Goal: Information Seeking & Learning: Learn about a topic

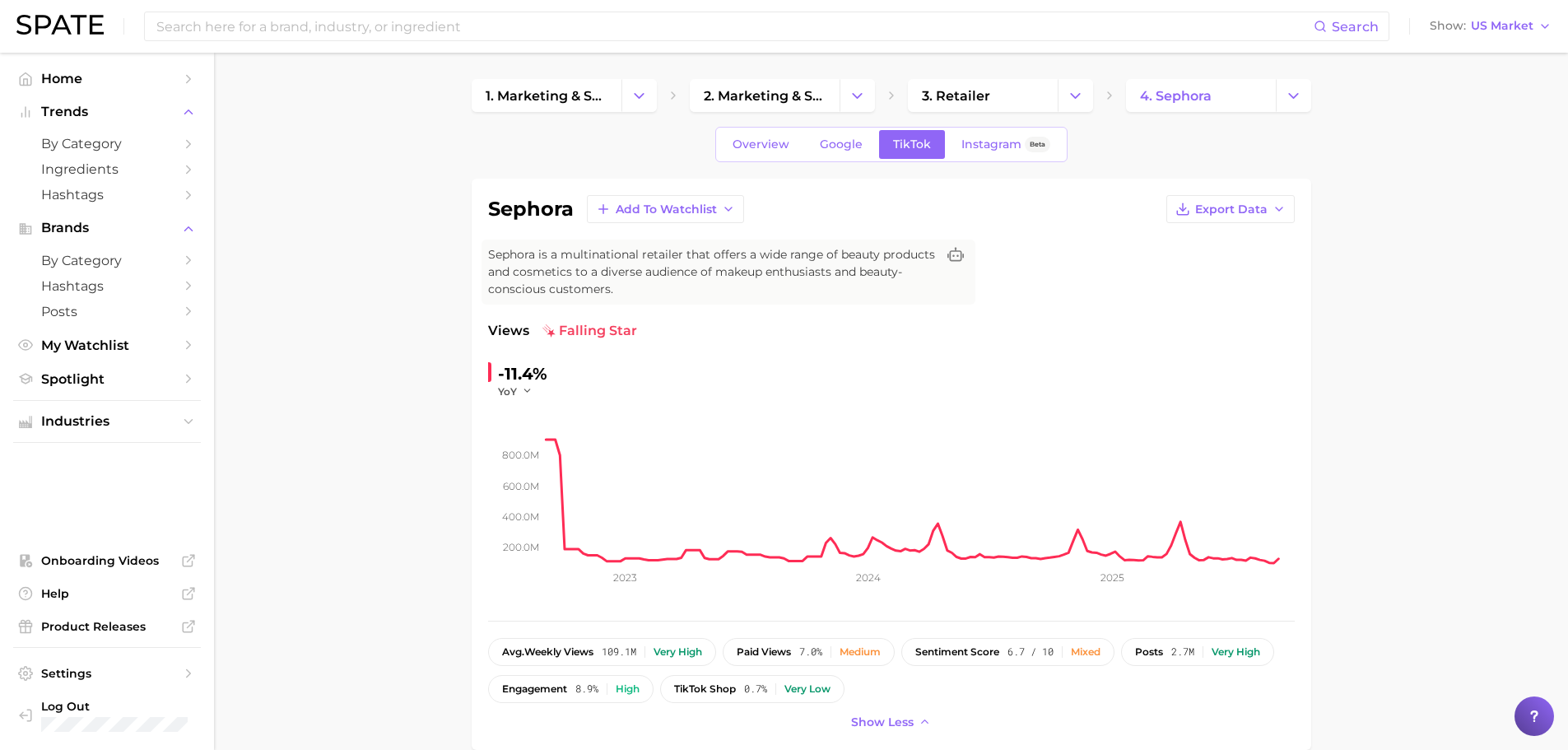
click at [90, 84] on span "Home" at bounding box center [107, 78] width 132 height 16
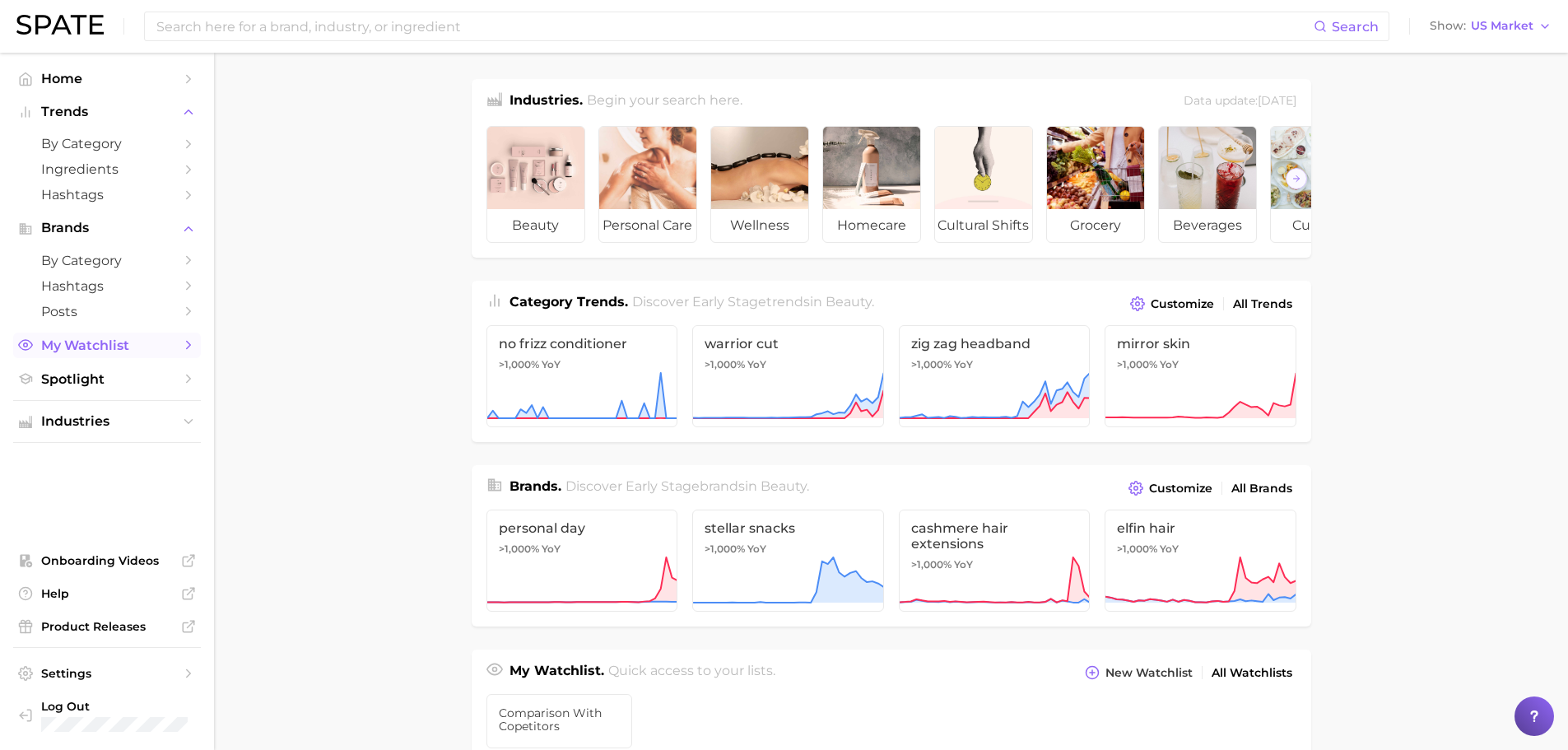
click at [138, 335] on link "My Watchlist" at bounding box center [107, 345] width 188 height 25
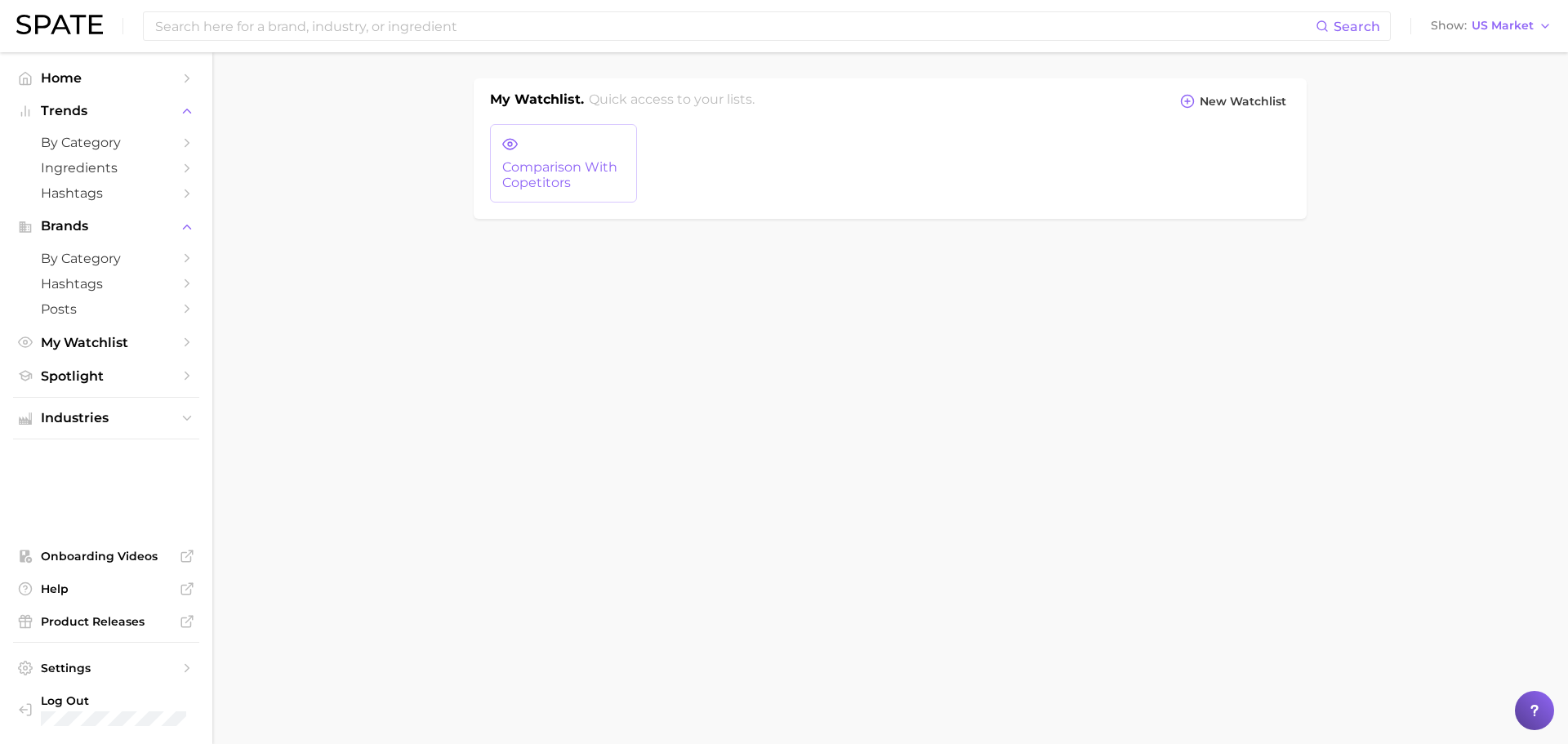
click at [518, 162] on span "comparison with copetitors" at bounding box center [563, 175] width 123 height 30
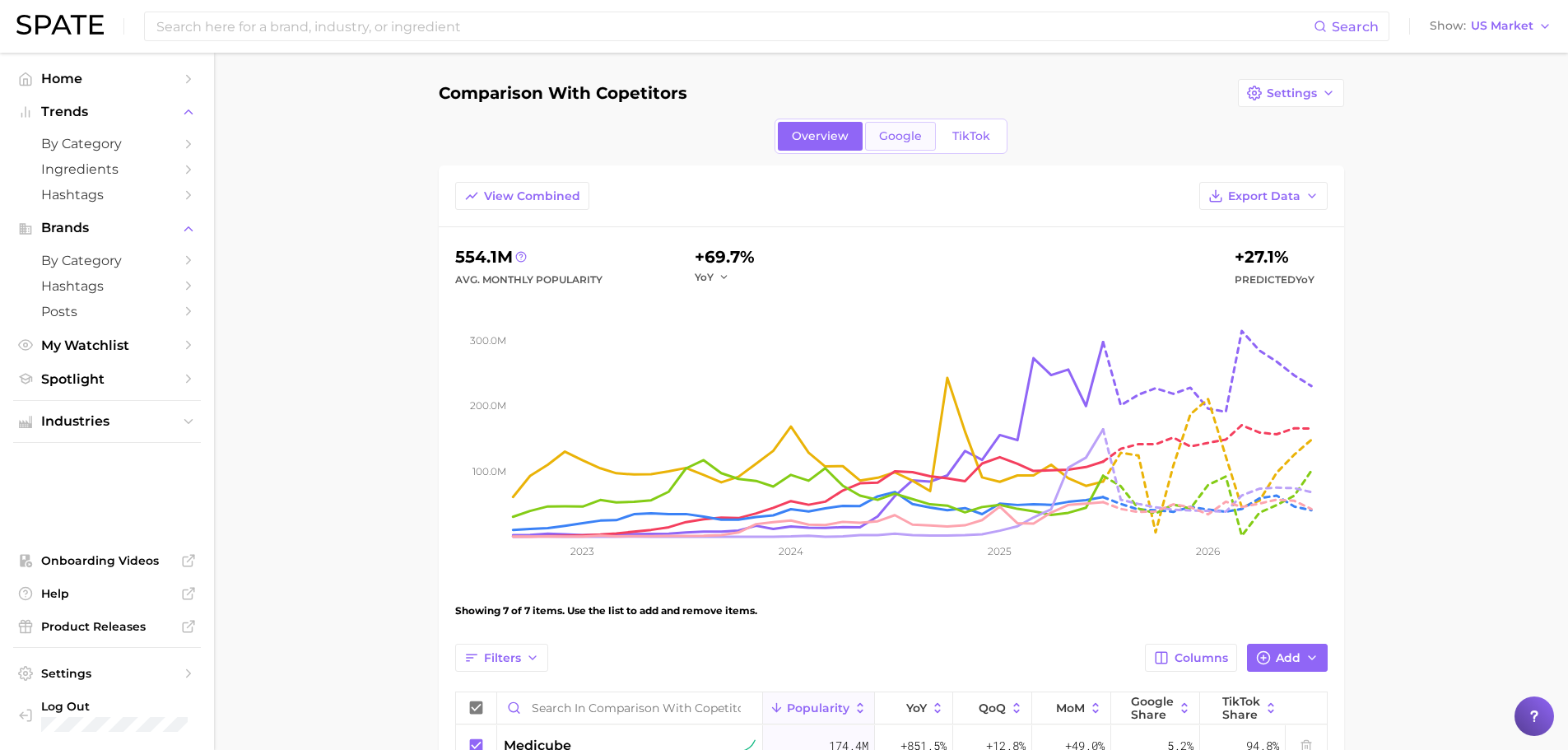
click at [896, 125] on link "Google" at bounding box center [901, 136] width 71 height 29
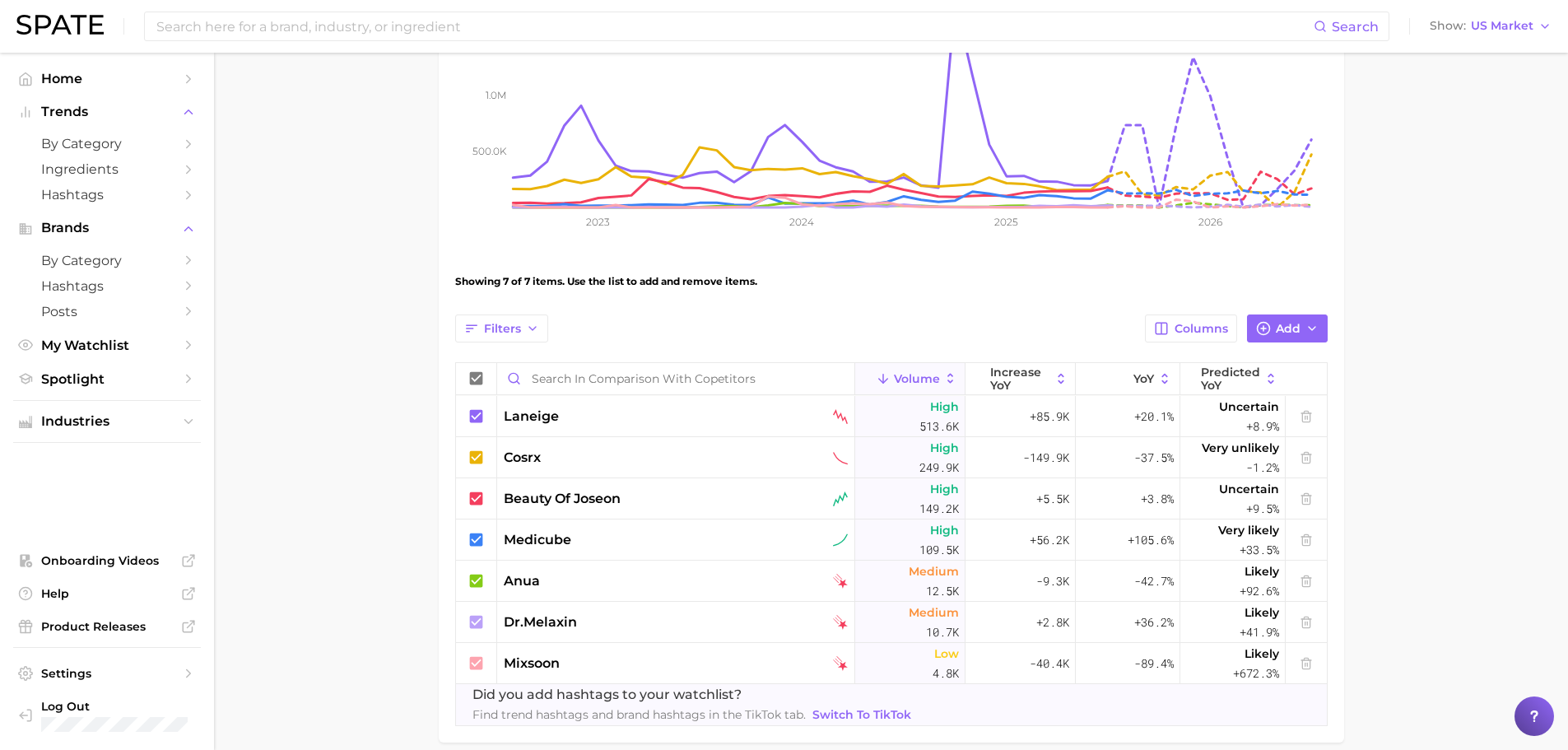
scroll to position [247, 0]
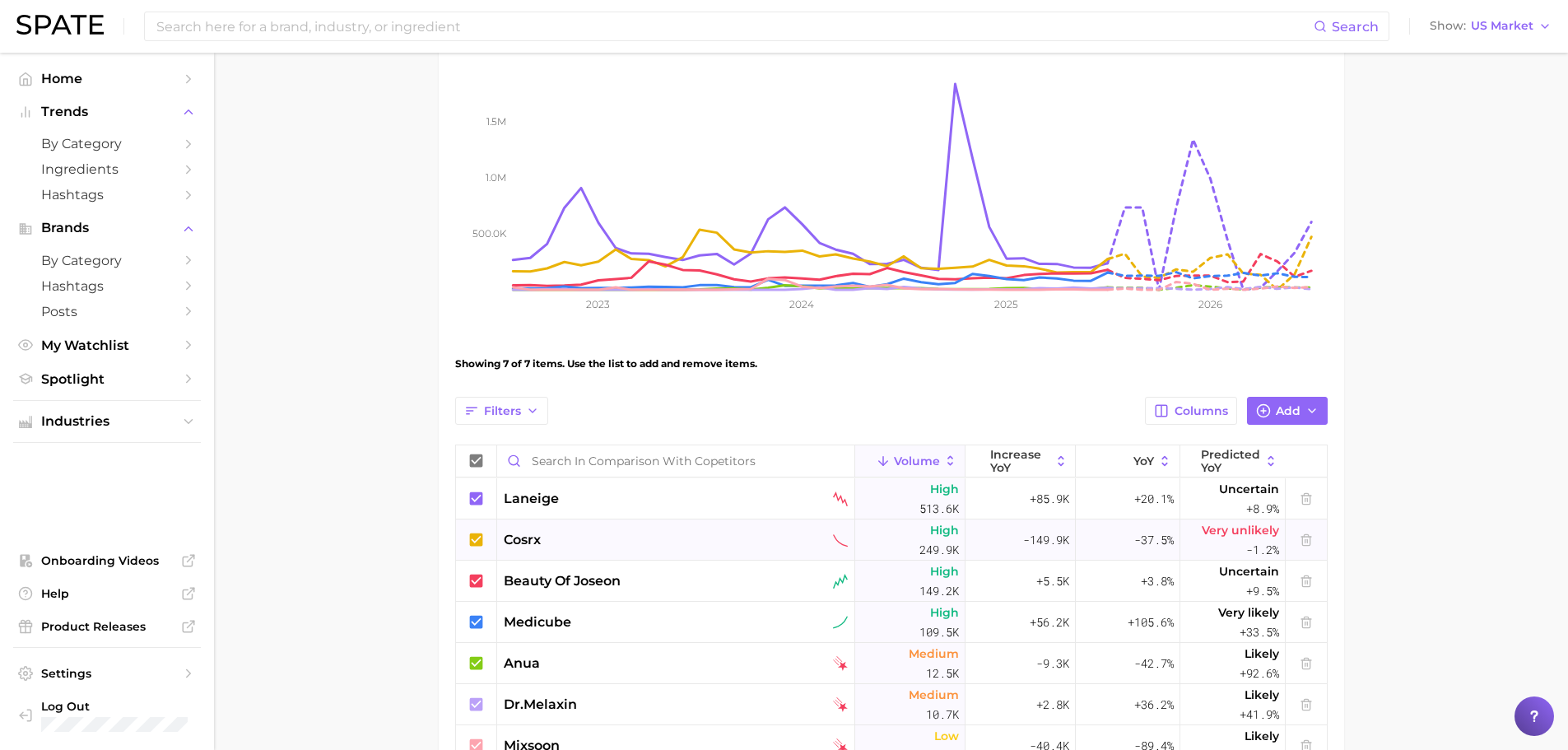
click at [476, 534] on icon at bounding box center [476, 539] width 13 height 13
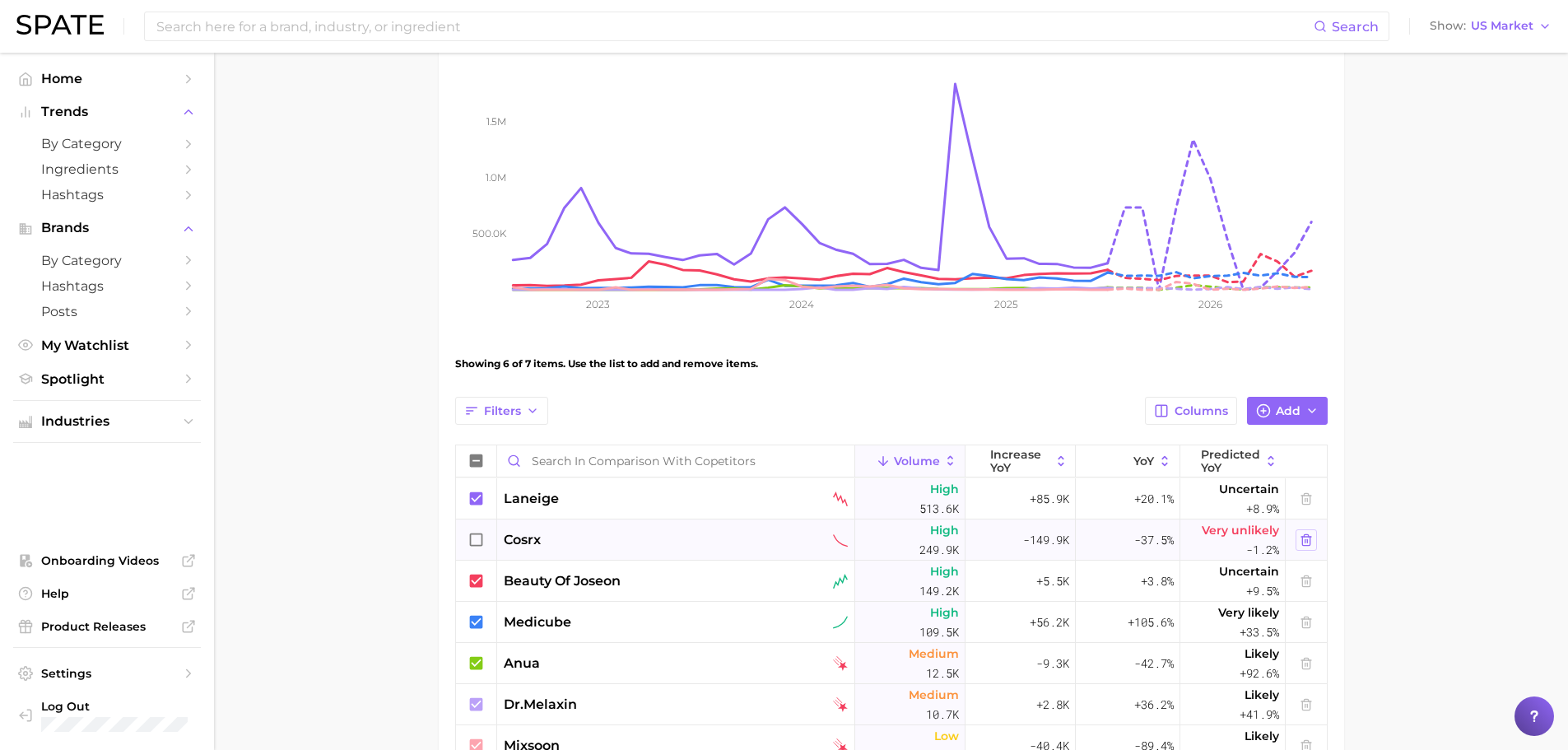
click at [1298, 541] on button at bounding box center [1306, 540] width 21 height 21
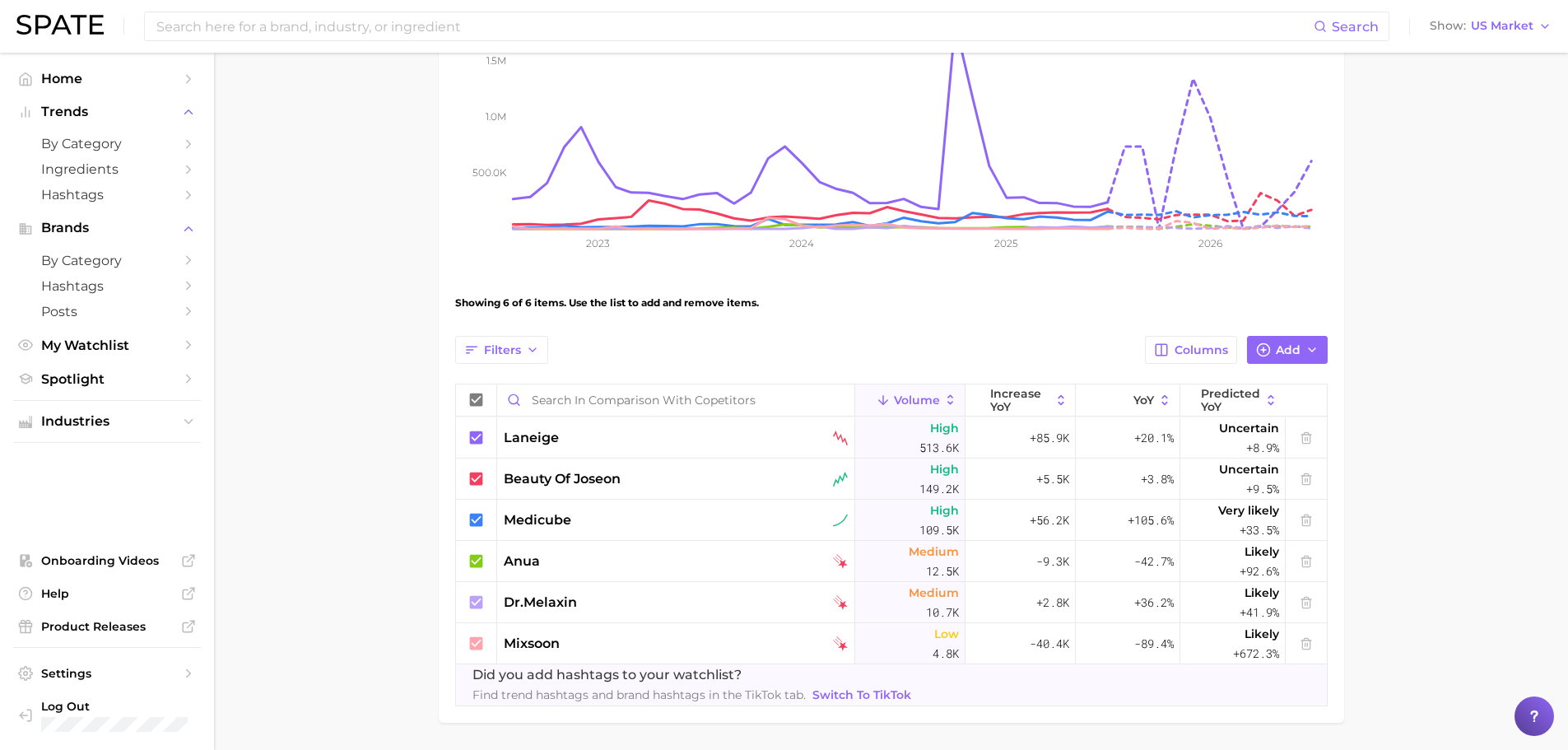
scroll to position [281, 0]
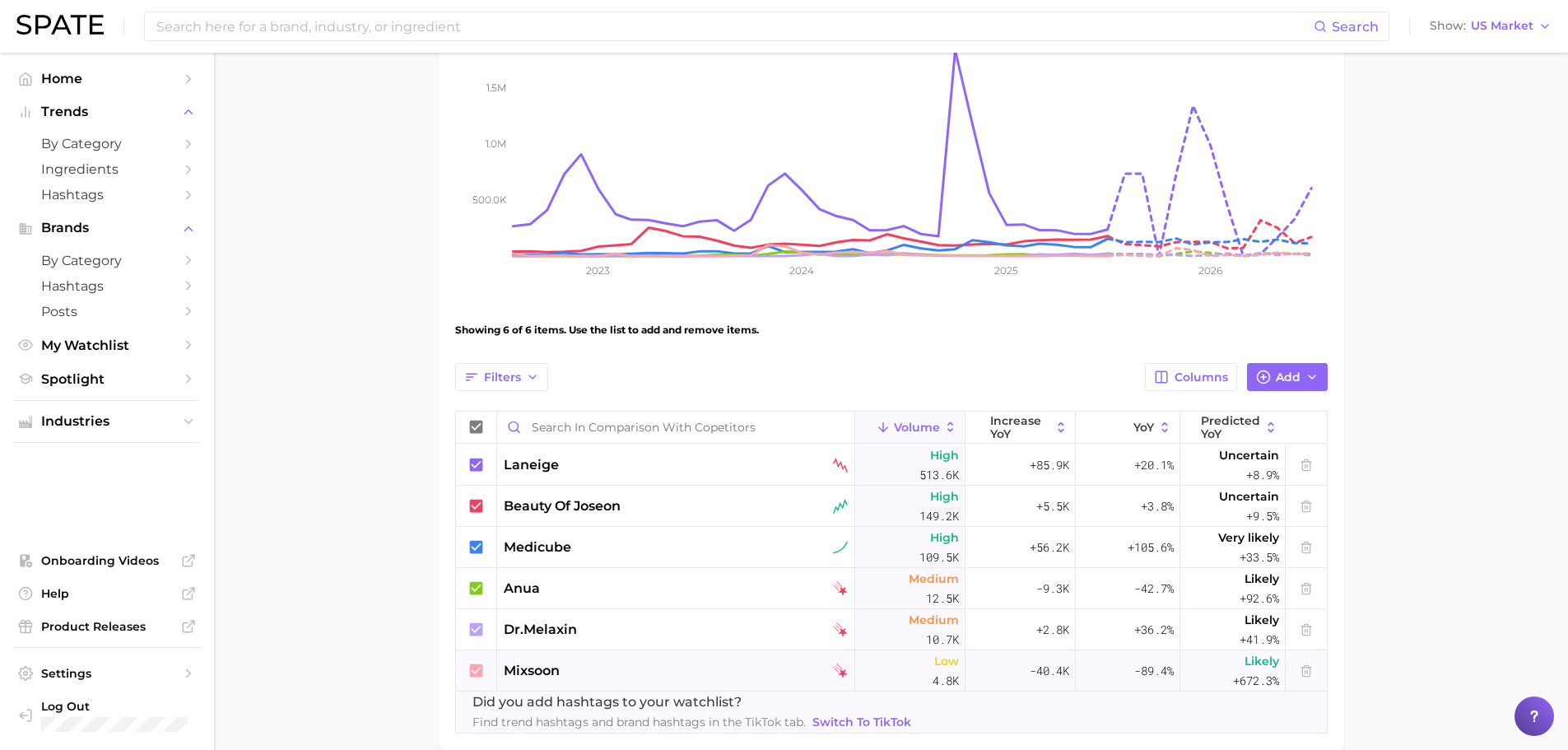
click at [479, 677] on icon at bounding box center [476, 670] width 13 height 13
click at [472, 636] on icon at bounding box center [476, 629] width 13 height 13
click at [477, 592] on icon at bounding box center [476, 587] width 13 height 13
click at [477, 592] on icon at bounding box center [476, 588] width 18 height 18
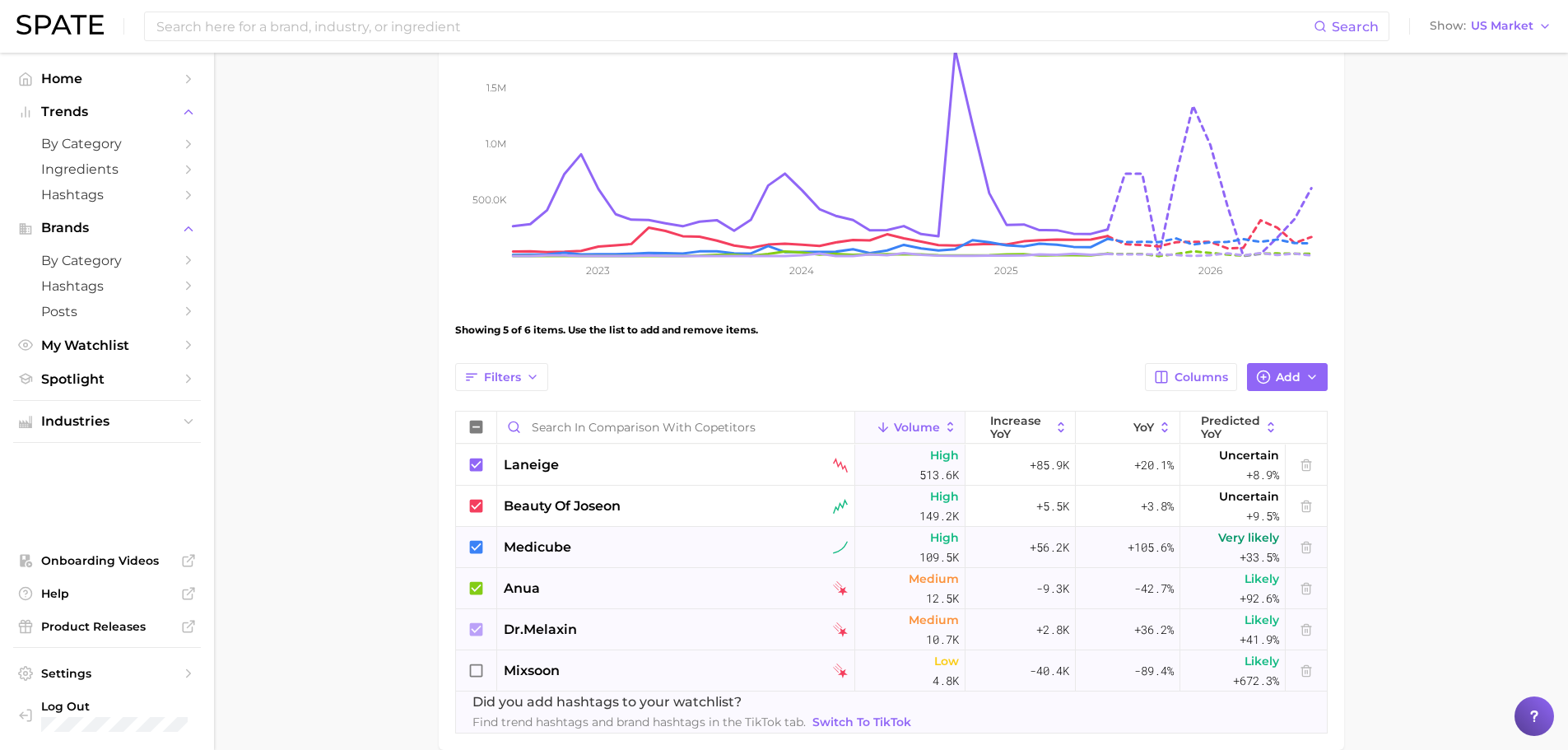
click at [479, 551] on icon at bounding box center [476, 546] width 13 height 13
click at [479, 551] on icon at bounding box center [476, 546] width 18 height 18
click at [484, 503] on icon at bounding box center [476, 506] width 18 height 18
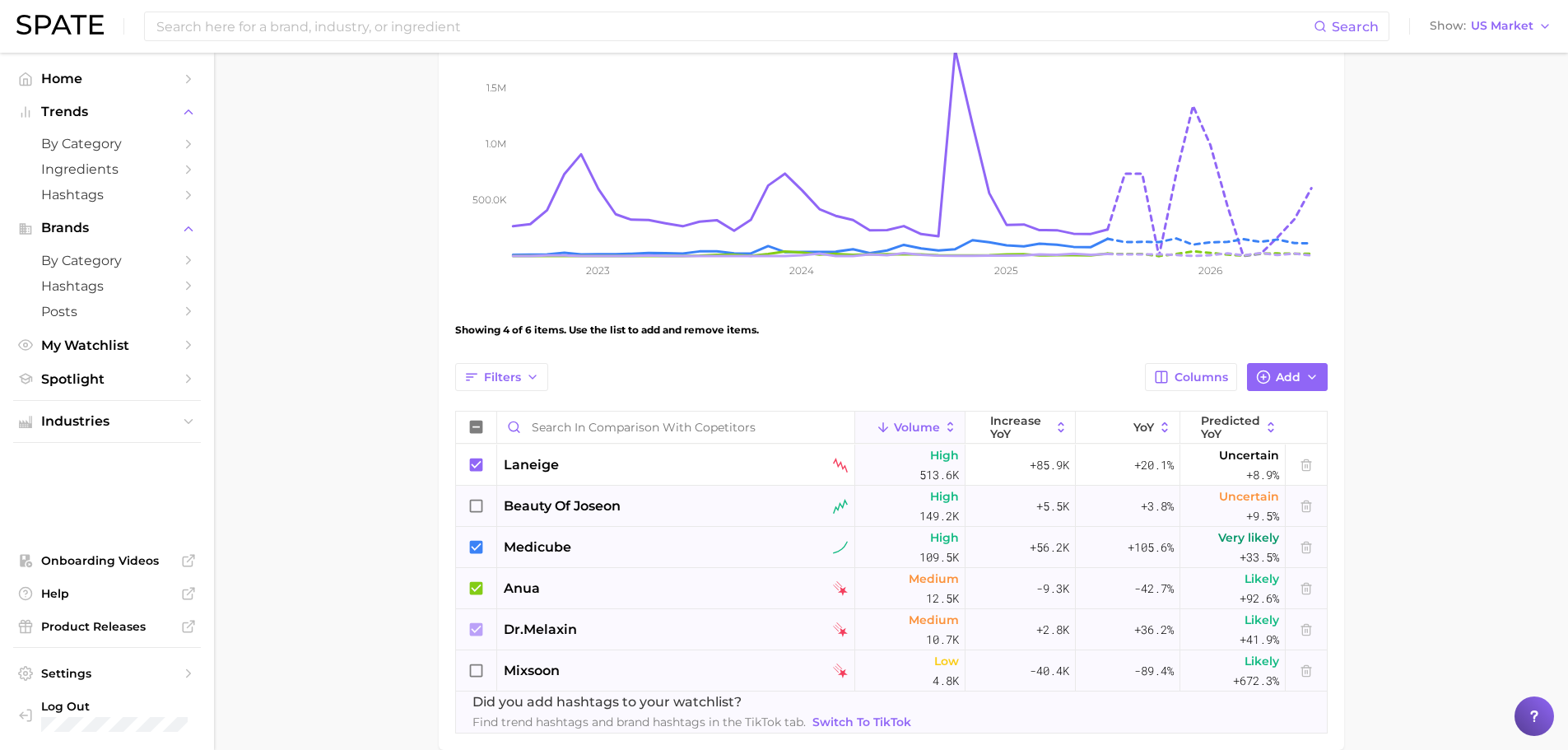
click at [484, 503] on icon at bounding box center [476, 506] width 18 height 18
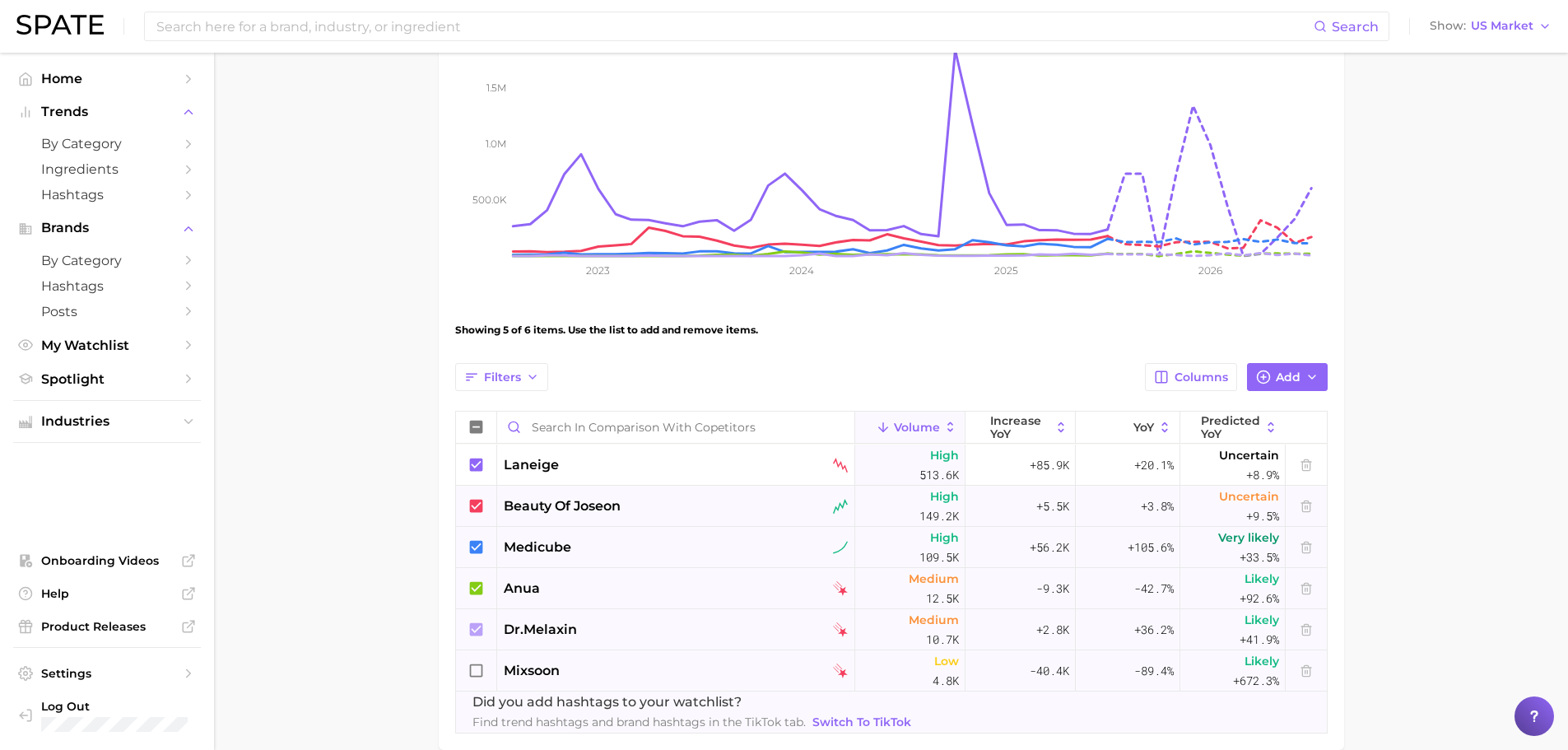
click at [472, 677] on icon at bounding box center [476, 670] width 13 height 13
click at [1286, 373] on span "Add" at bounding box center [1288, 377] width 25 height 14
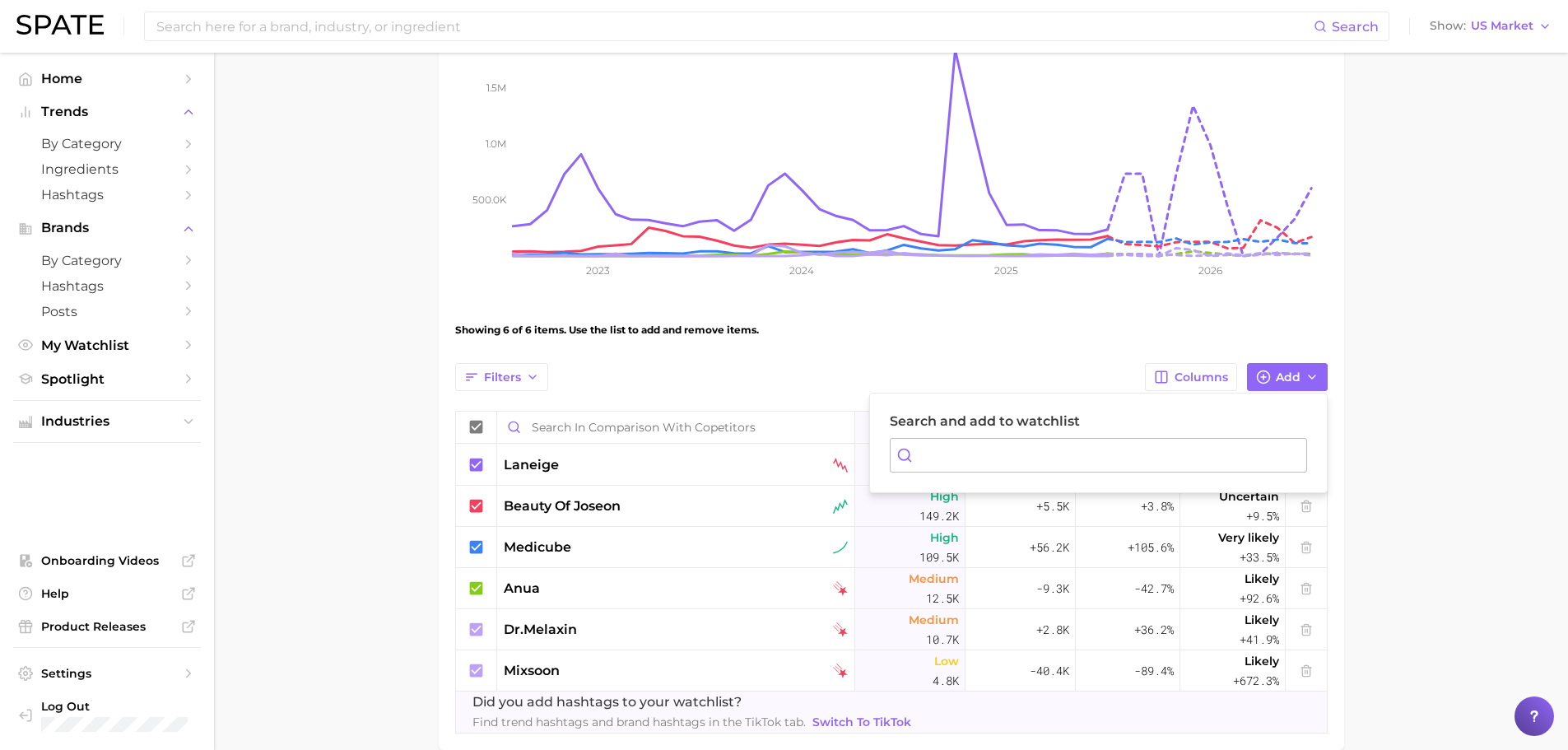
type input "ㅎ"
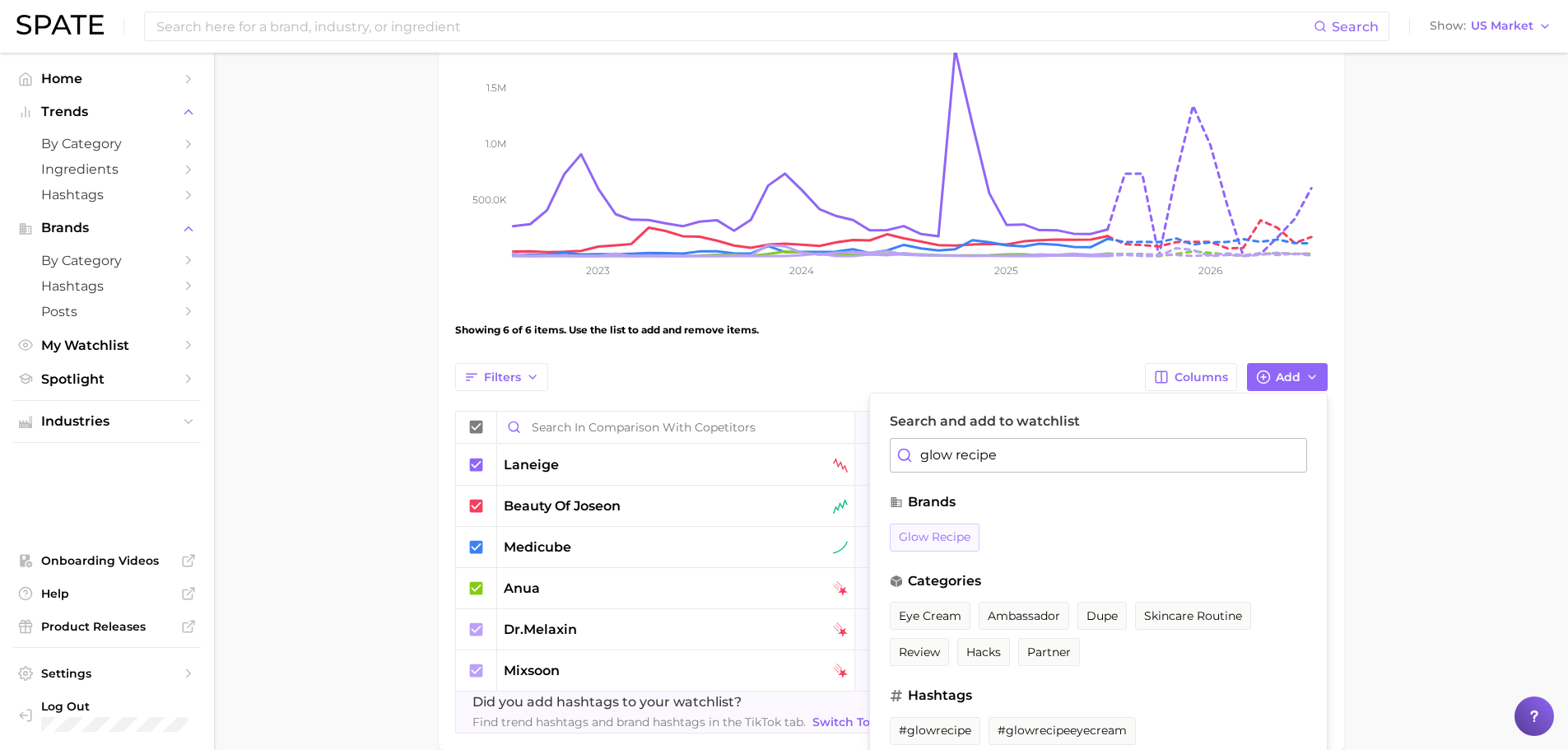
type input "glow recipe"
click at [957, 527] on button "glow recipe" at bounding box center [934, 537] width 90 height 28
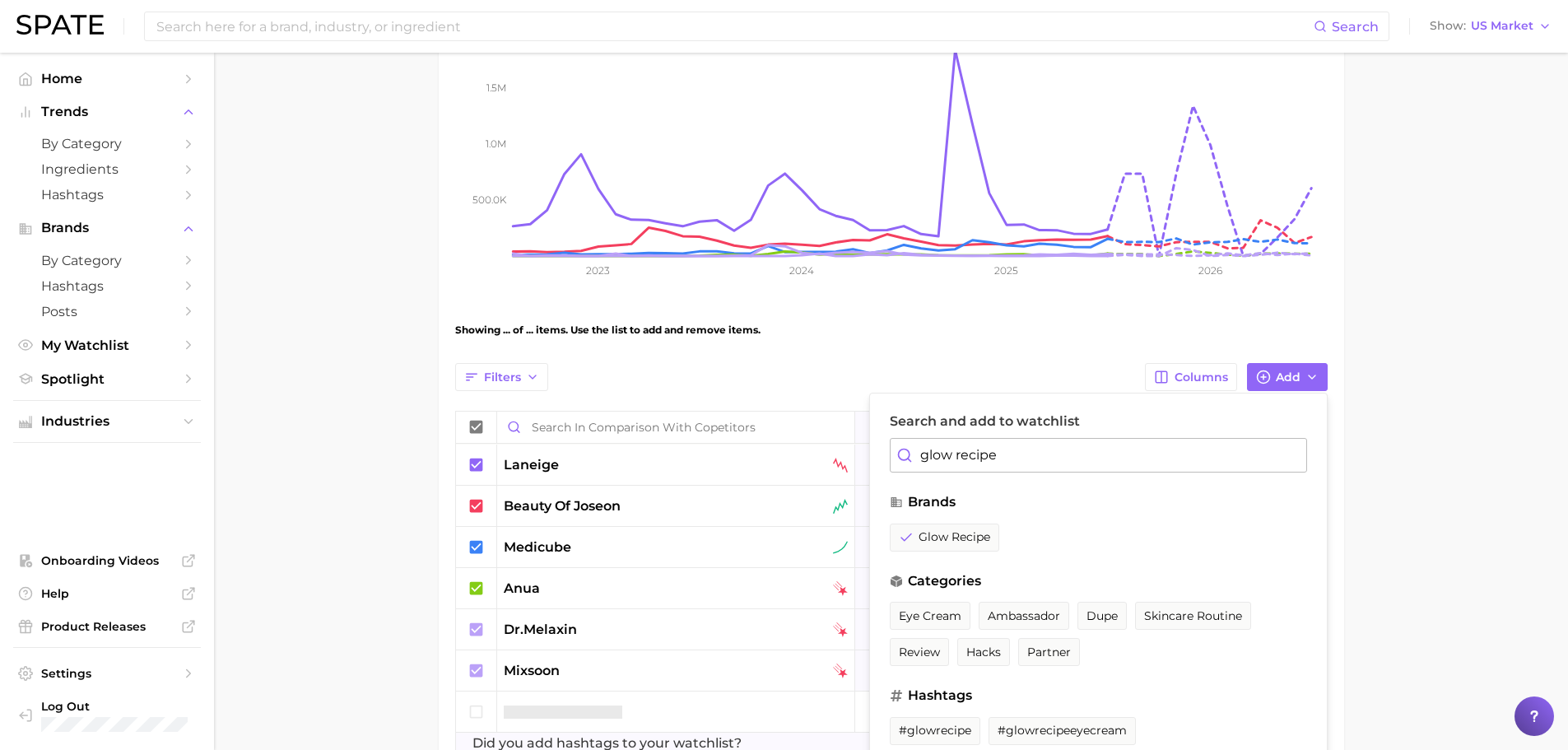
click at [1412, 350] on main "comparison with copetitors Settings Overview Google TikTok View Combined Export…" at bounding box center [890, 322] width 1354 height 1101
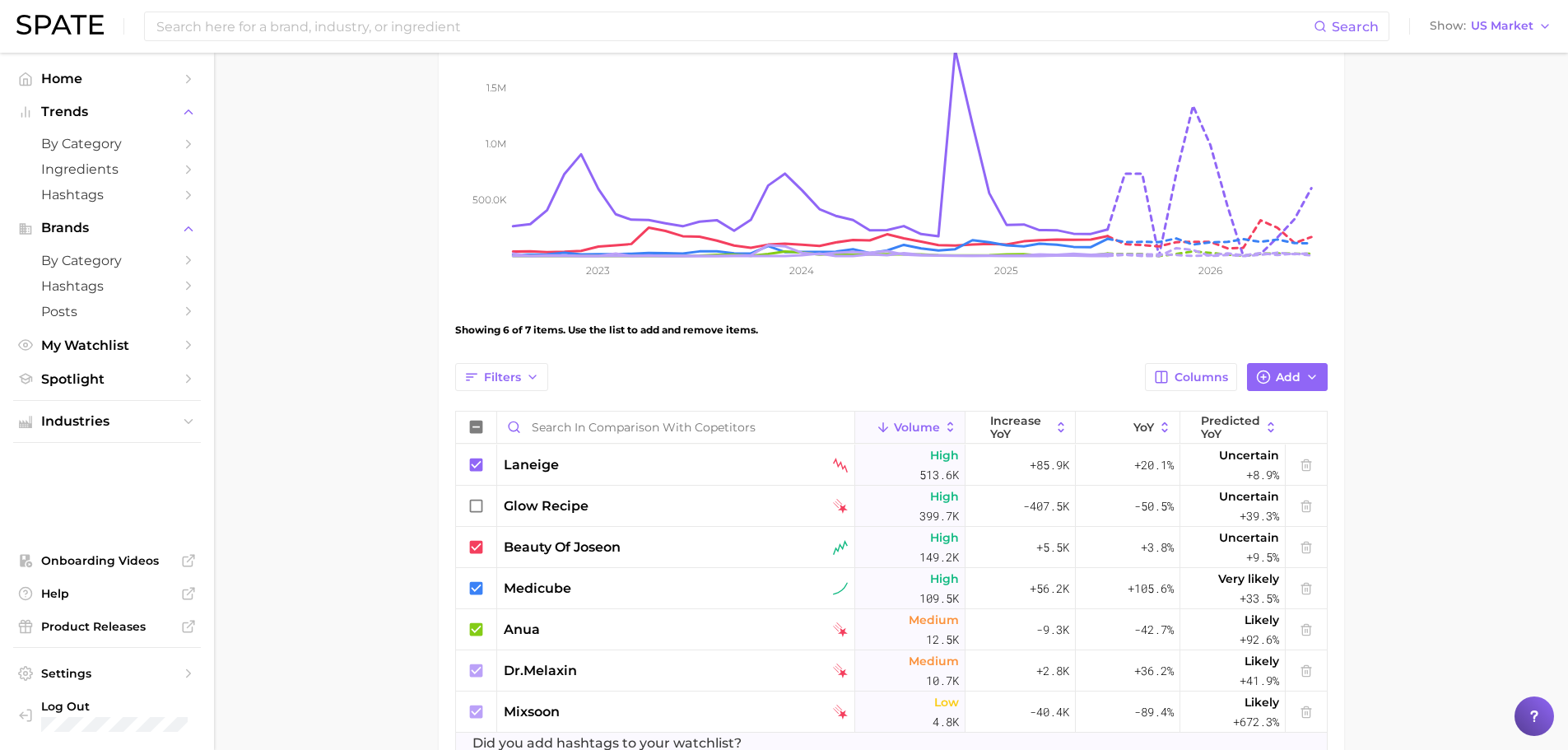
scroll to position [363, 0]
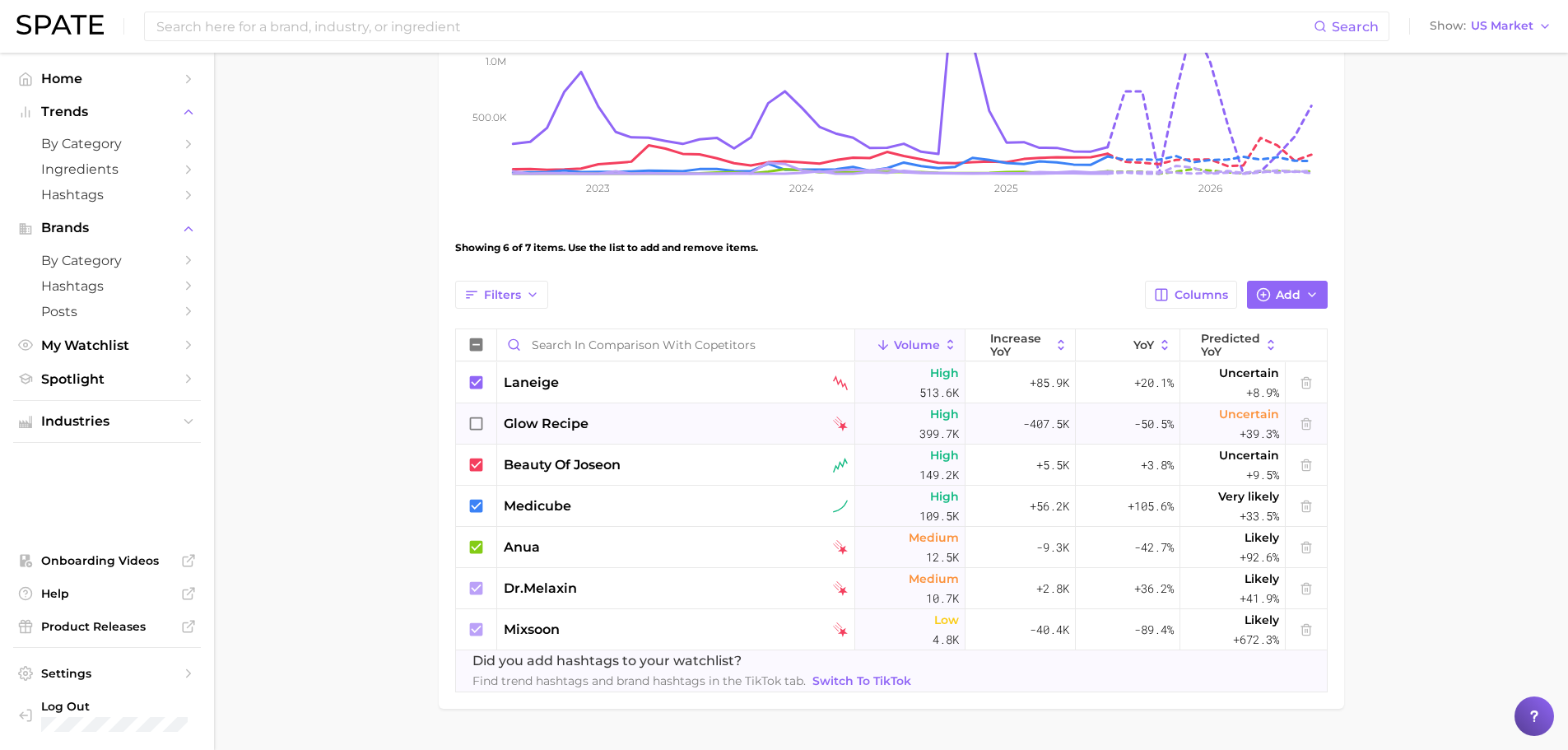
click at [472, 421] on icon at bounding box center [476, 423] width 18 height 18
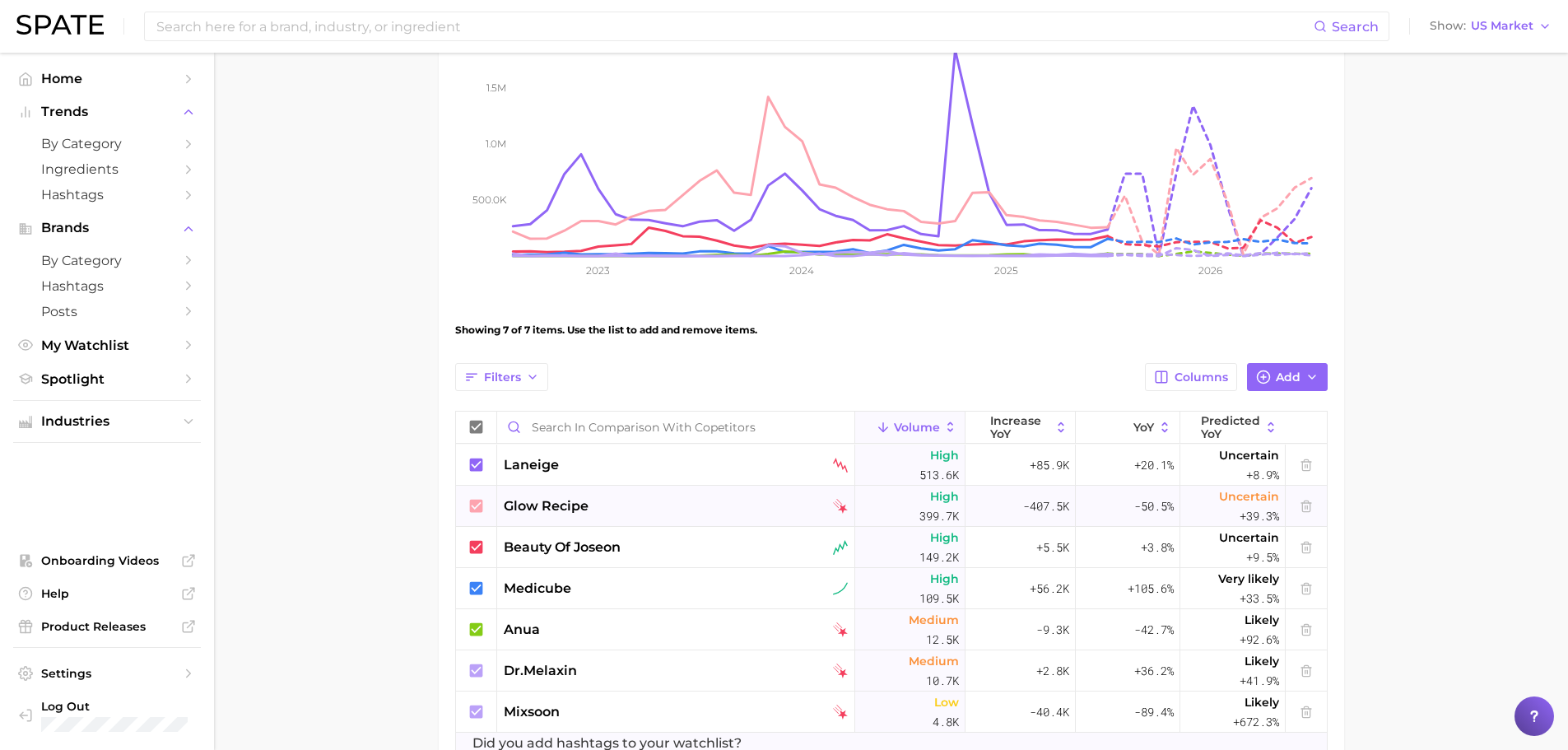
click at [479, 500] on icon at bounding box center [476, 506] width 13 height 13
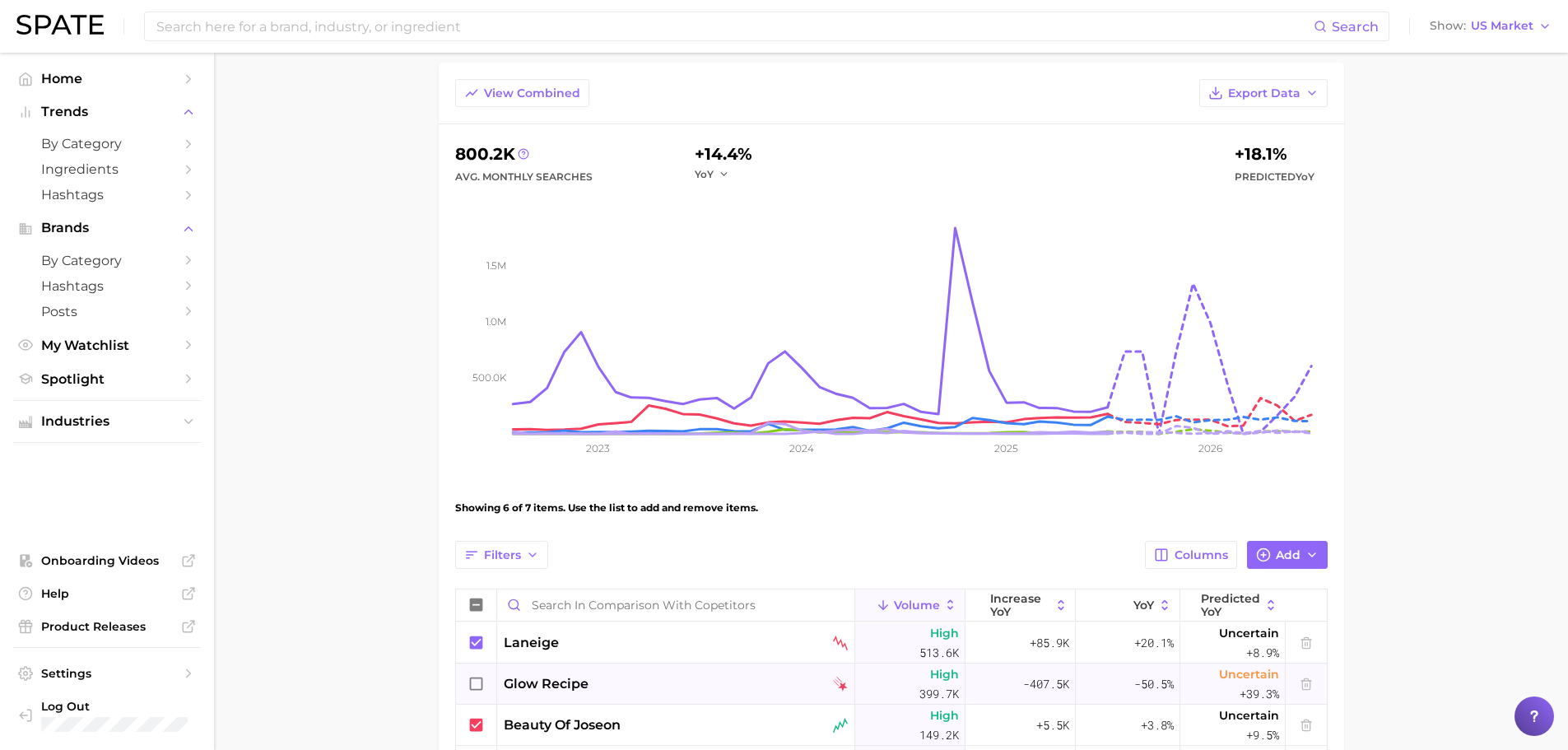
scroll to position [33, 0]
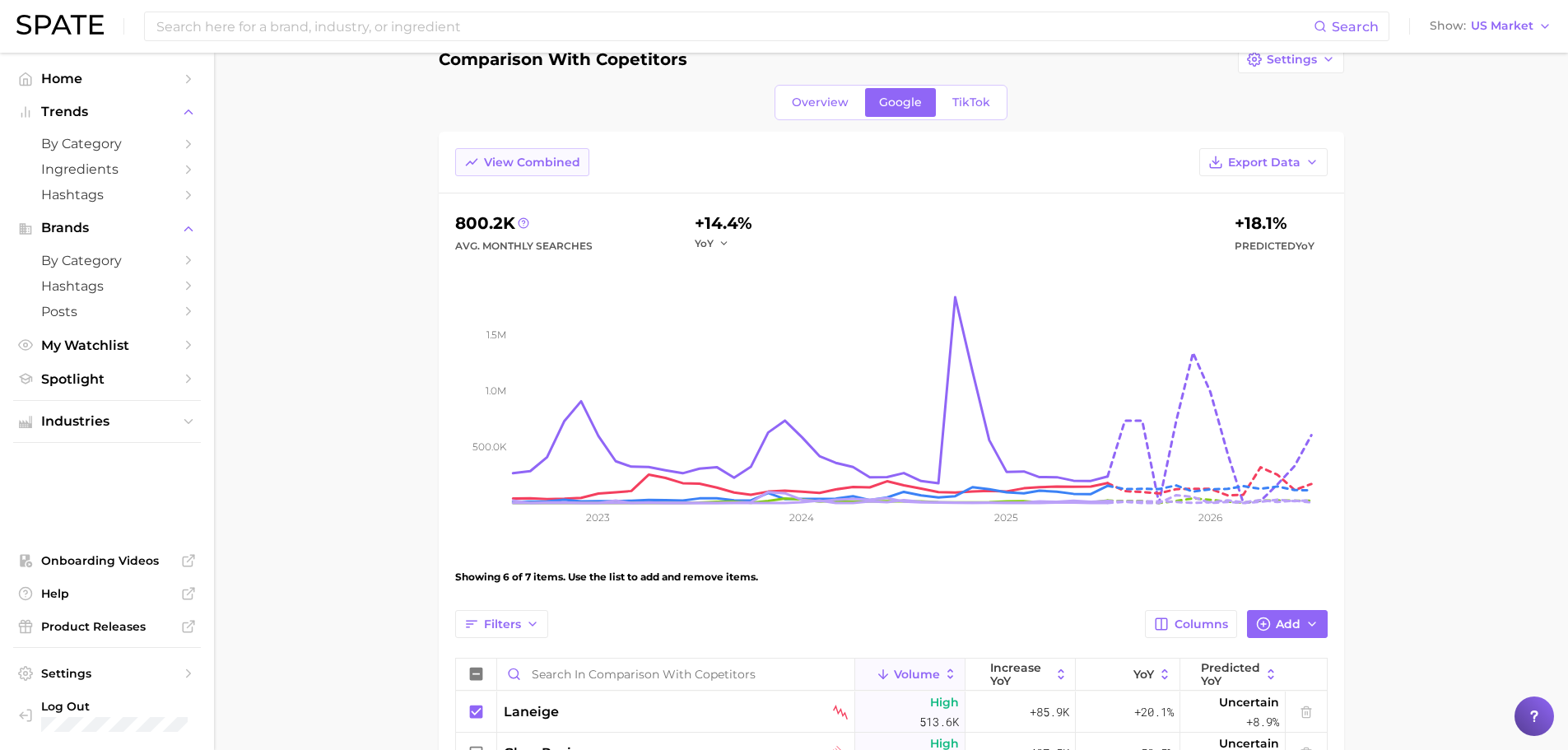
click at [489, 156] on span "View Combined" at bounding box center [533, 162] width 97 height 14
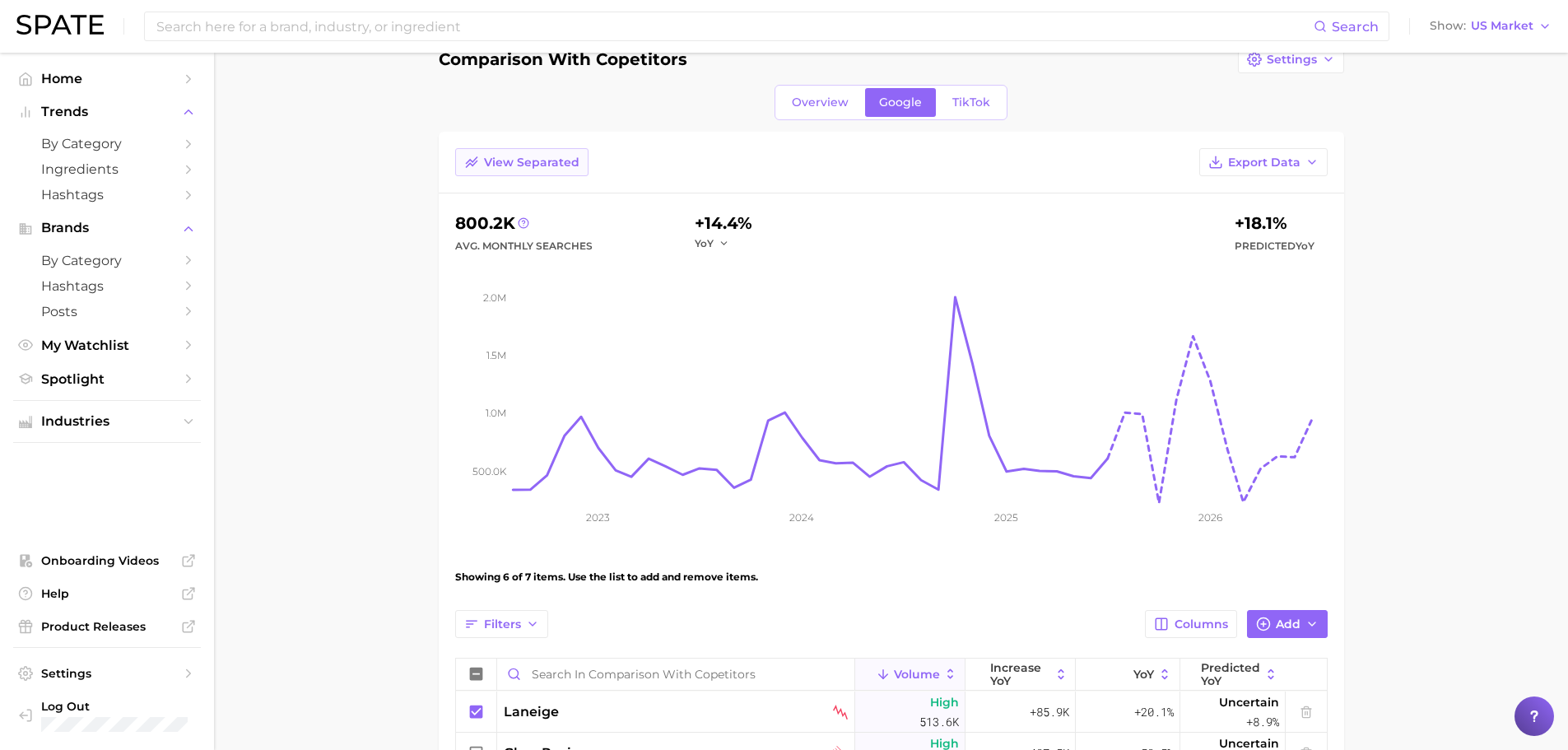
click at [504, 162] on span "View Separated" at bounding box center [532, 162] width 96 height 14
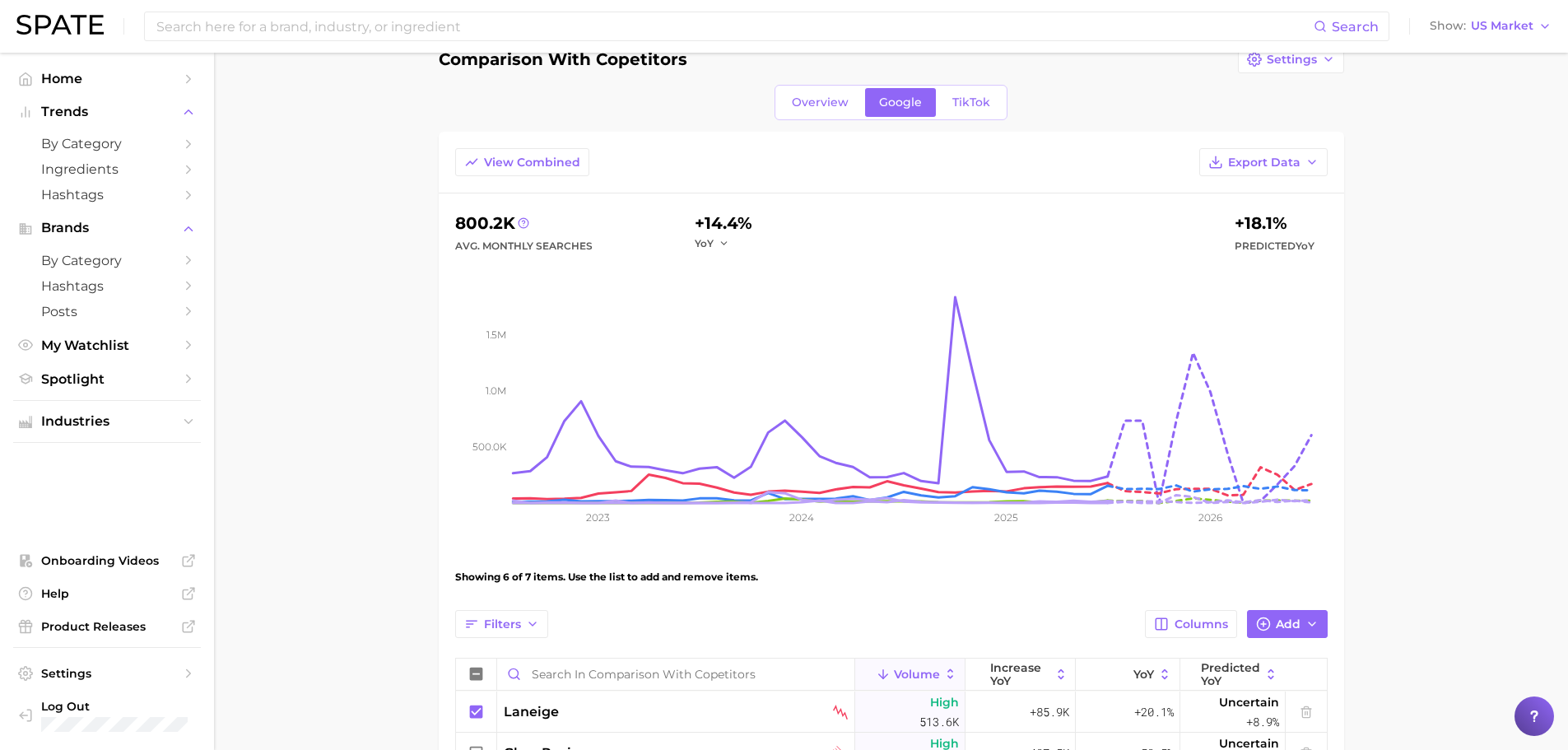
click at [990, 119] on div "Overview Google TikTok" at bounding box center [890, 102] width 233 height 35
click at [992, 98] on link "TikTok" at bounding box center [971, 102] width 66 height 29
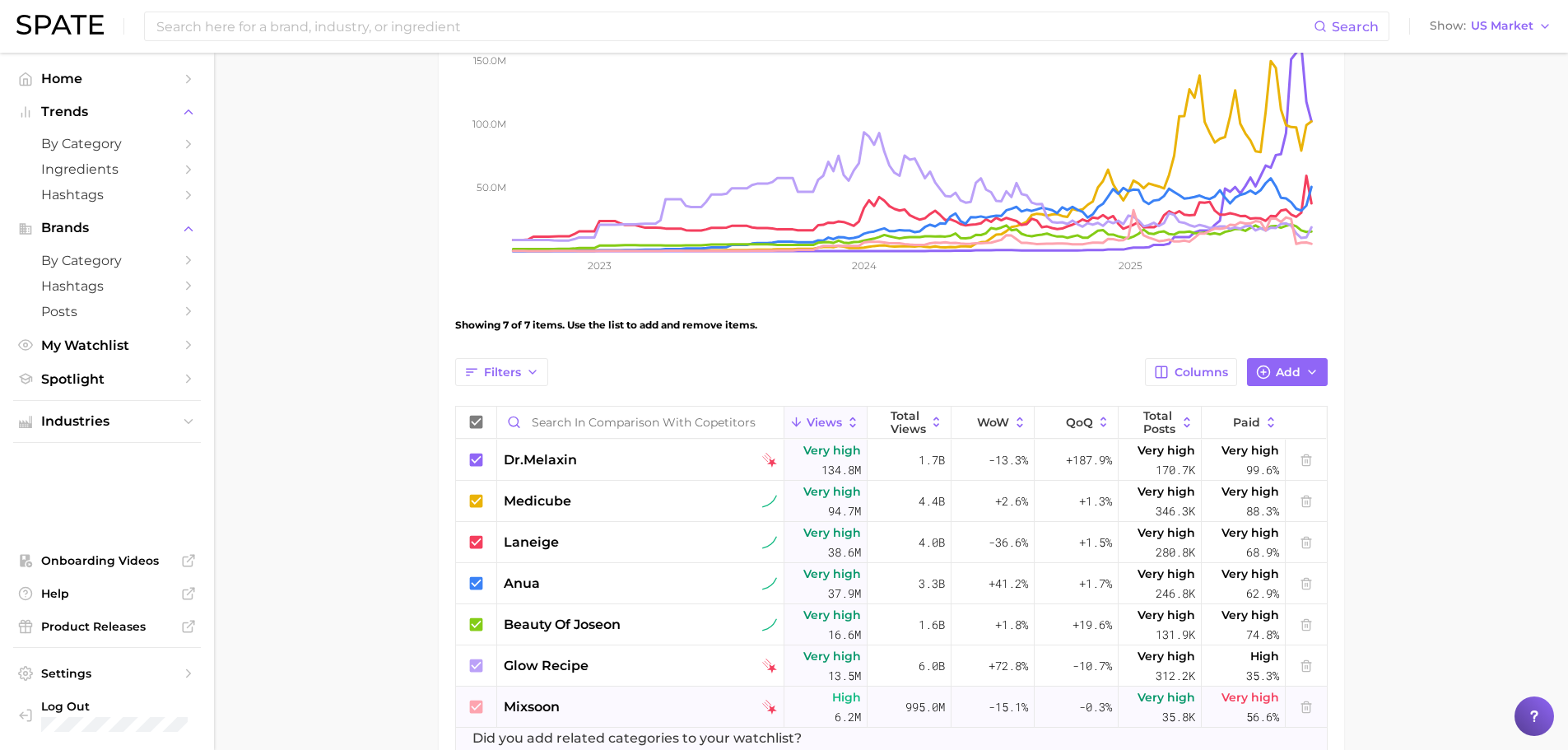
scroll to position [404, 0]
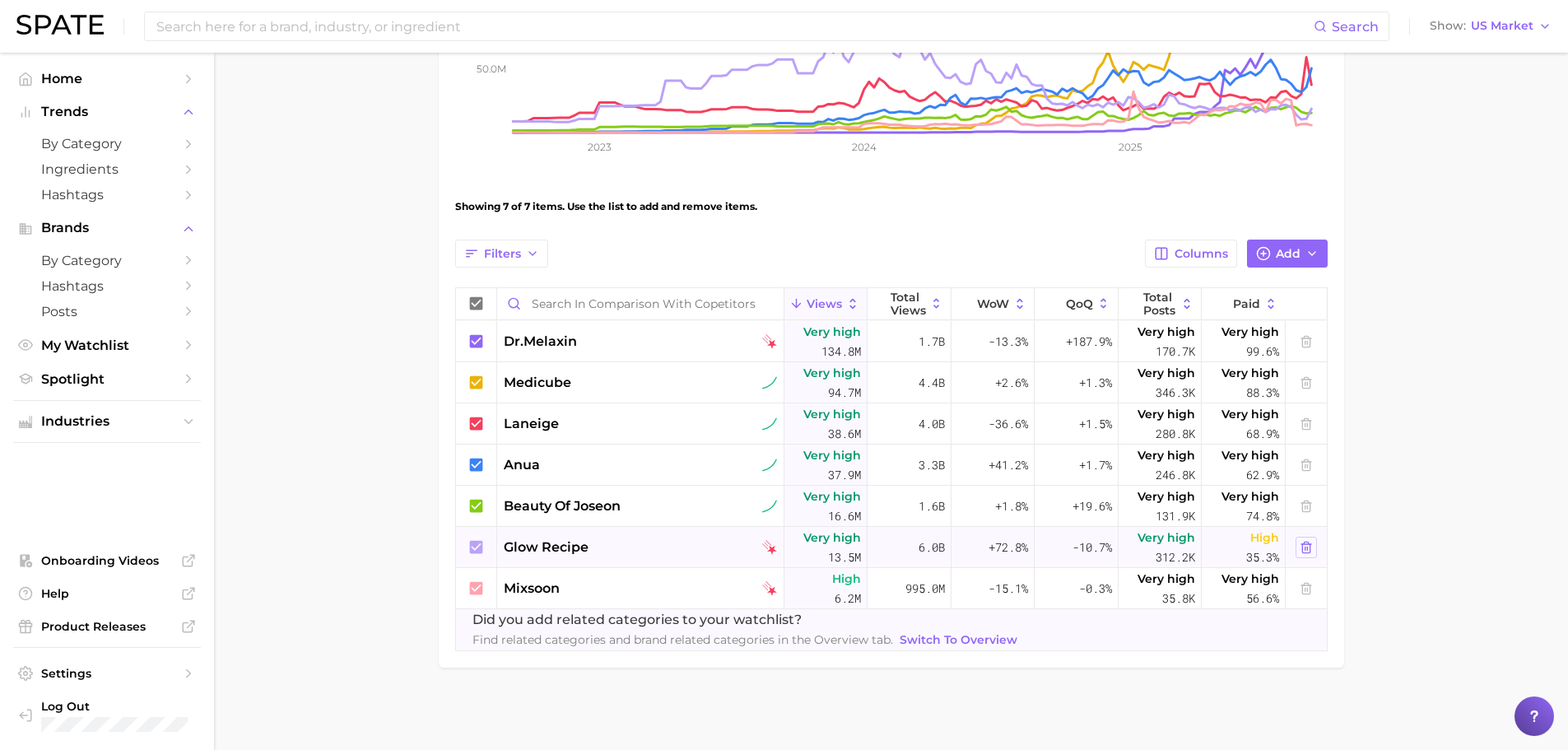
click at [1311, 541] on icon at bounding box center [1307, 547] width 13 height 13
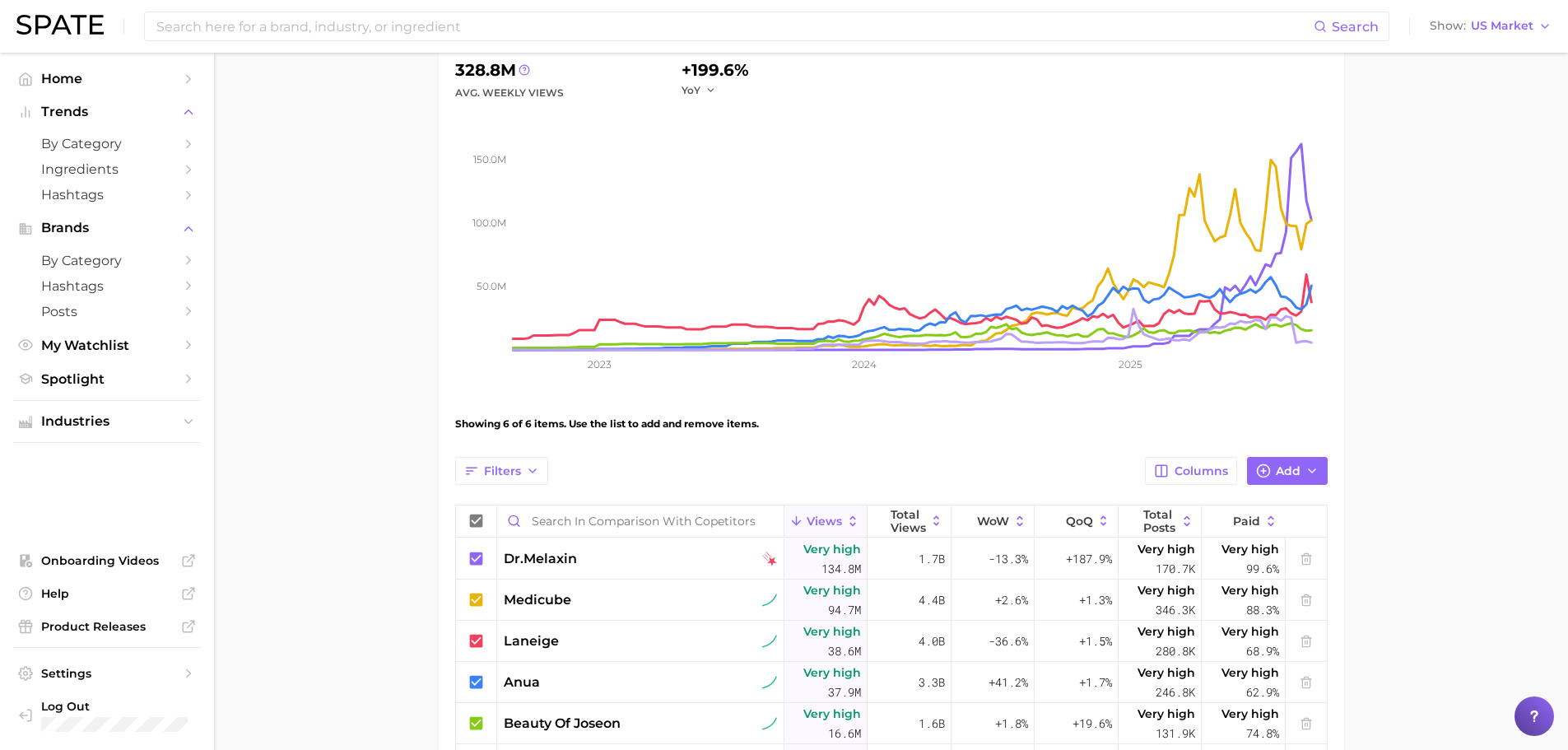
scroll to position [363, 0]
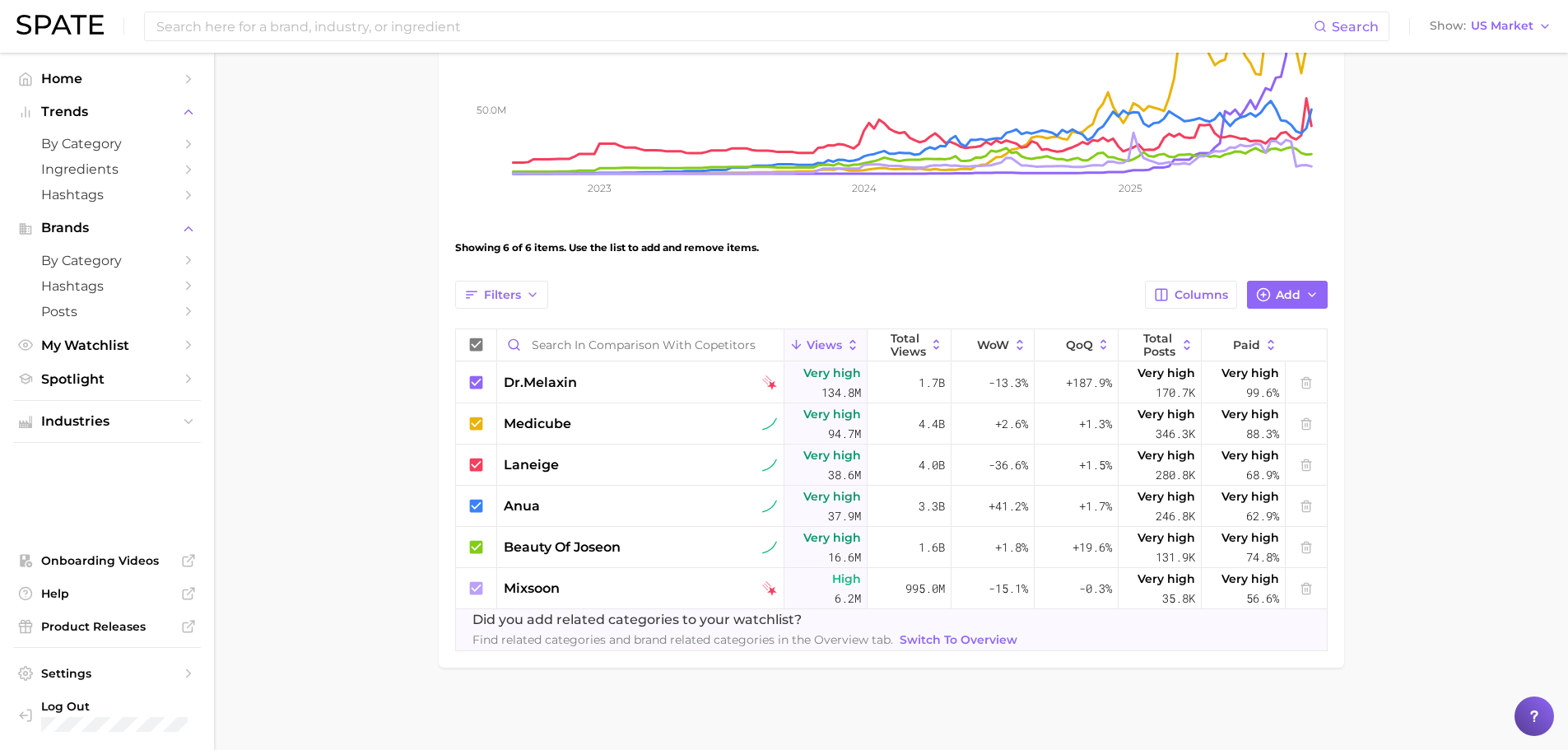
click at [201, 428] on nav "Home Trends by Category Ingredients Hashtags Brands by Category Hashtags Posts …" at bounding box center [107, 401] width 214 height 697
click at [191, 425] on icon "Sidebar" at bounding box center [189, 422] width 15 height 15
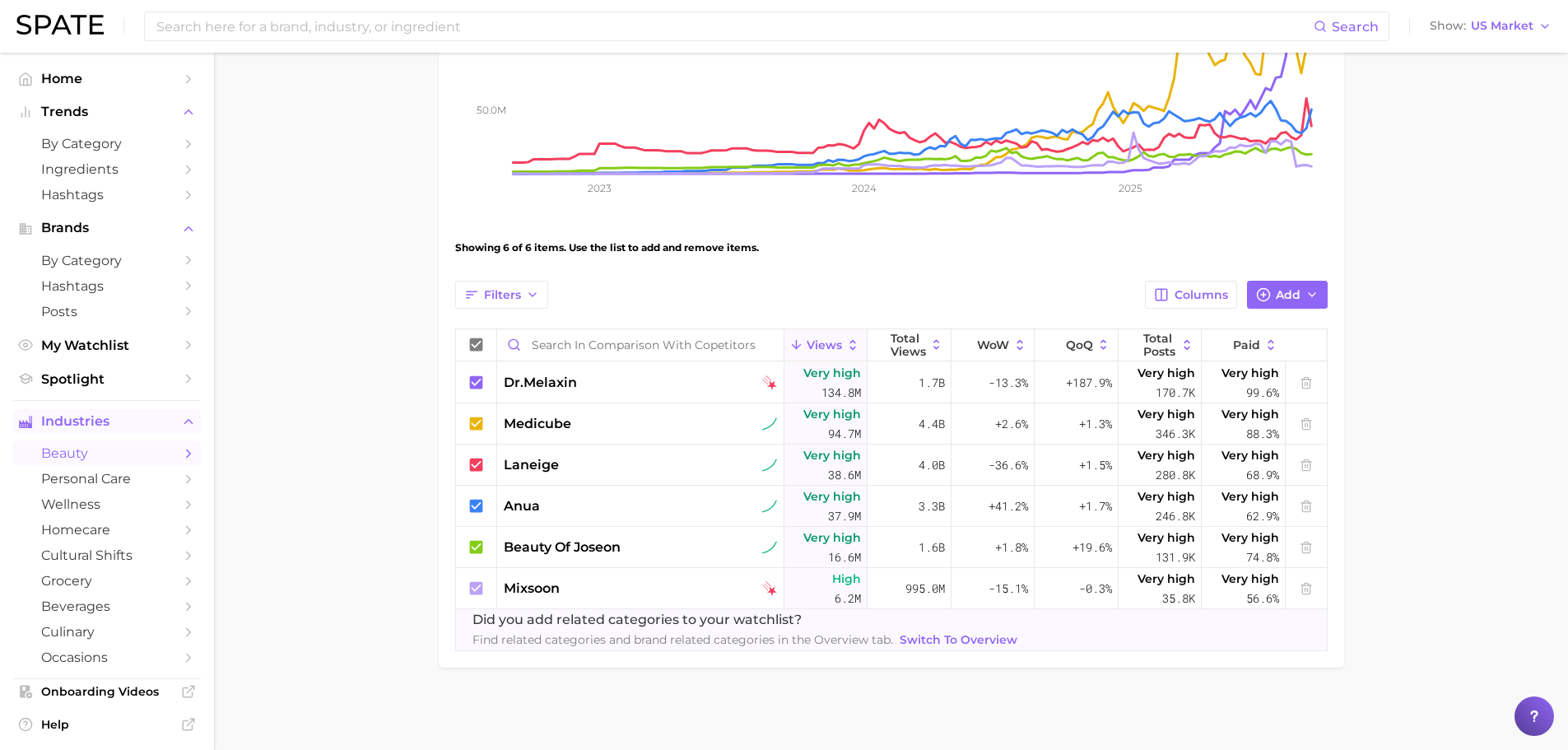
click at [105, 443] on link "beauty" at bounding box center [107, 453] width 188 height 25
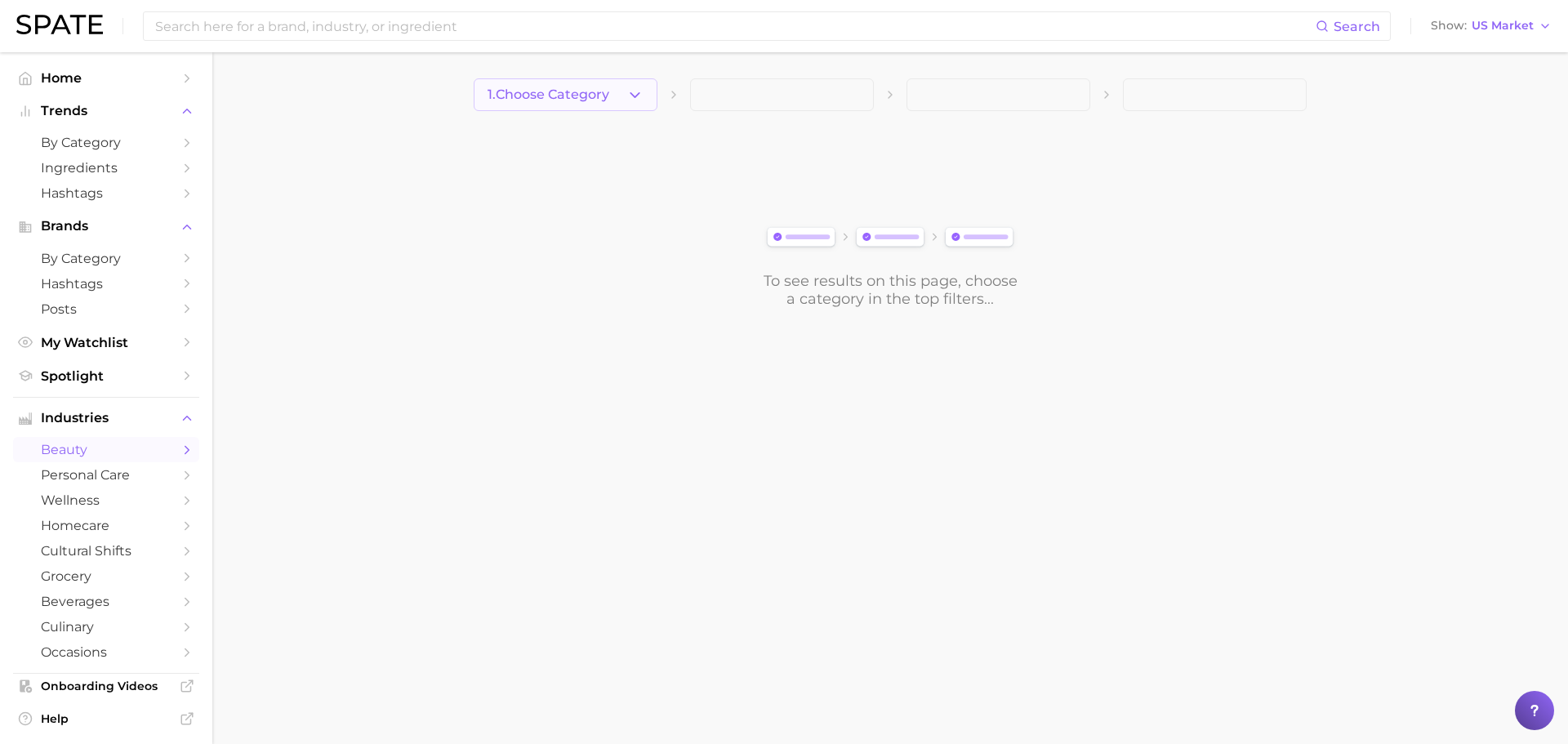
click at [559, 83] on button "1. Choose Category" at bounding box center [565, 94] width 183 height 32
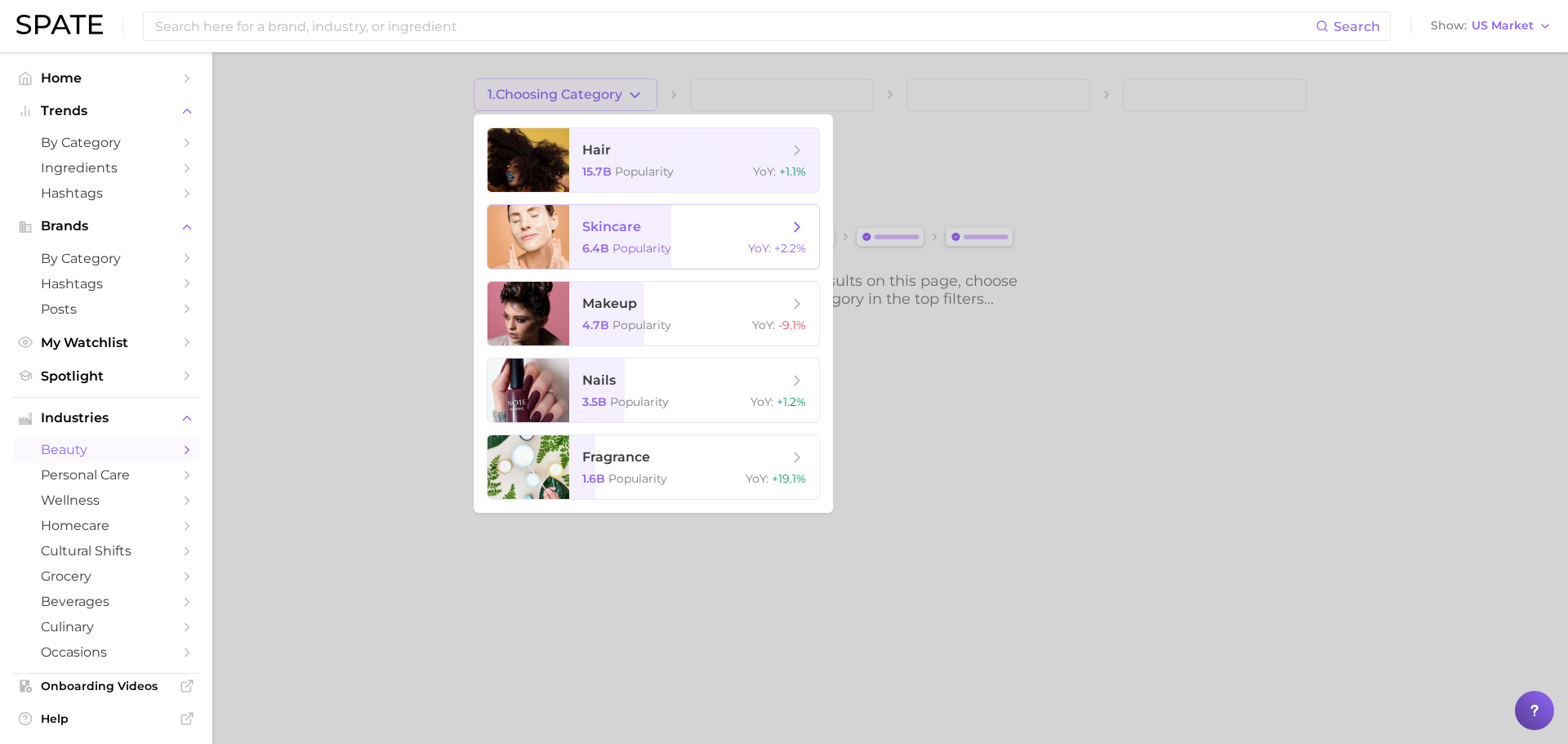
click at [634, 230] on span "skincare" at bounding box center [612, 226] width 59 height 16
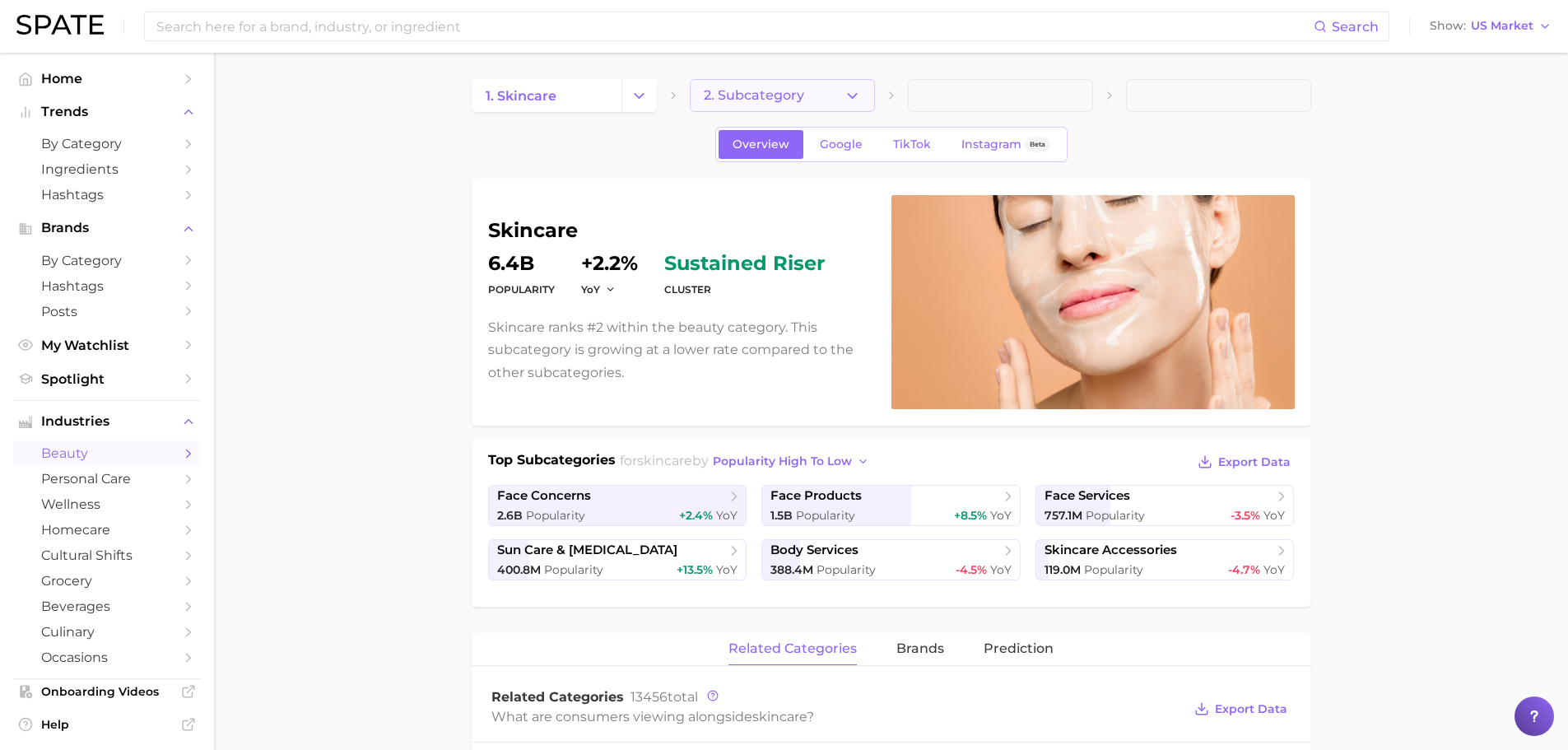
click at [791, 96] on span "2. Subcategory" at bounding box center [754, 96] width 100 height 15
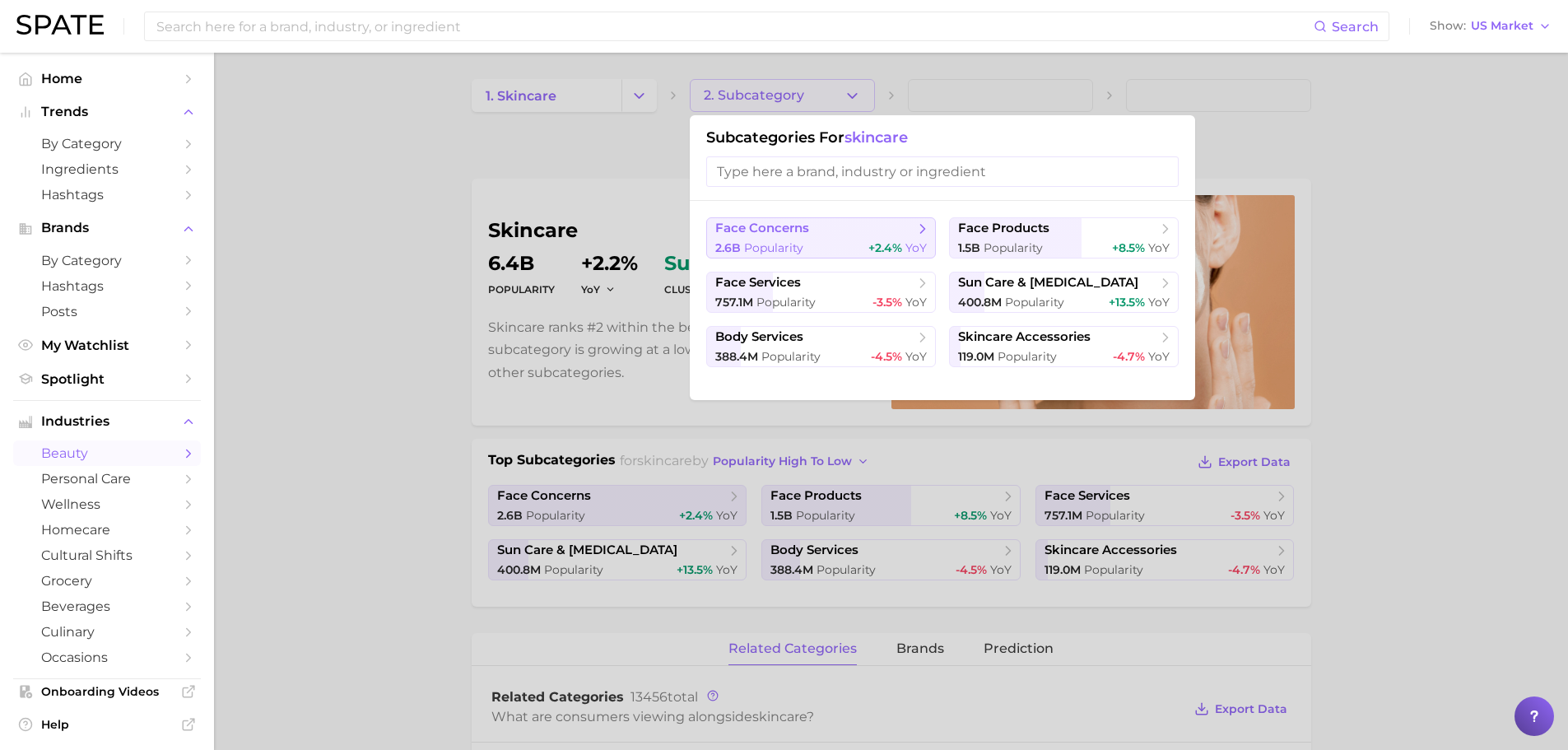
click at [878, 238] on button "face concerns 2.6b Popularity +2.4% YoY" at bounding box center [821, 238] width 230 height 41
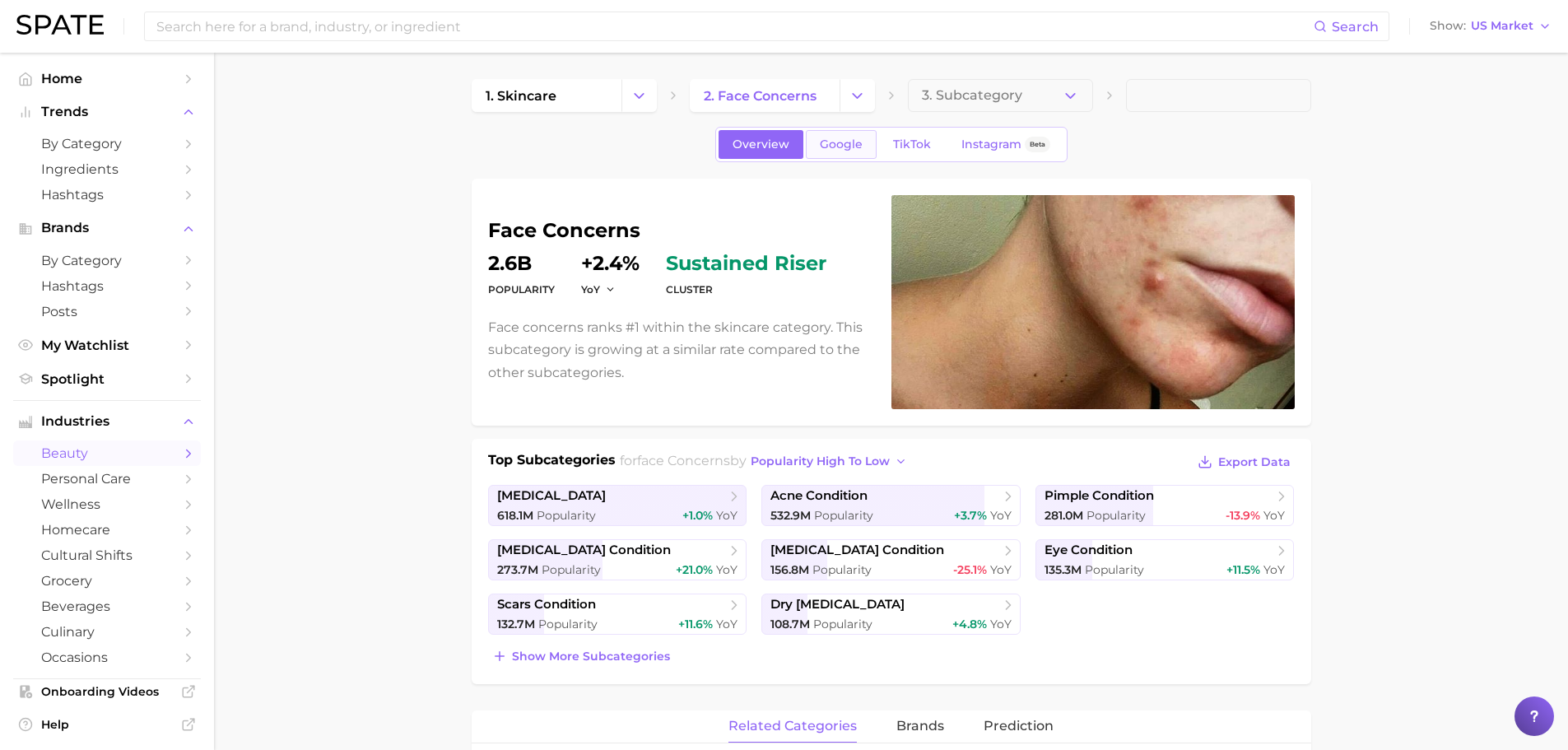
click at [860, 148] on span "Google" at bounding box center [841, 144] width 43 height 14
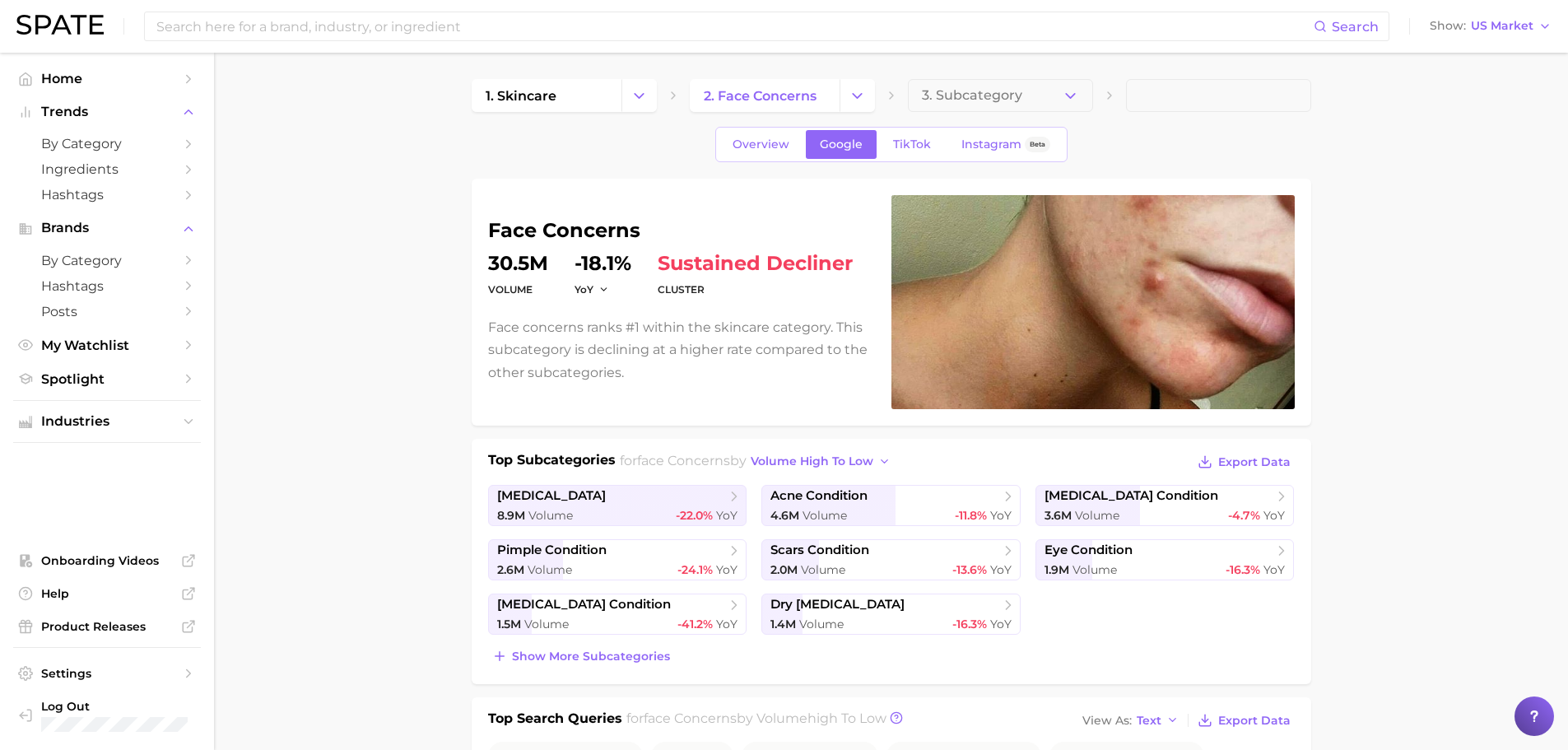
click at [906, 138] on span "TikTok" at bounding box center [912, 144] width 38 height 14
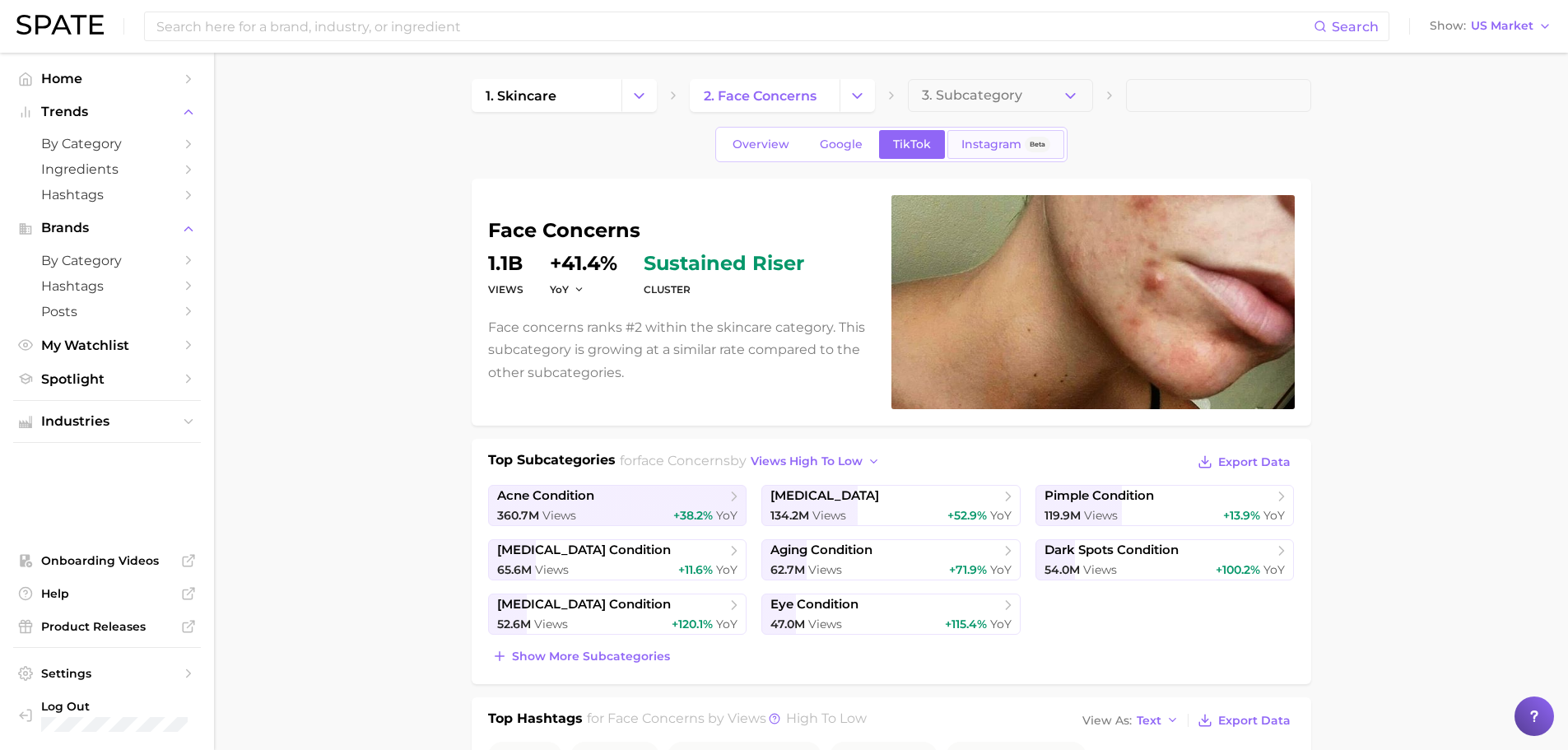
click at [997, 150] on span "Instagram" at bounding box center [992, 144] width 60 height 14
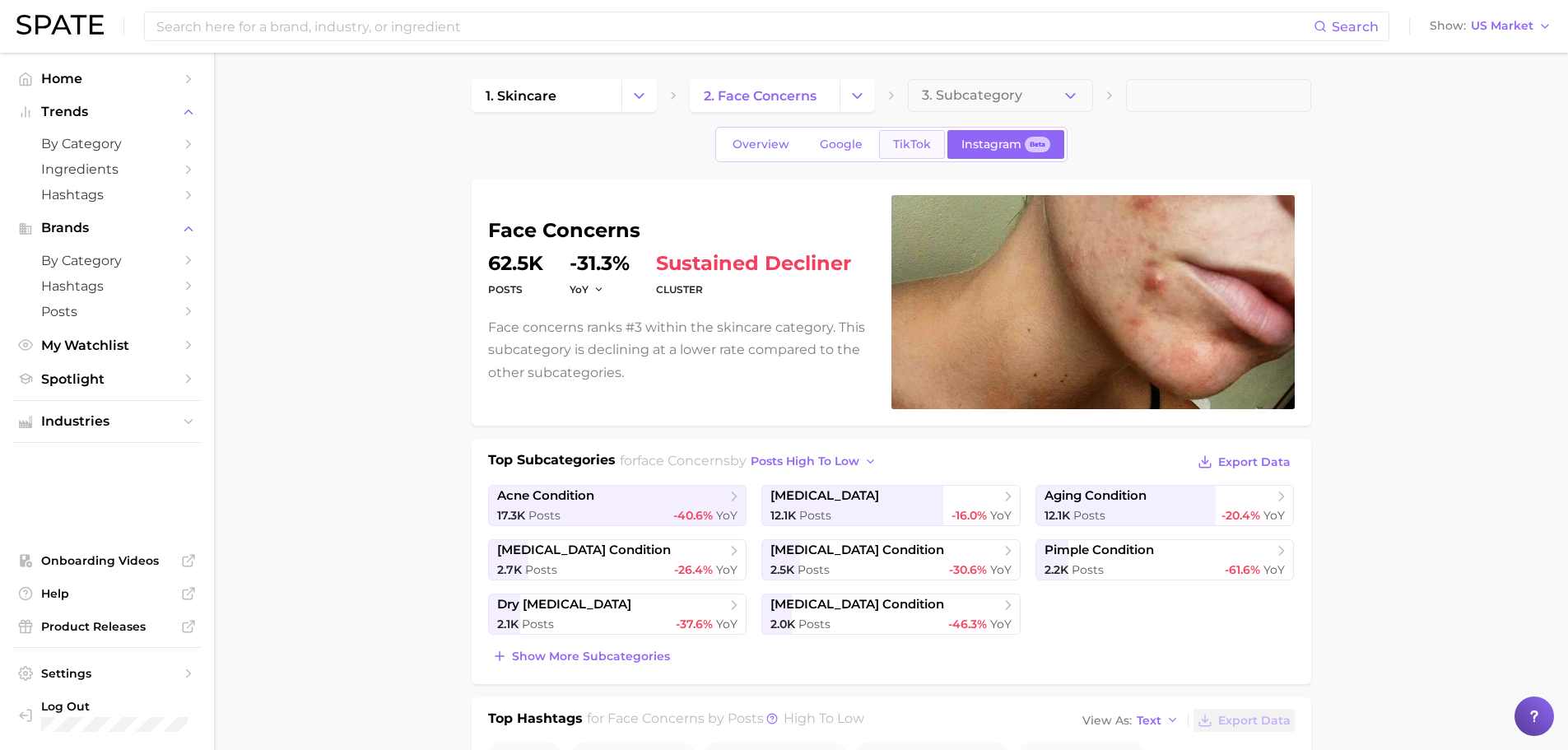
click at [896, 138] on span "TikTok" at bounding box center [912, 144] width 38 height 14
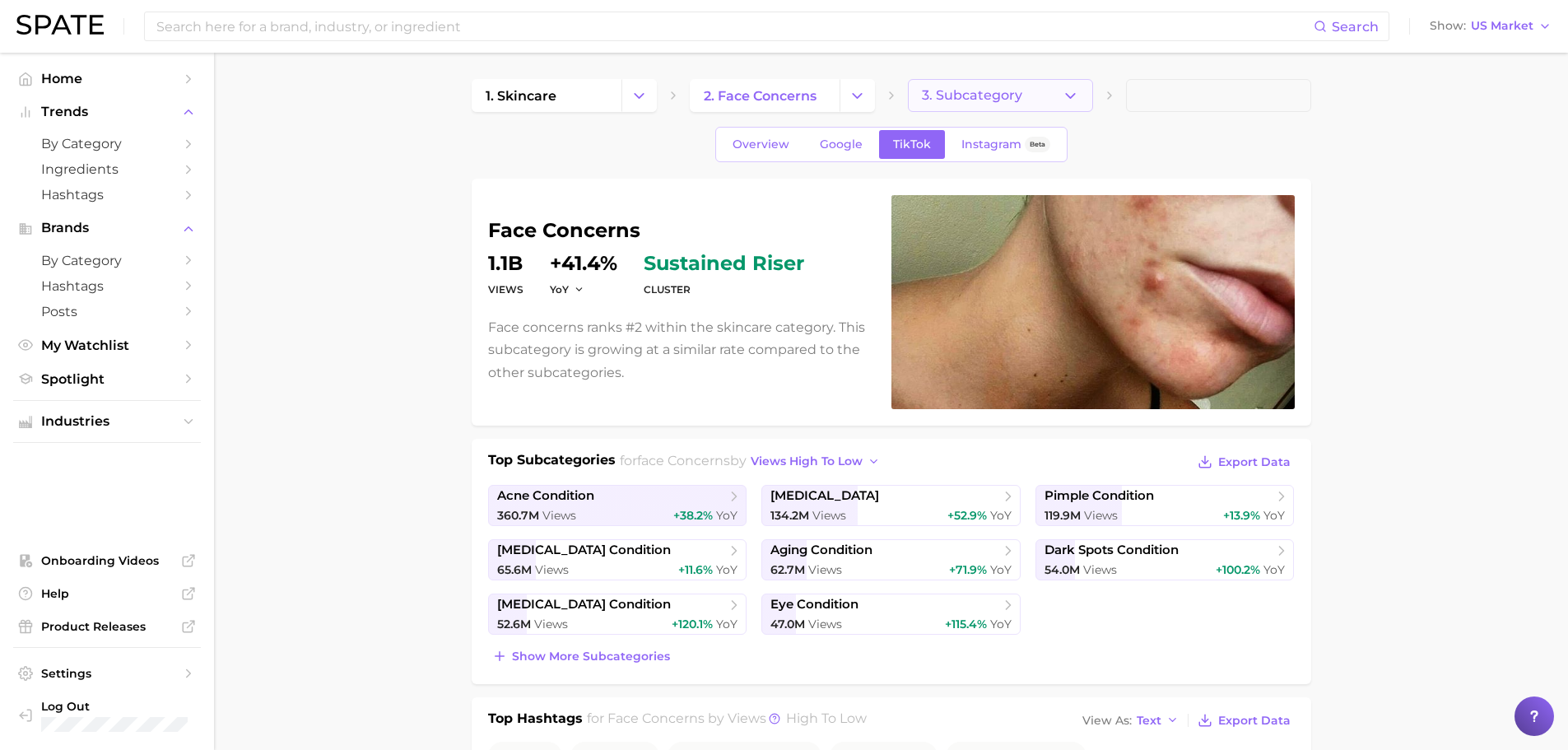
click at [1074, 107] on button "3. Subcategory" at bounding box center [1000, 95] width 185 height 33
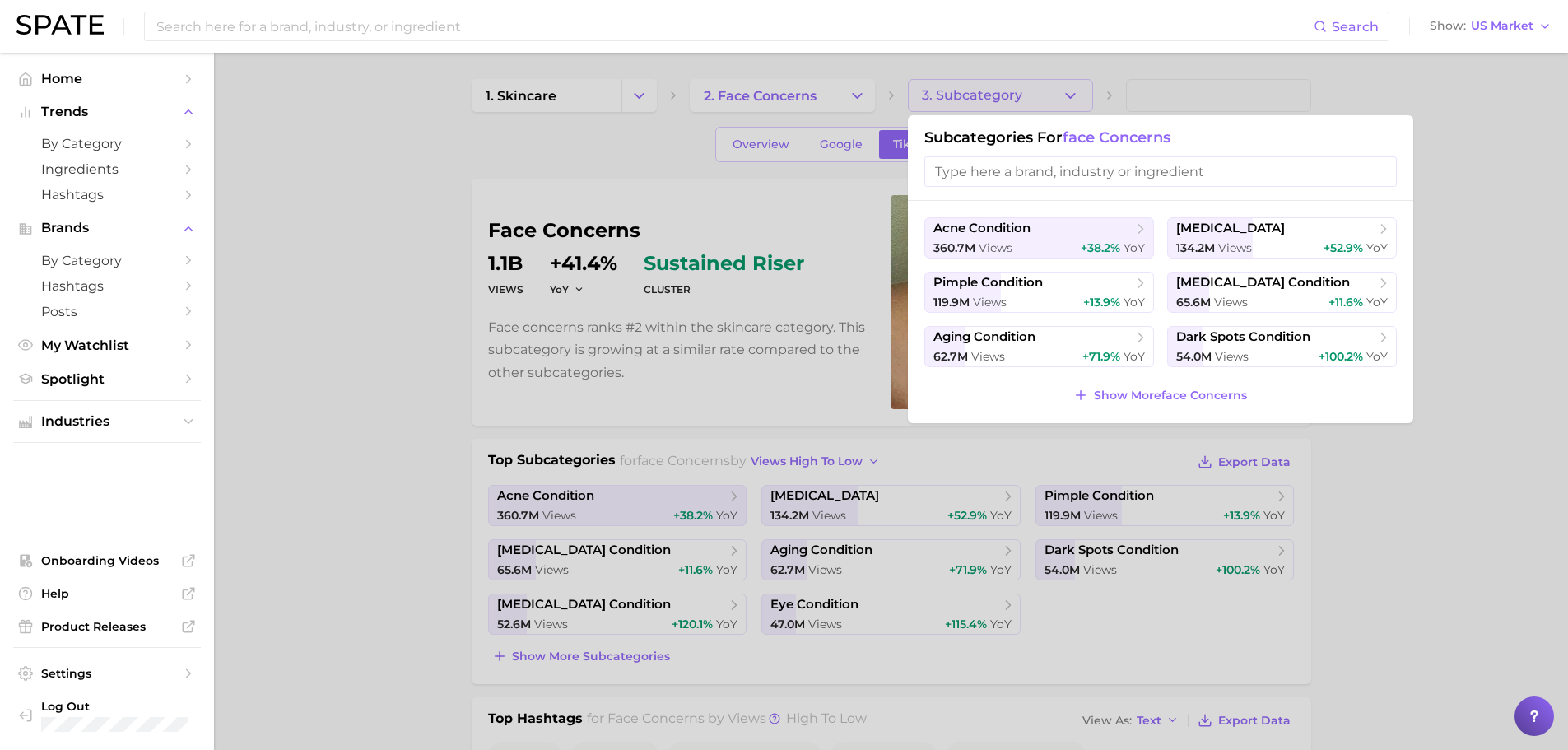
click at [1346, 481] on div at bounding box center [784, 375] width 1568 height 750
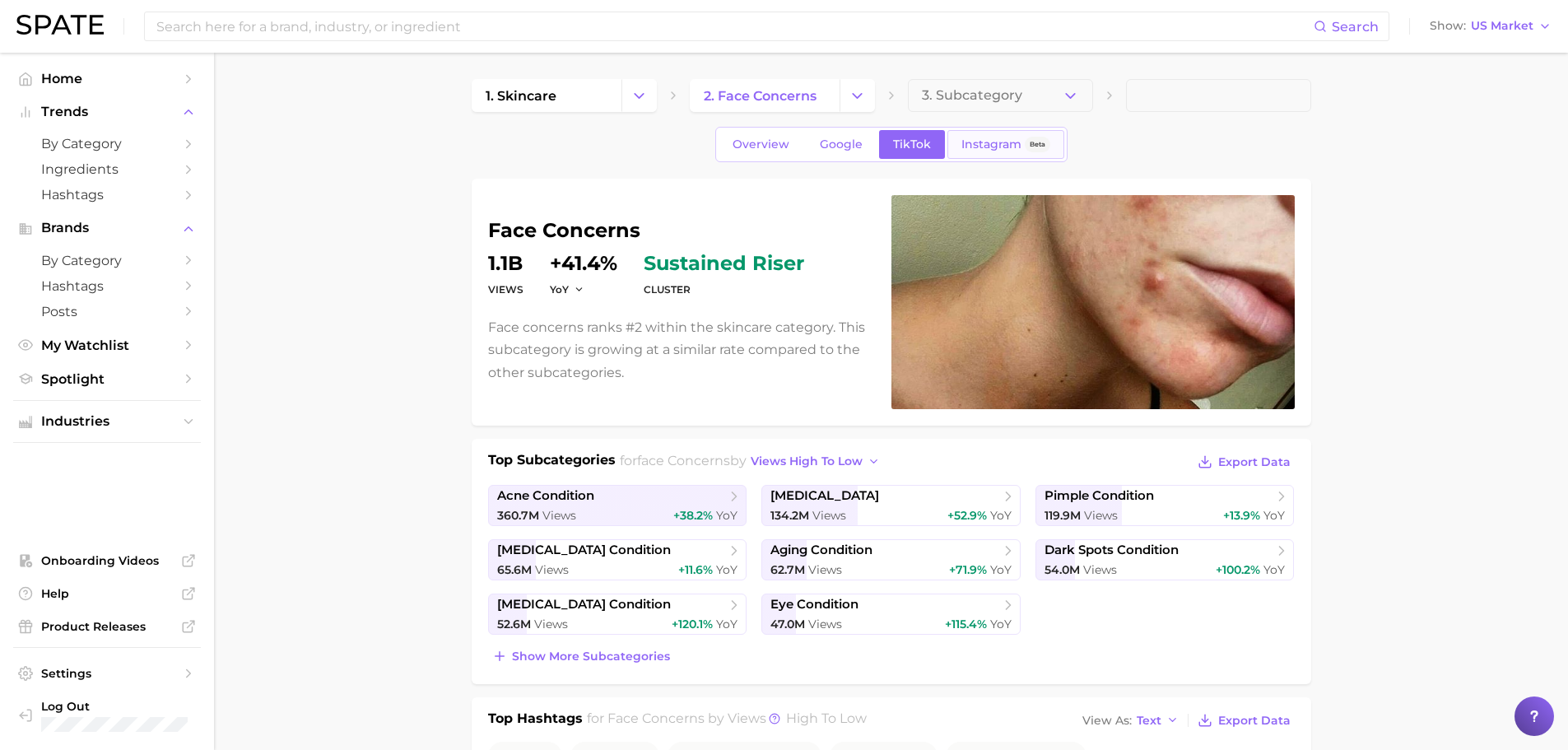
click at [979, 140] on span "Instagram" at bounding box center [992, 144] width 60 height 14
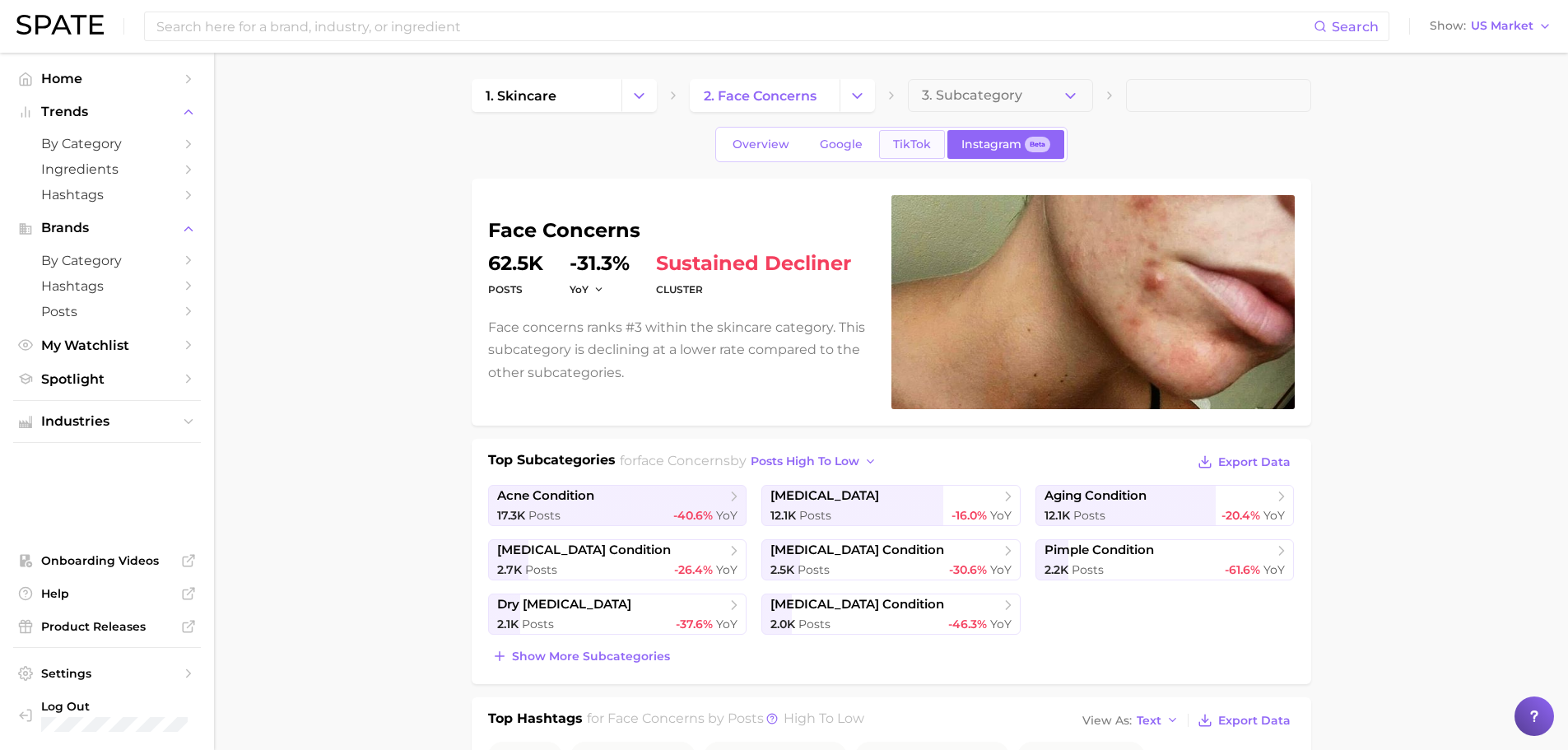
click at [904, 138] on span "TikTok" at bounding box center [912, 144] width 38 height 14
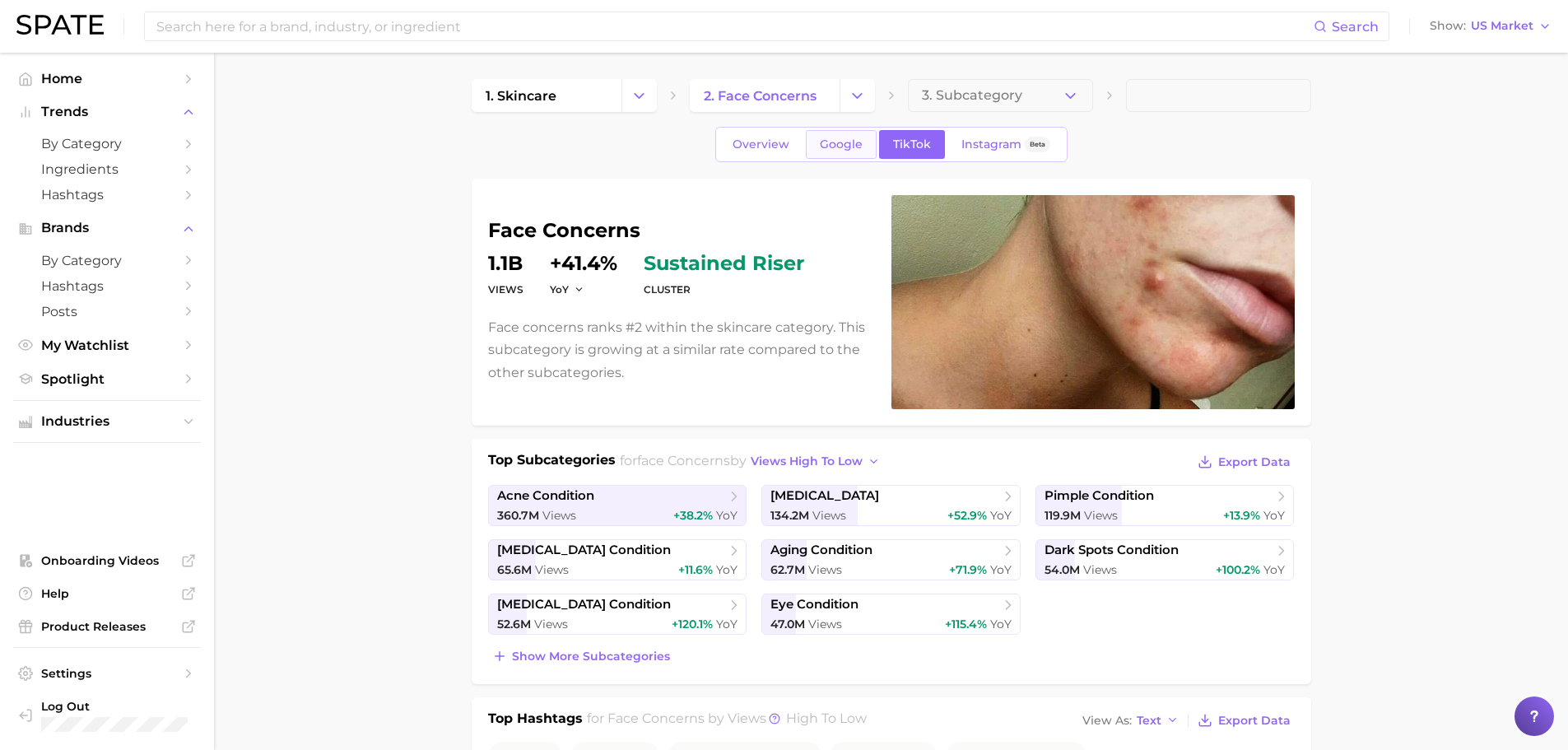
click at [861, 141] on span "Google" at bounding box center [841, 144] width 43 height 14
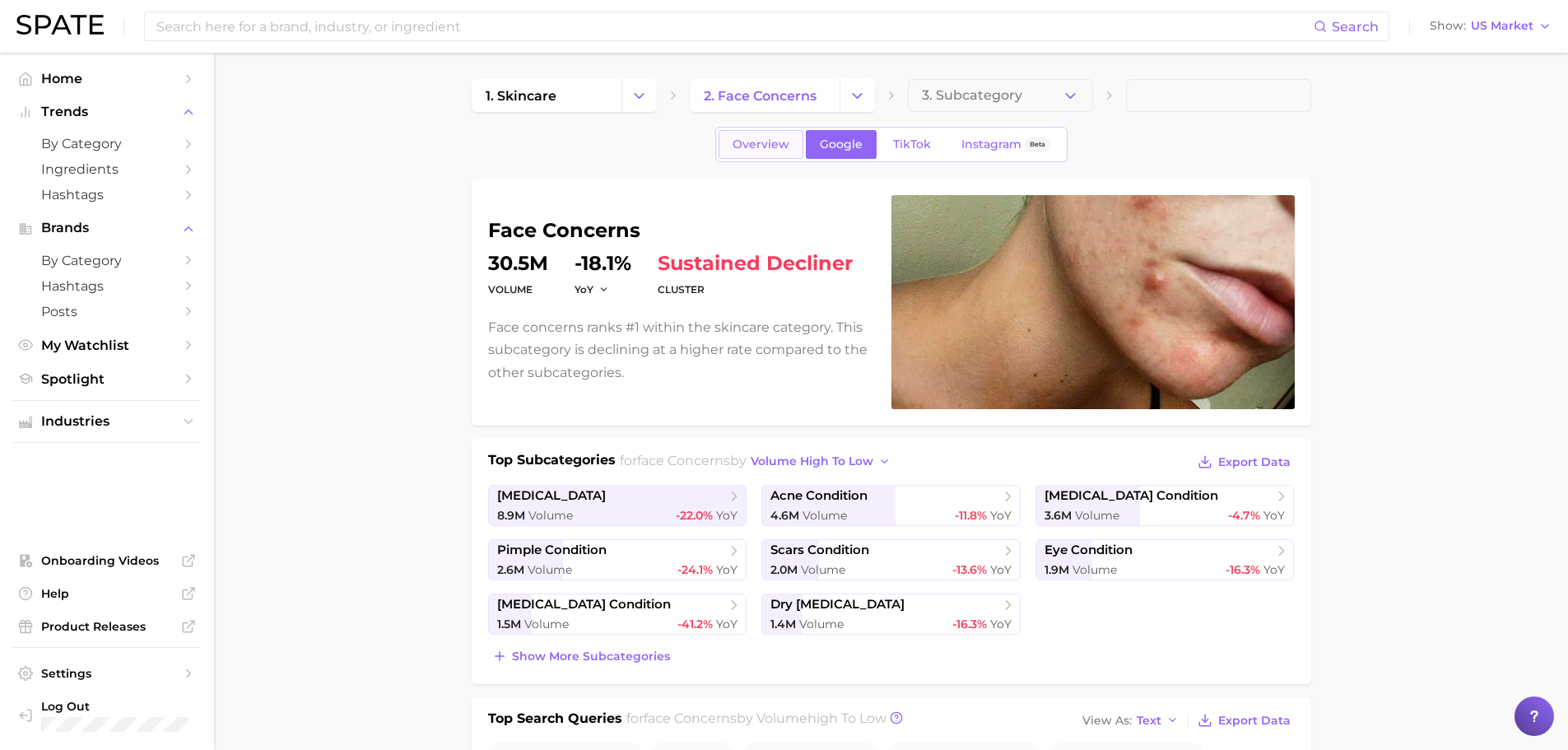
click at [796, 141] on link "Overview" at bounding box center [760, 144] width 85 height 29
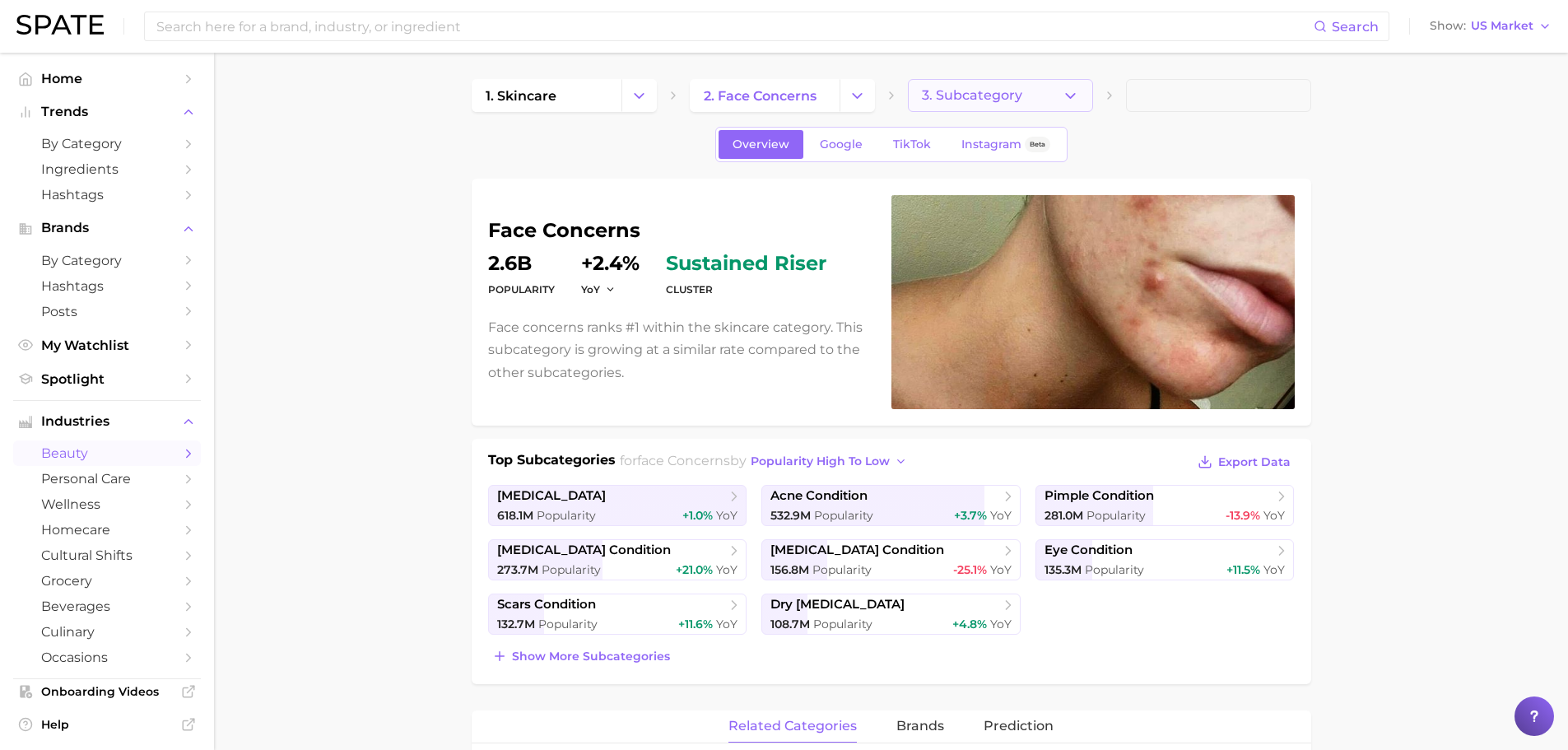
click at [1067, 97] on icon "button" at bounding box center [1071, 96] width 18 height 18
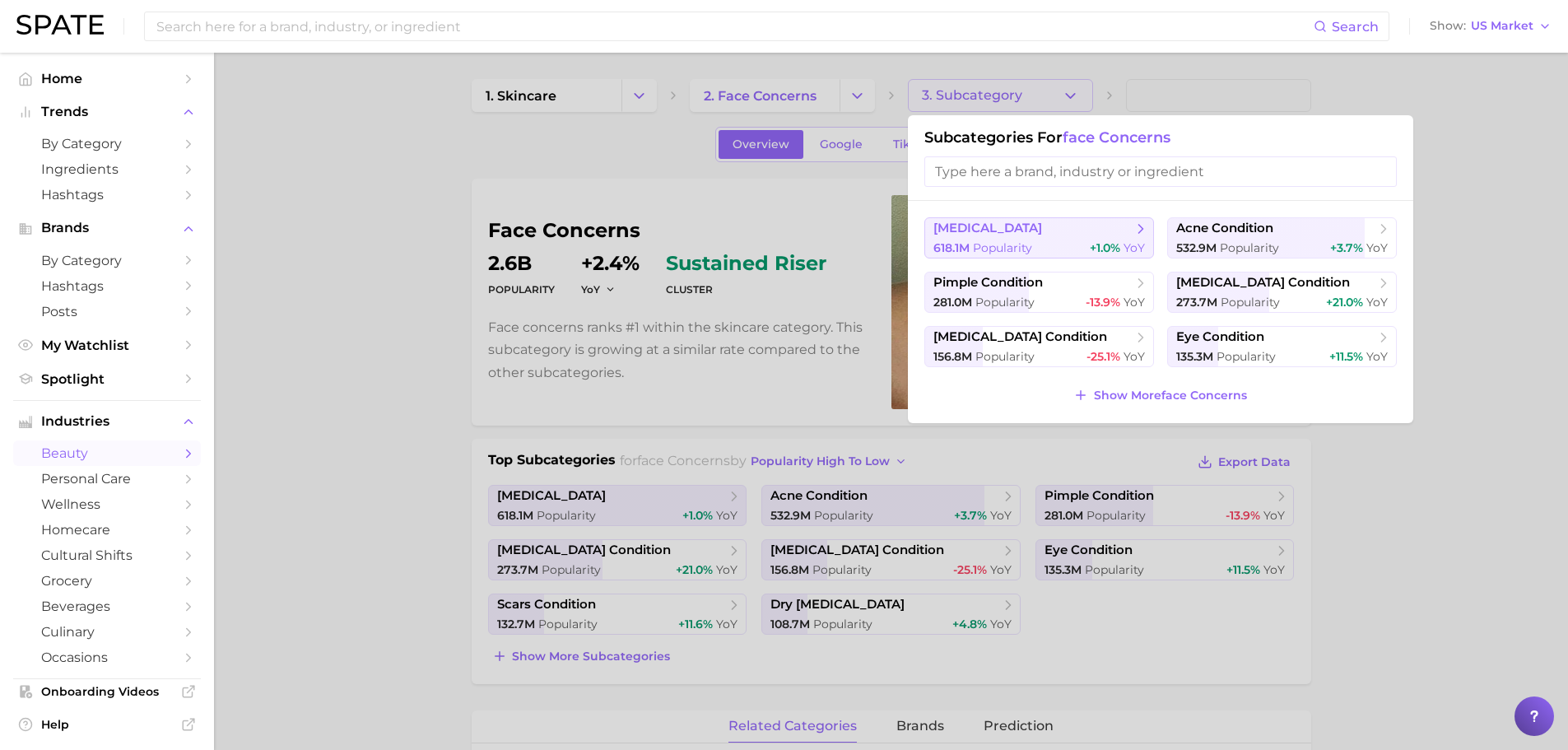
click at [1124, 245] on span "YoY" at bounding box center [1134, 248] width 21 height 15
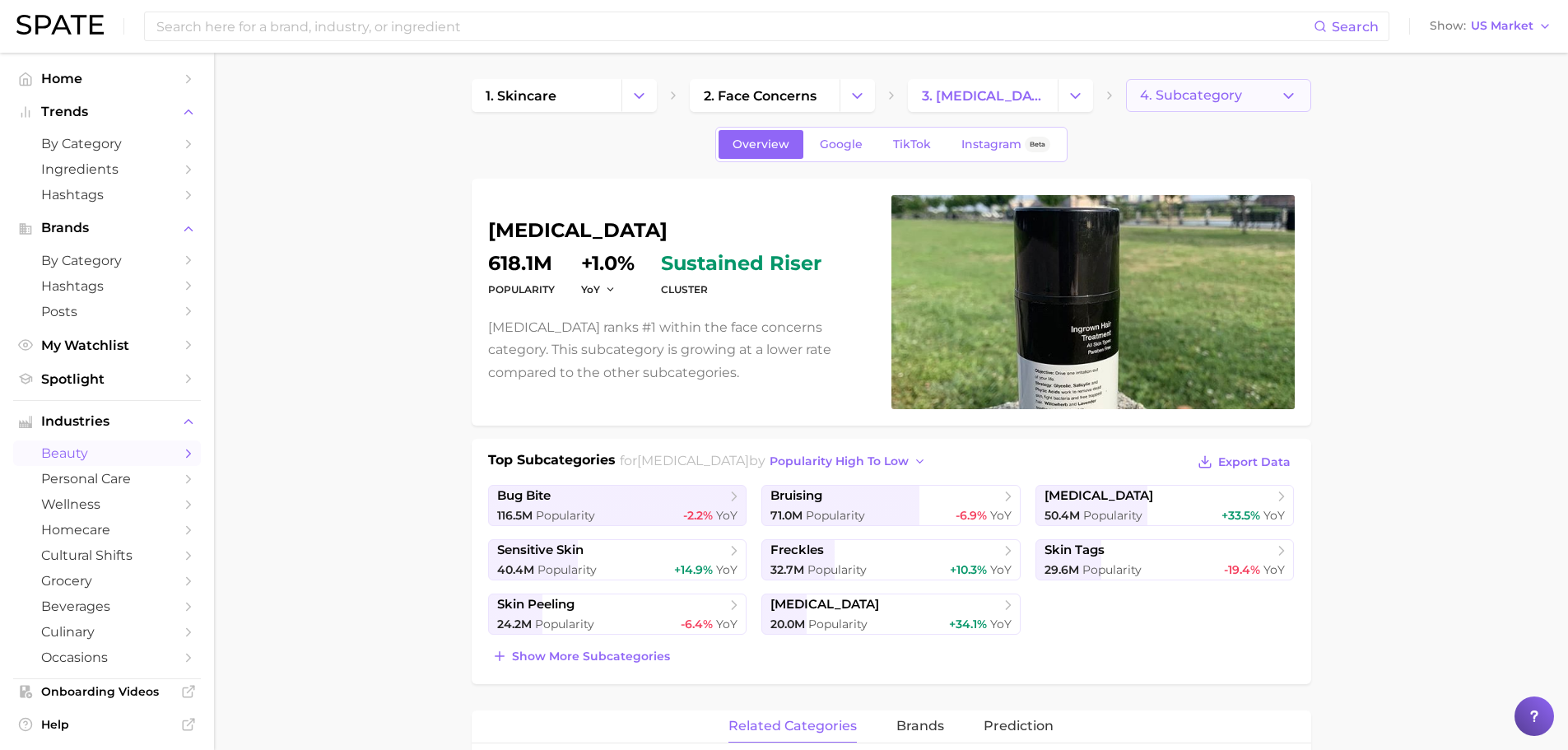
click at [1285, 104] on button "4. Subcategory" at bounding box center [1219, 95] width 185 height 33
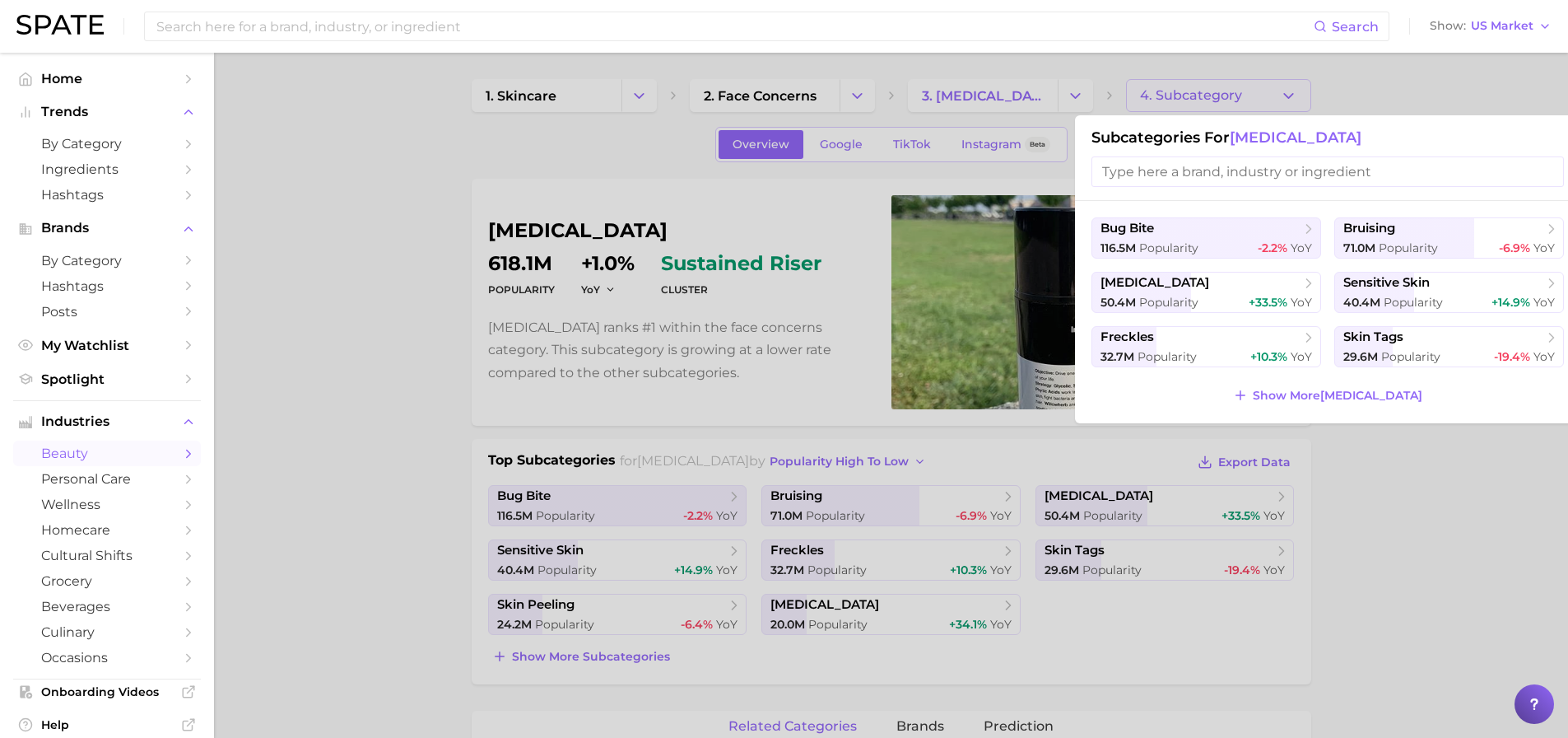
click at [1430, 79] on div at bounding box center [784, 369] width 1568 height 738
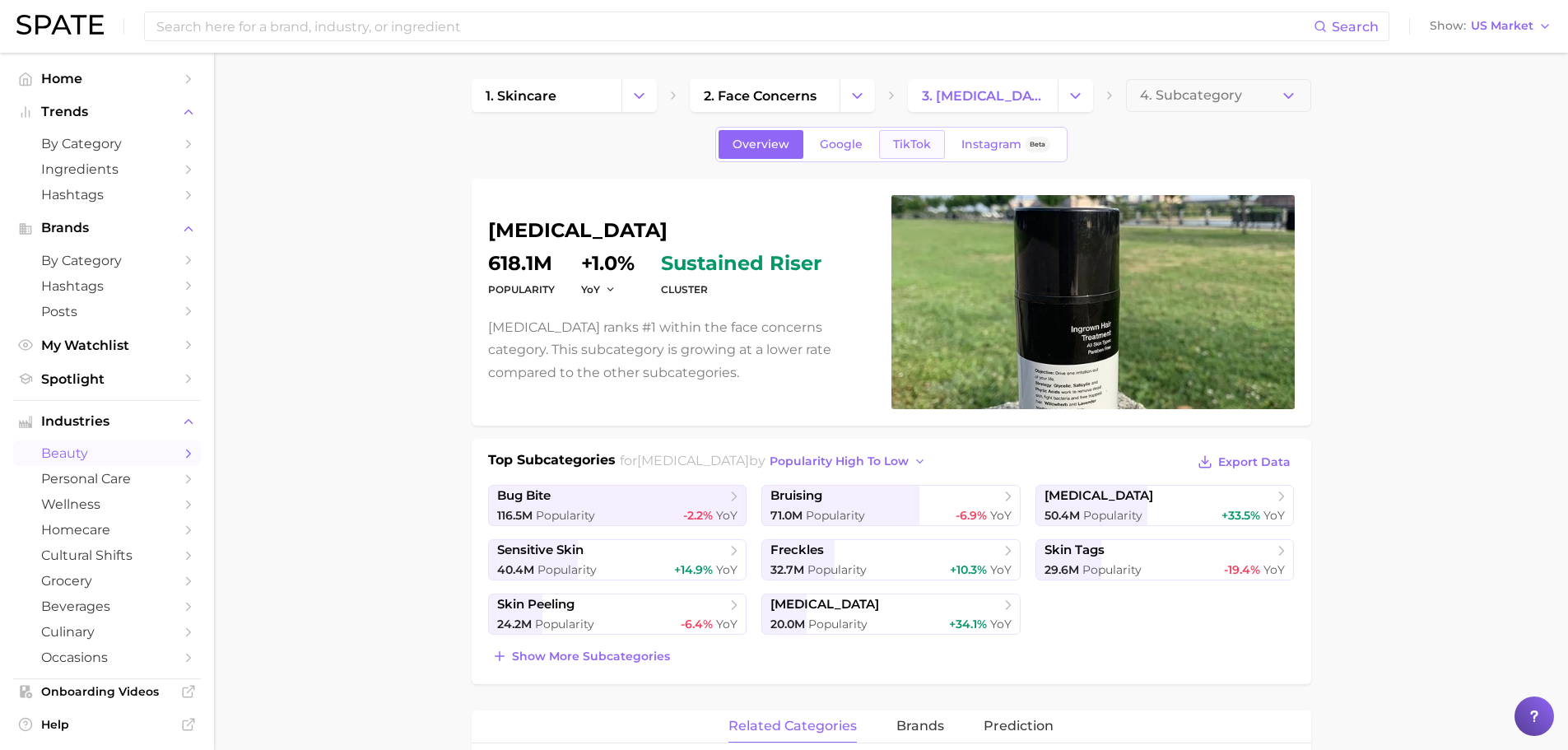
click at [927, 146] on span "TikTok" at bounding box center [912, 144] width 38 height 14
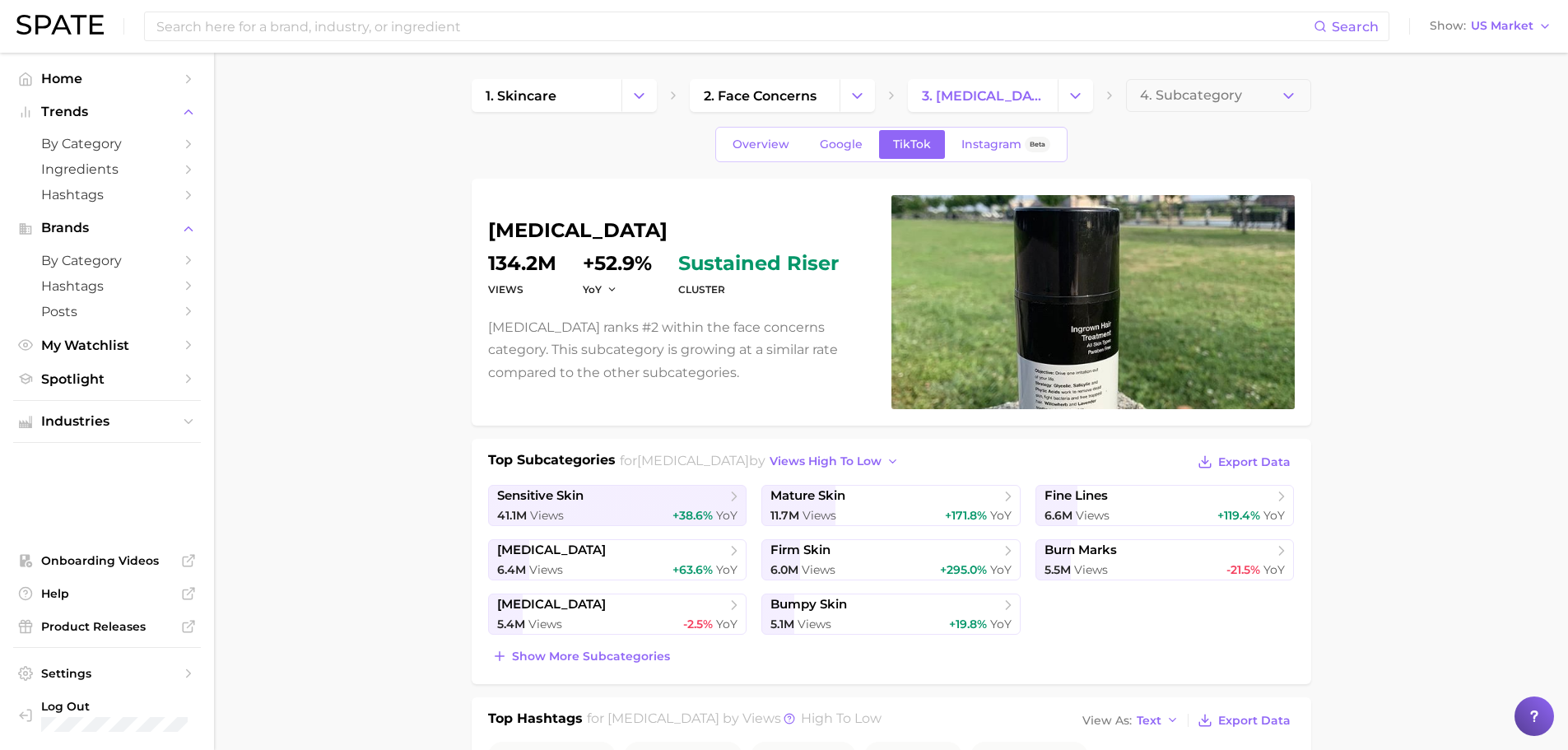
scroll to position [83, 0]
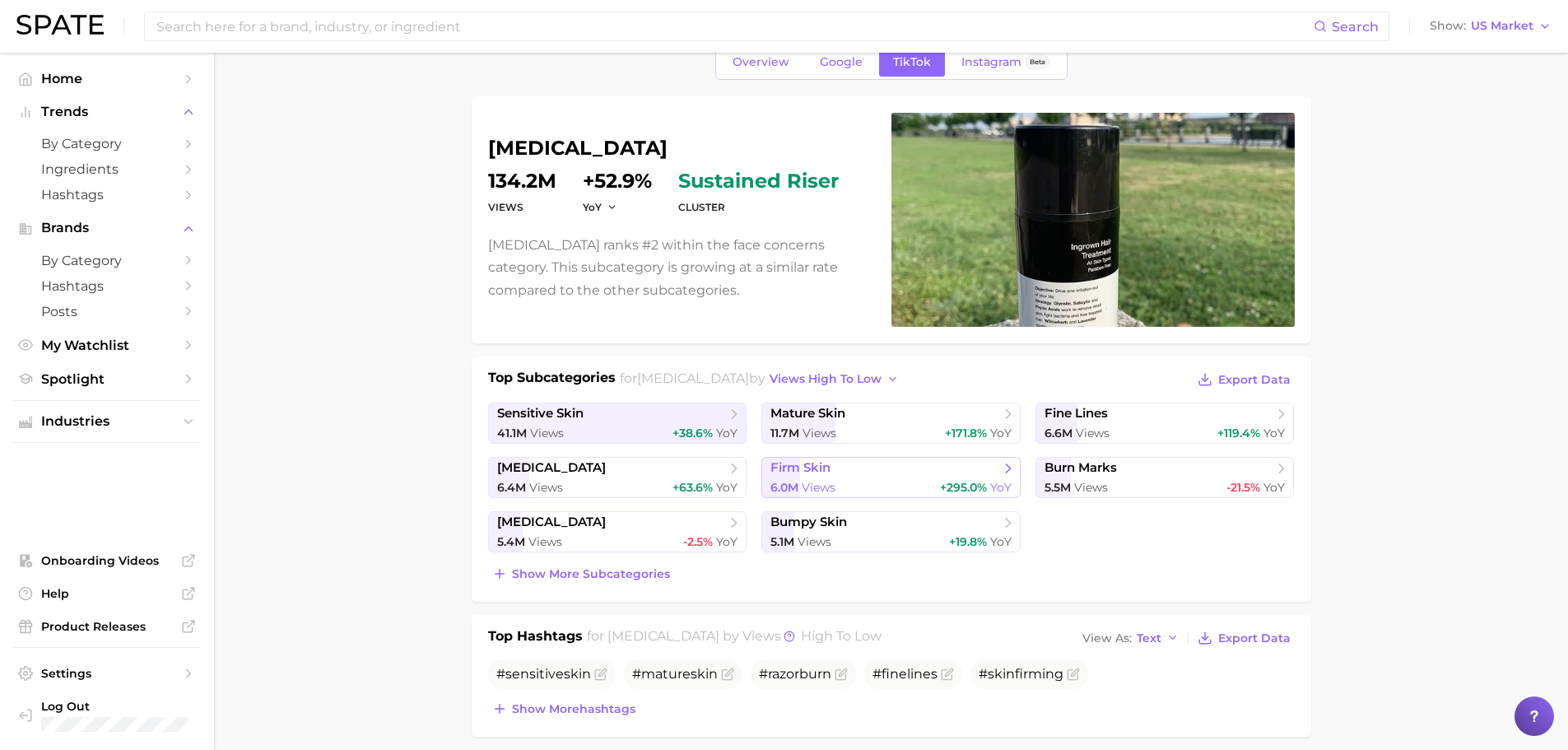
click at [997, 468] on span "firm skin" at bounding box center [885, 468] width 229 height 17
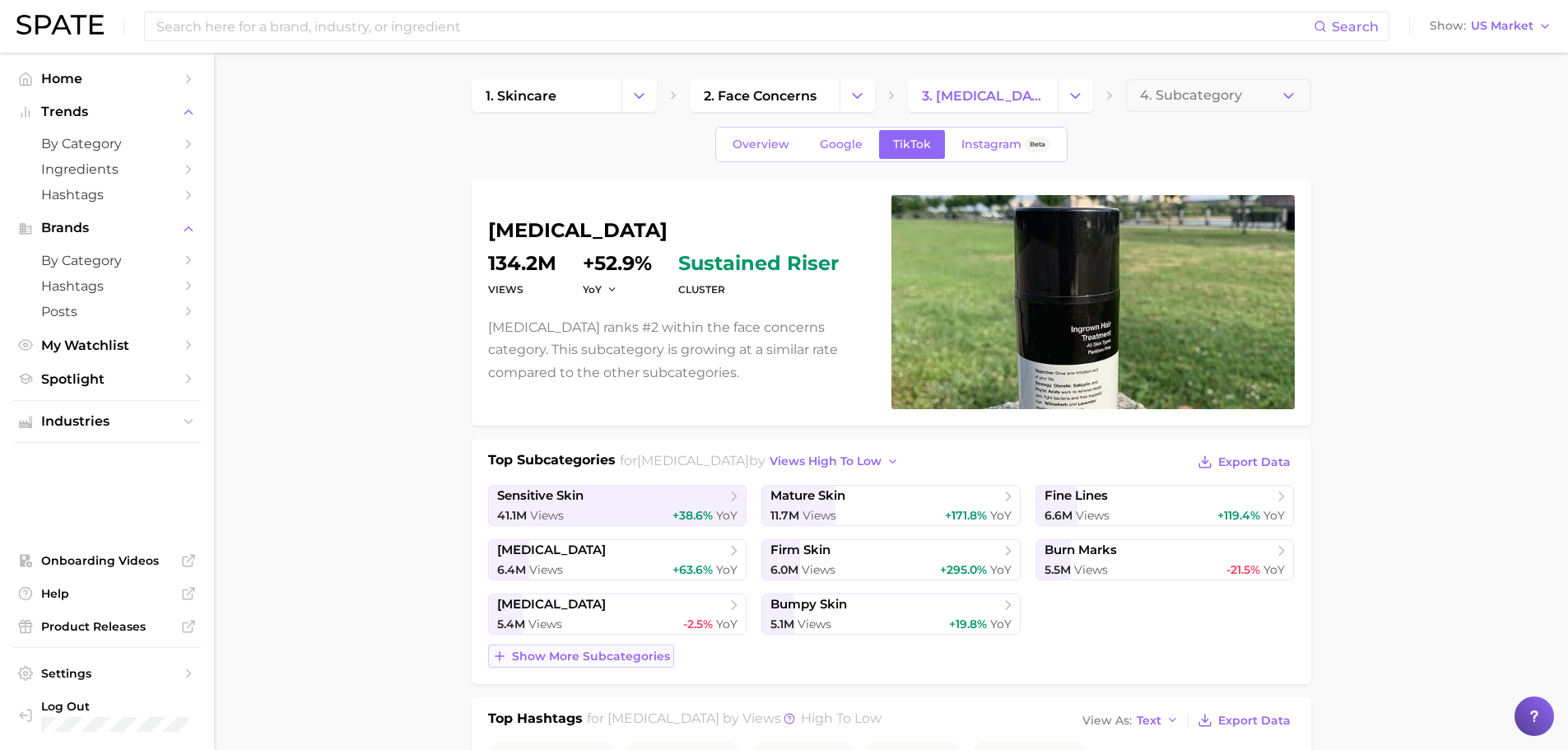
click at [652, 655] on span "Show more subcategories" at bounding box center [591, 656] width 158 height 14
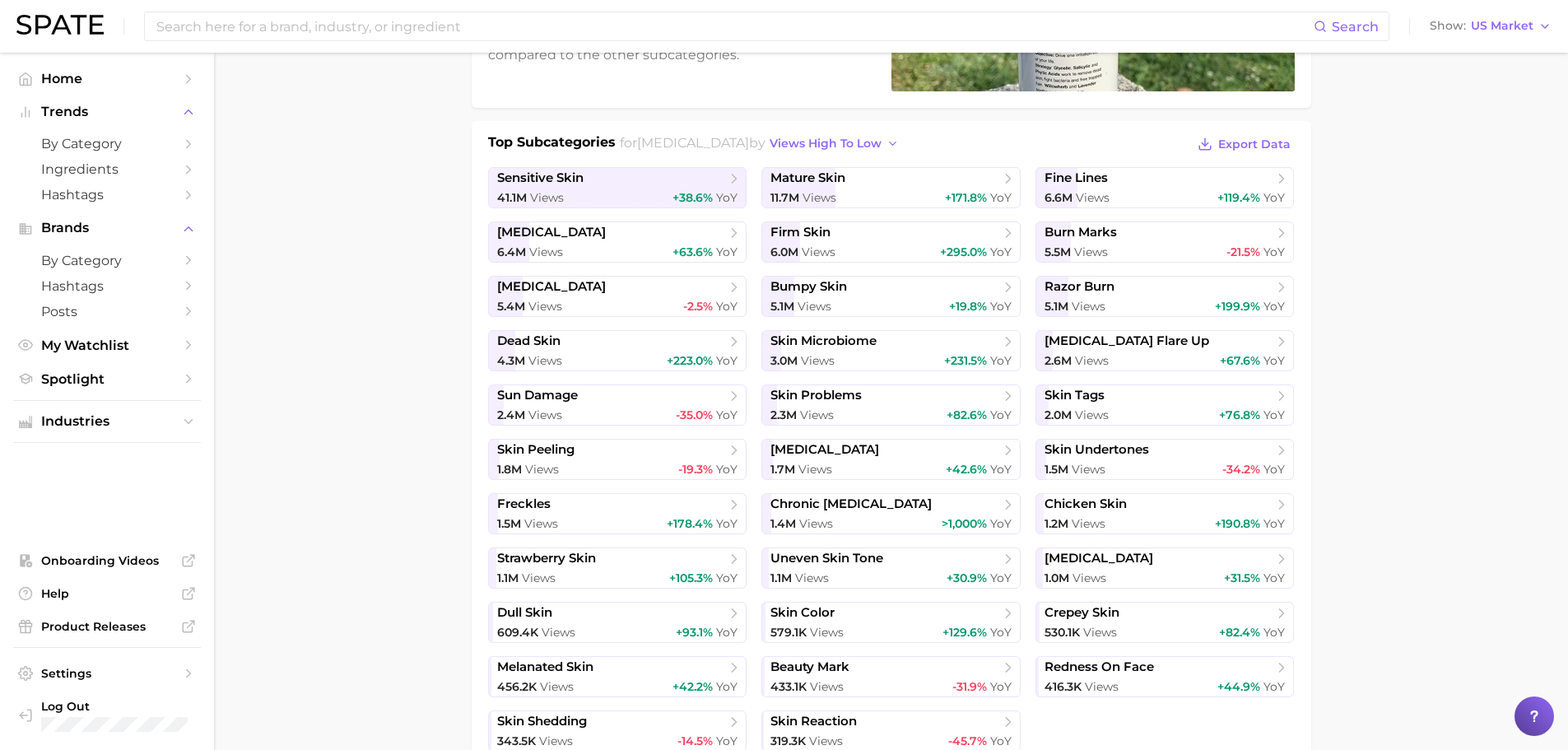
scroll to position [83, 0]
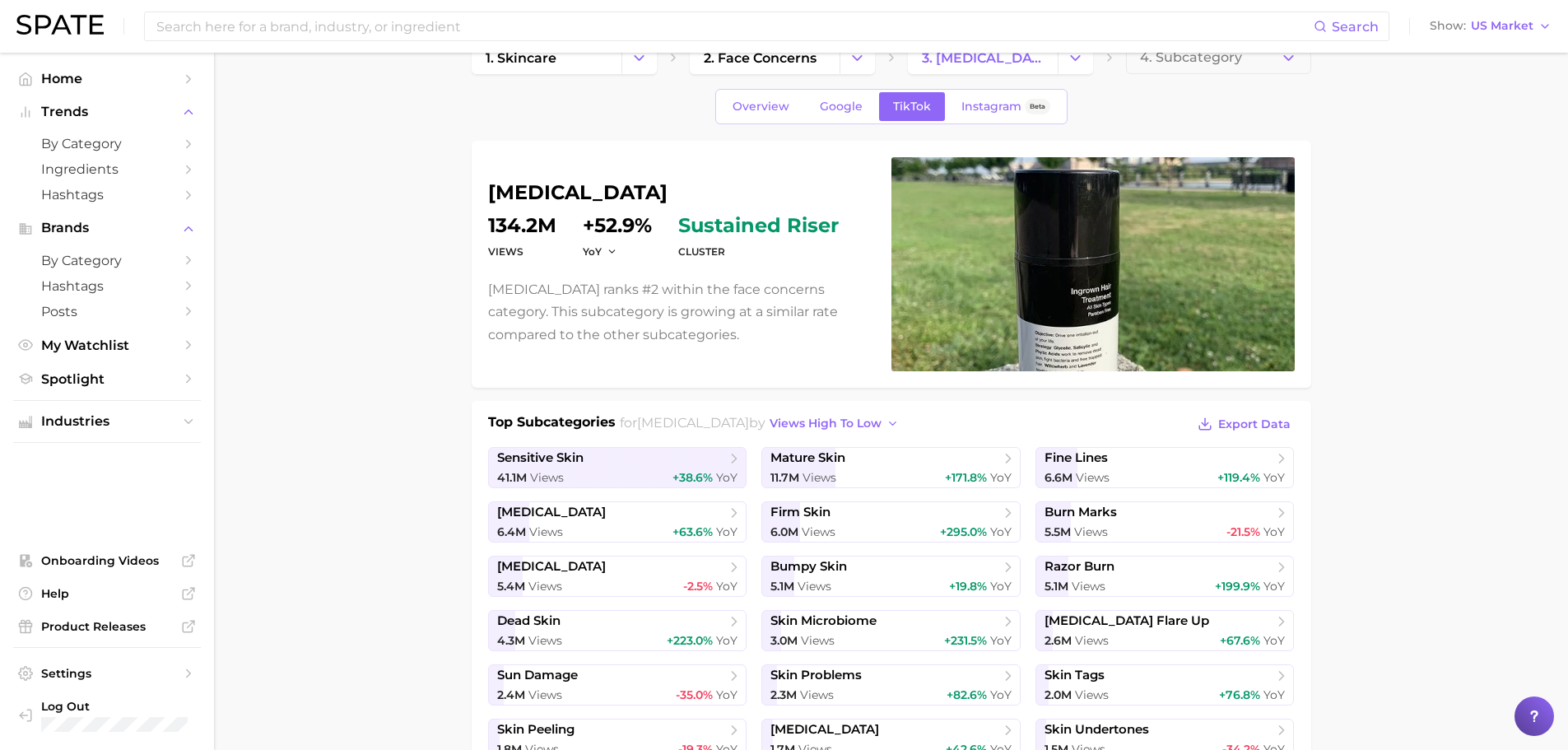
scroll to position [0, 0]
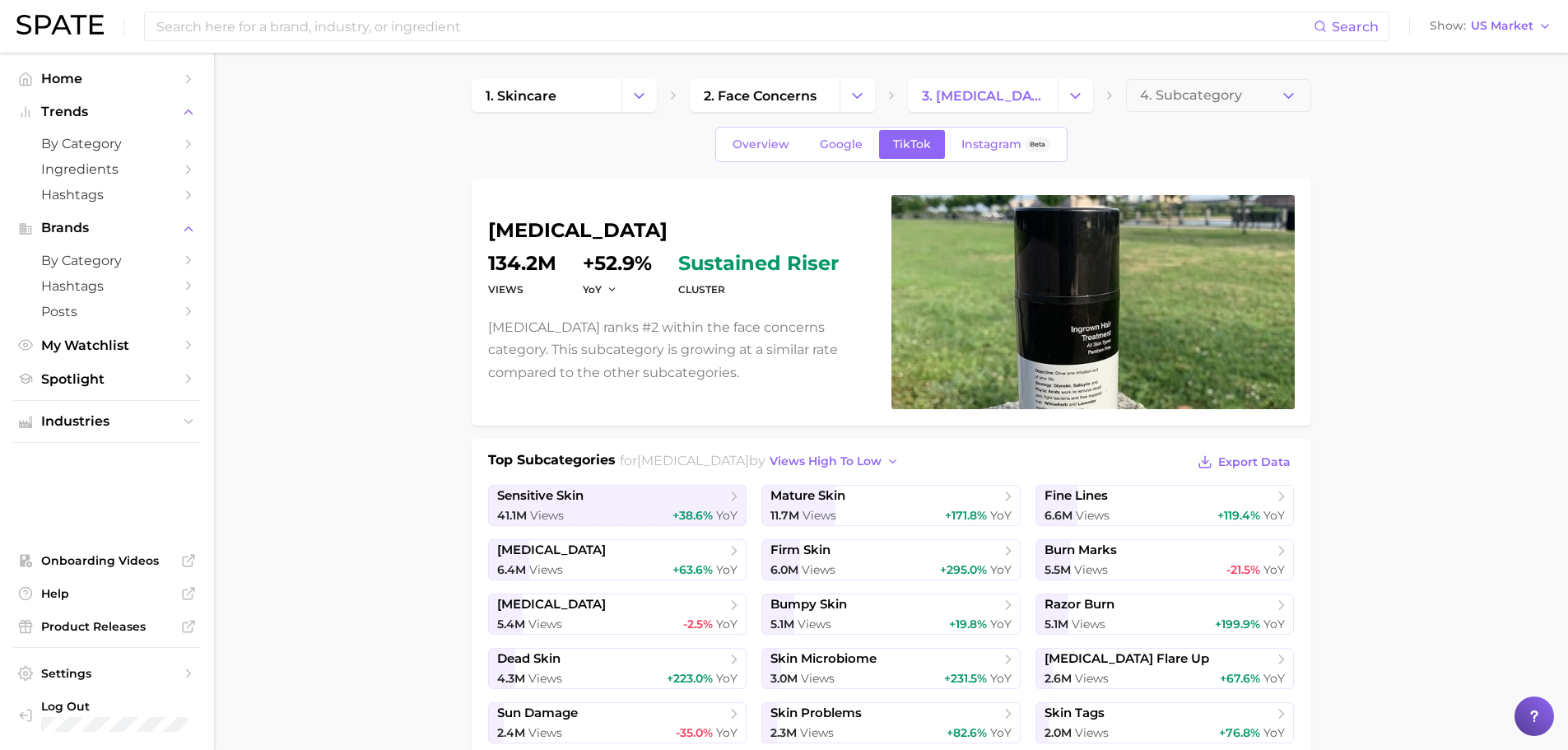
click at [1289, 86] on button "4. Subcategory" at bounding box center [1219, 95] width 185 height 33
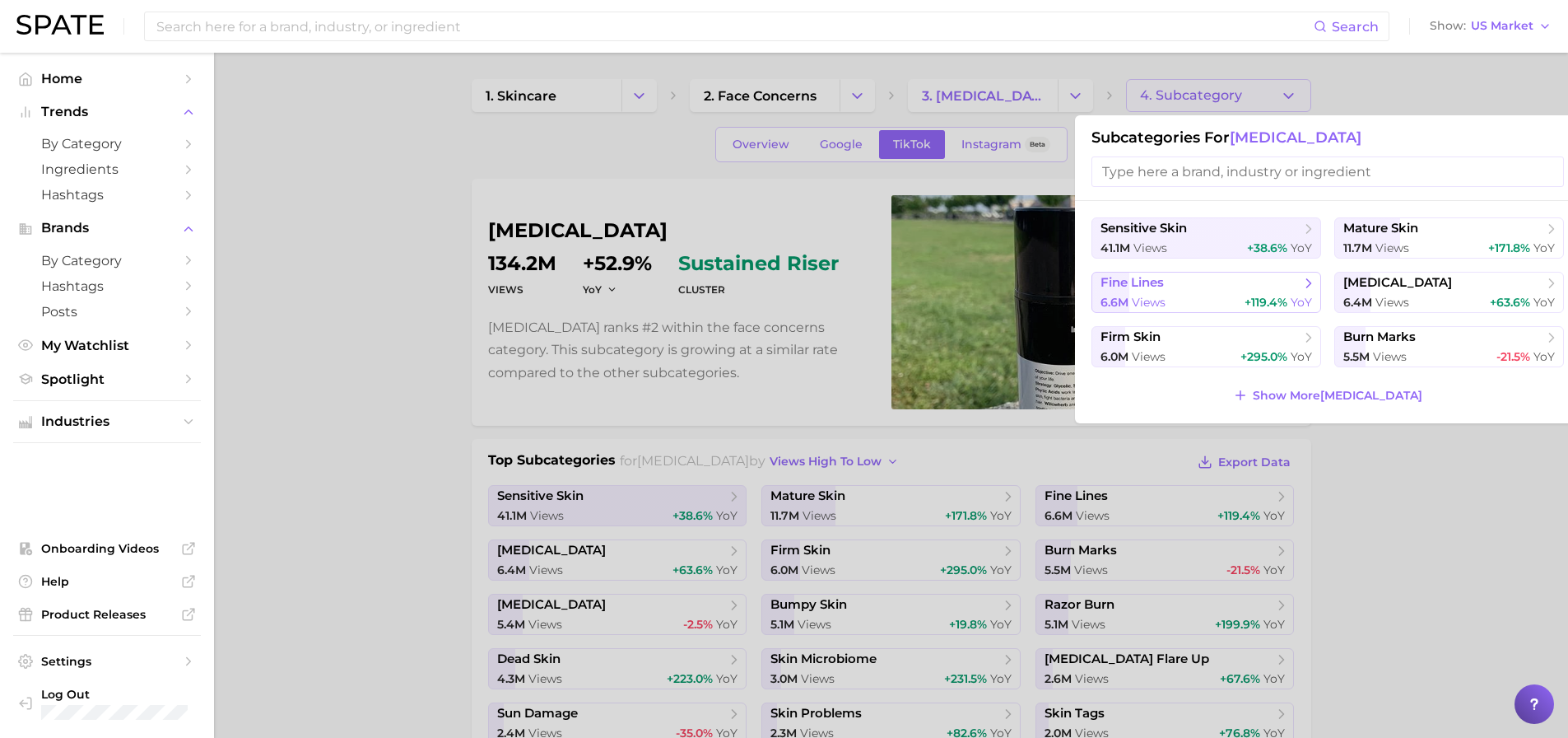
click at [1158, 283] on span "fine lines" at bounding box center [1132, 283] width 63 height 16
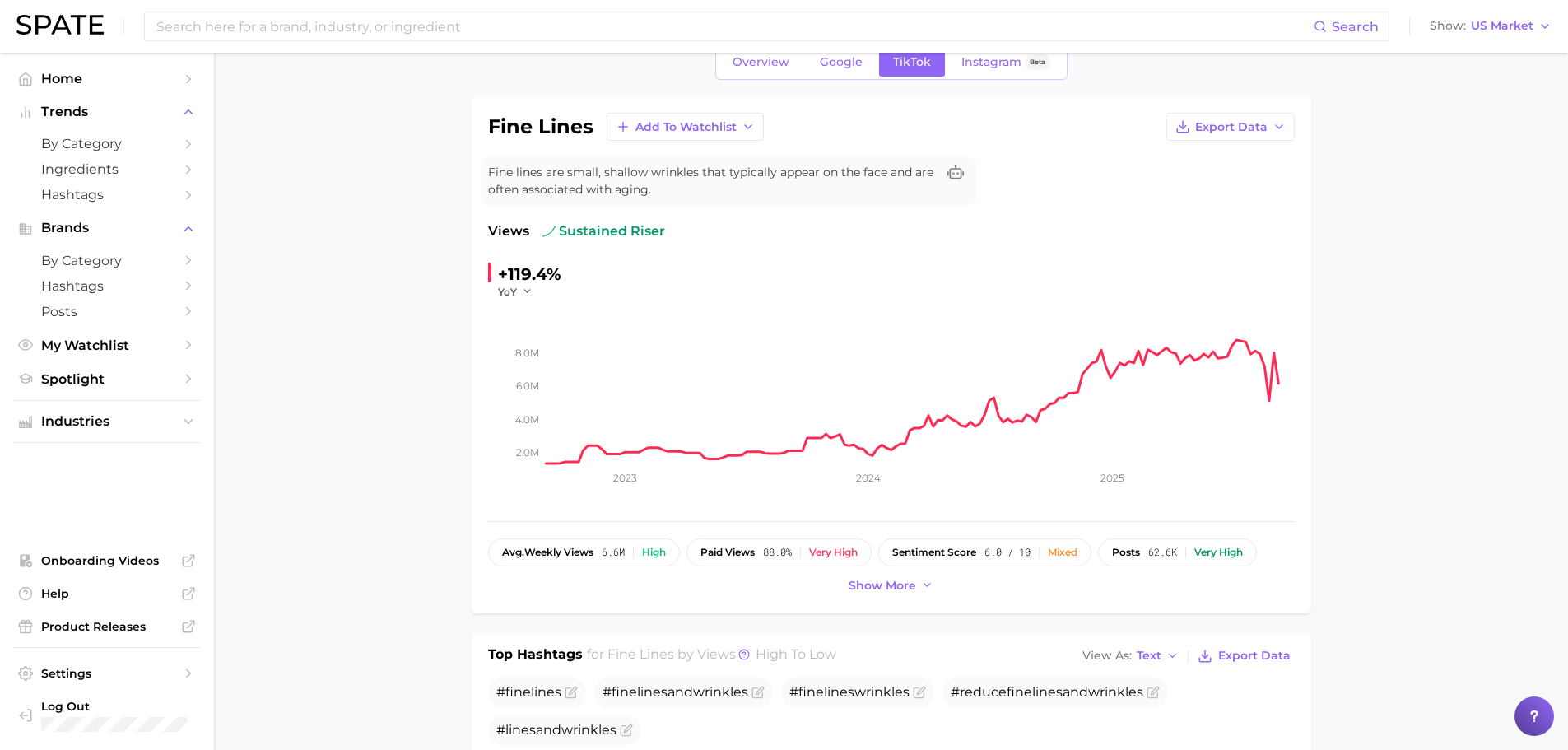
scroll to position [243, 0]
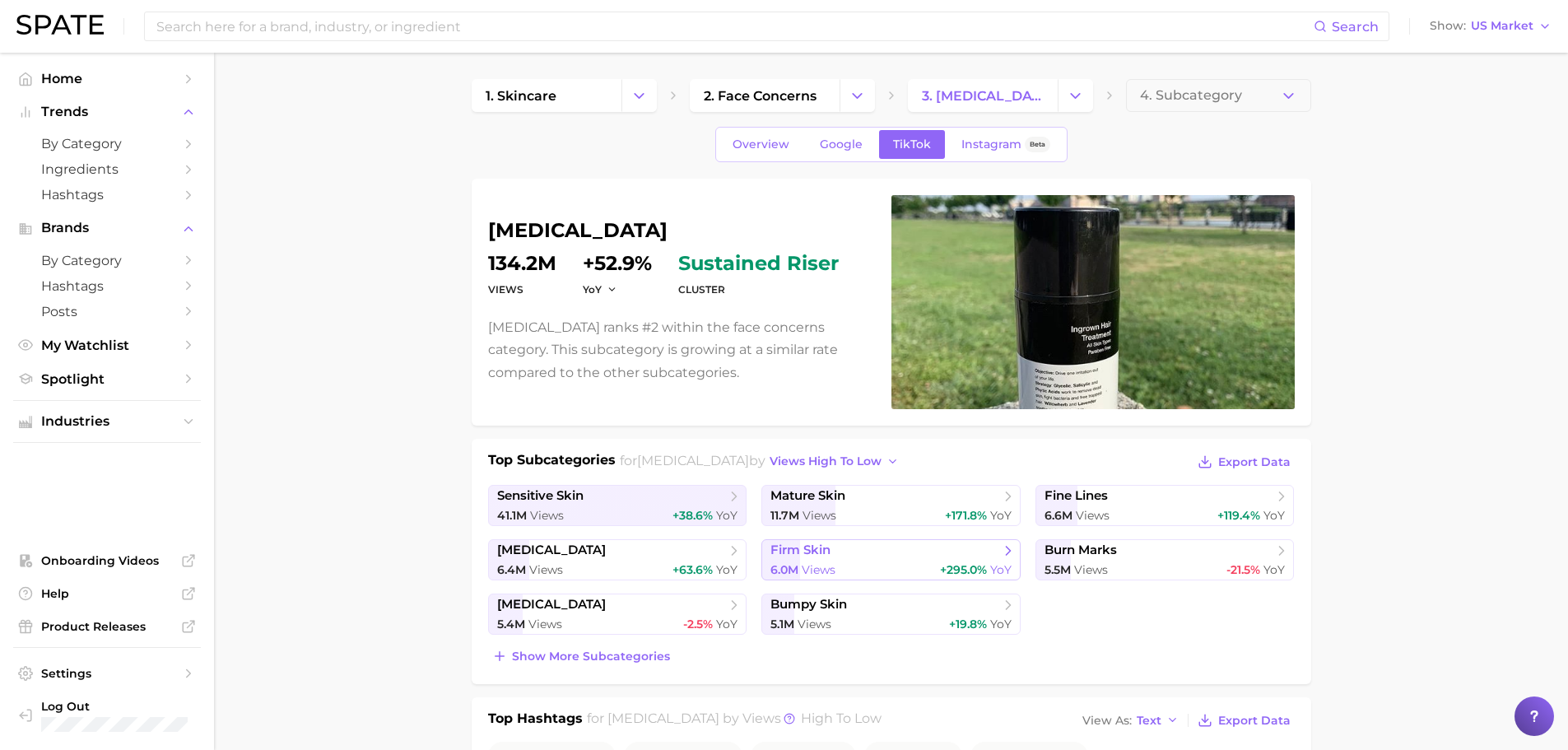
click at [868, 558] on span "firm skin" at bounding box center [885, 551] width 229 height 17
click at [1000, 86] on link "3. [MEDICAL_DATA]" at bounding box center [982, 95] width 150 height 33
click at [1079, 97] on icon "Change Category" at bounding box center [1075, 96] width 18 height 18
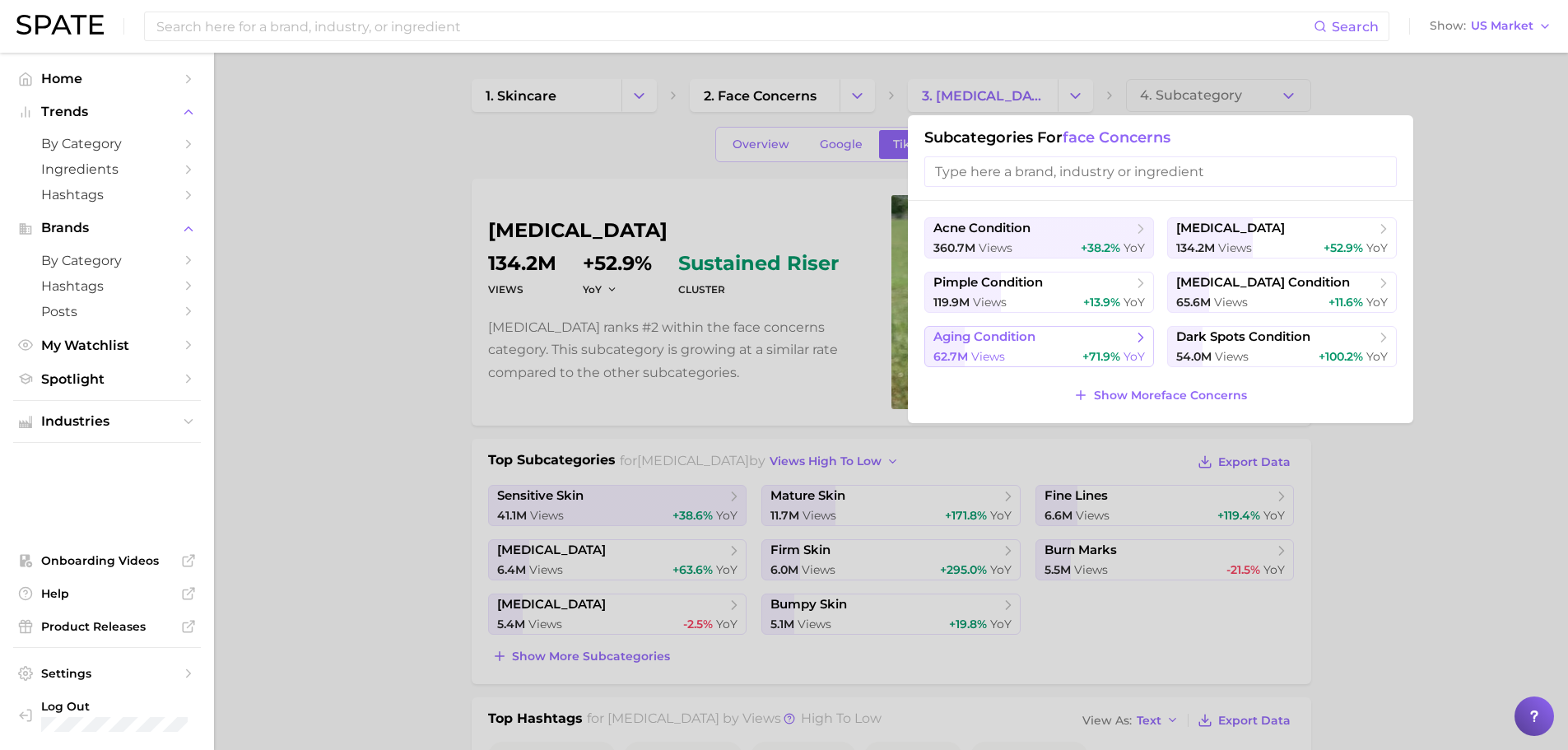
click at [1033, 348] on button "aging condition 62.7m views +71.9% YoY" at bounding box center [1039, 347] width 230 height 41
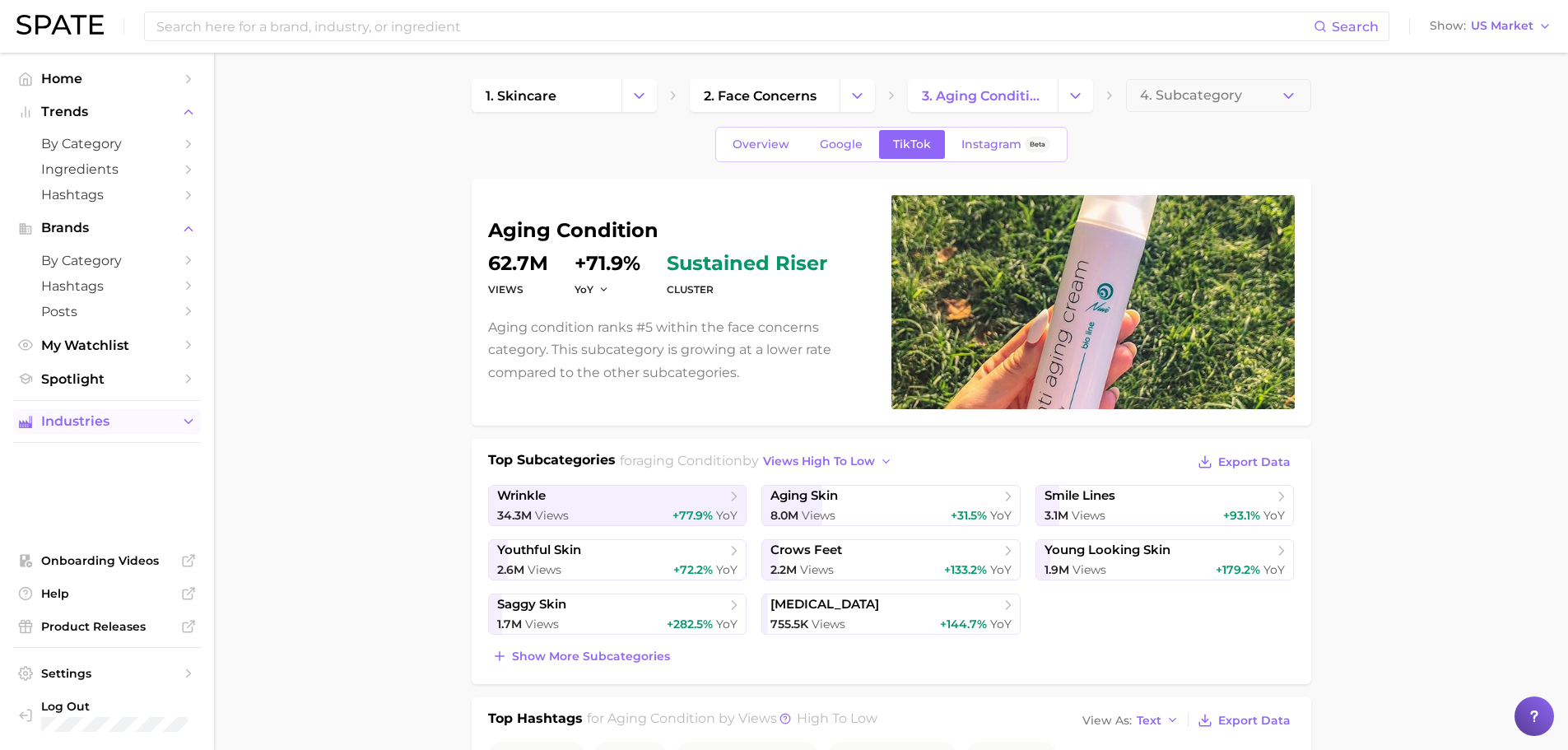
click at [112, 421] on span "Industries" at bounding box center [107, 422] width 132 height 15
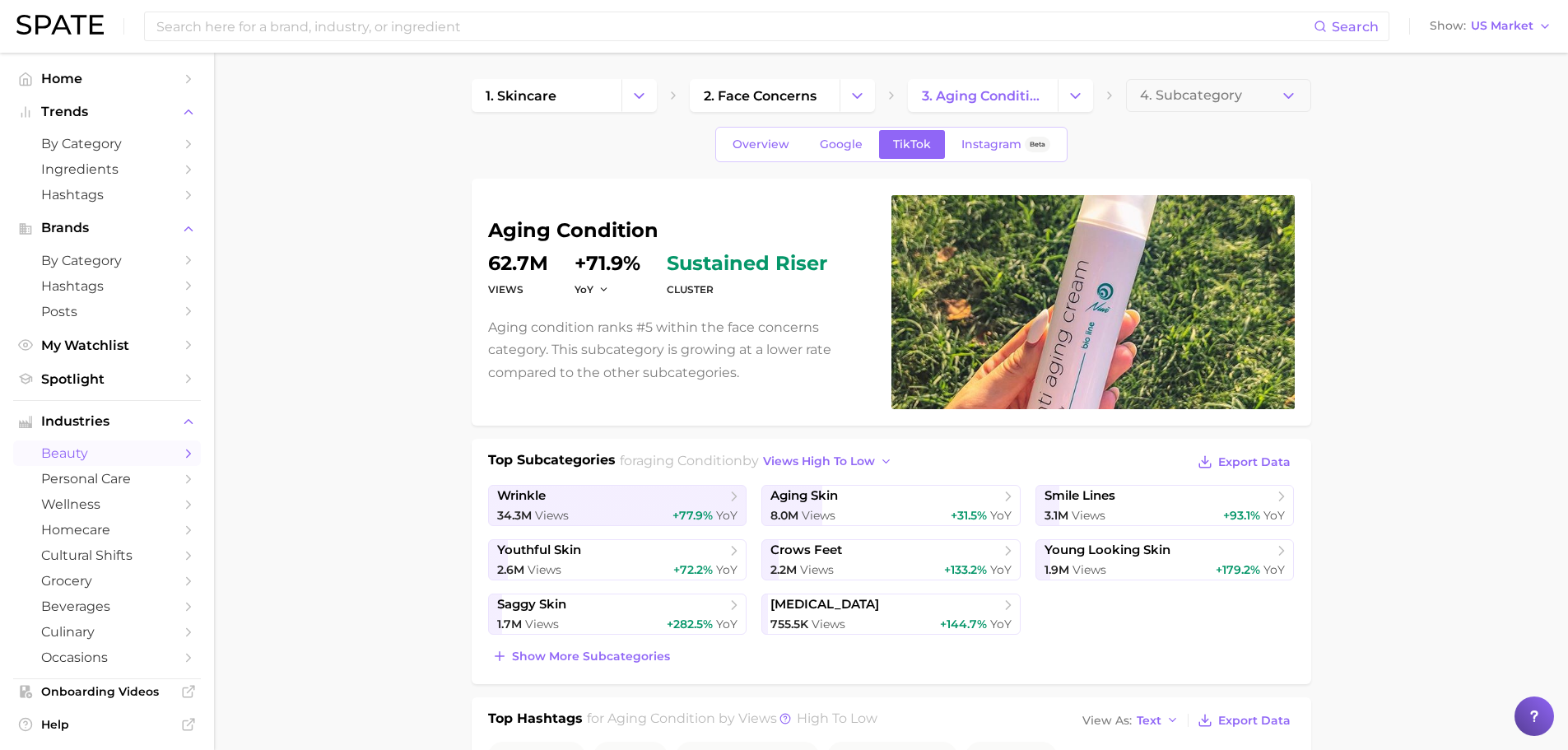
click at [121, 445] on span "beauty" at bounding box center [107, 453] width 132 height 16
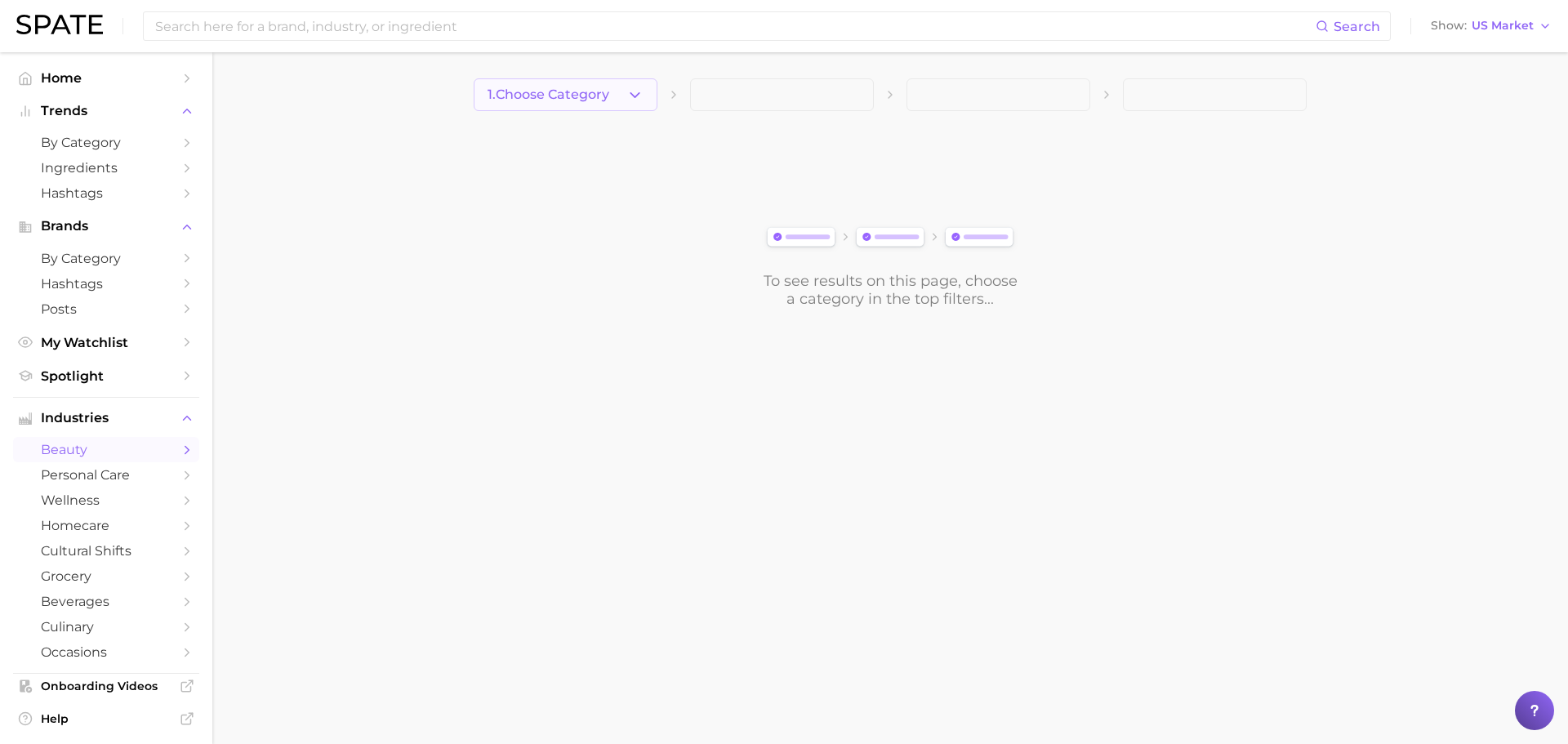
click at [632, 99] on icon "button" at bounding box center [634, 95] width 18 height 18
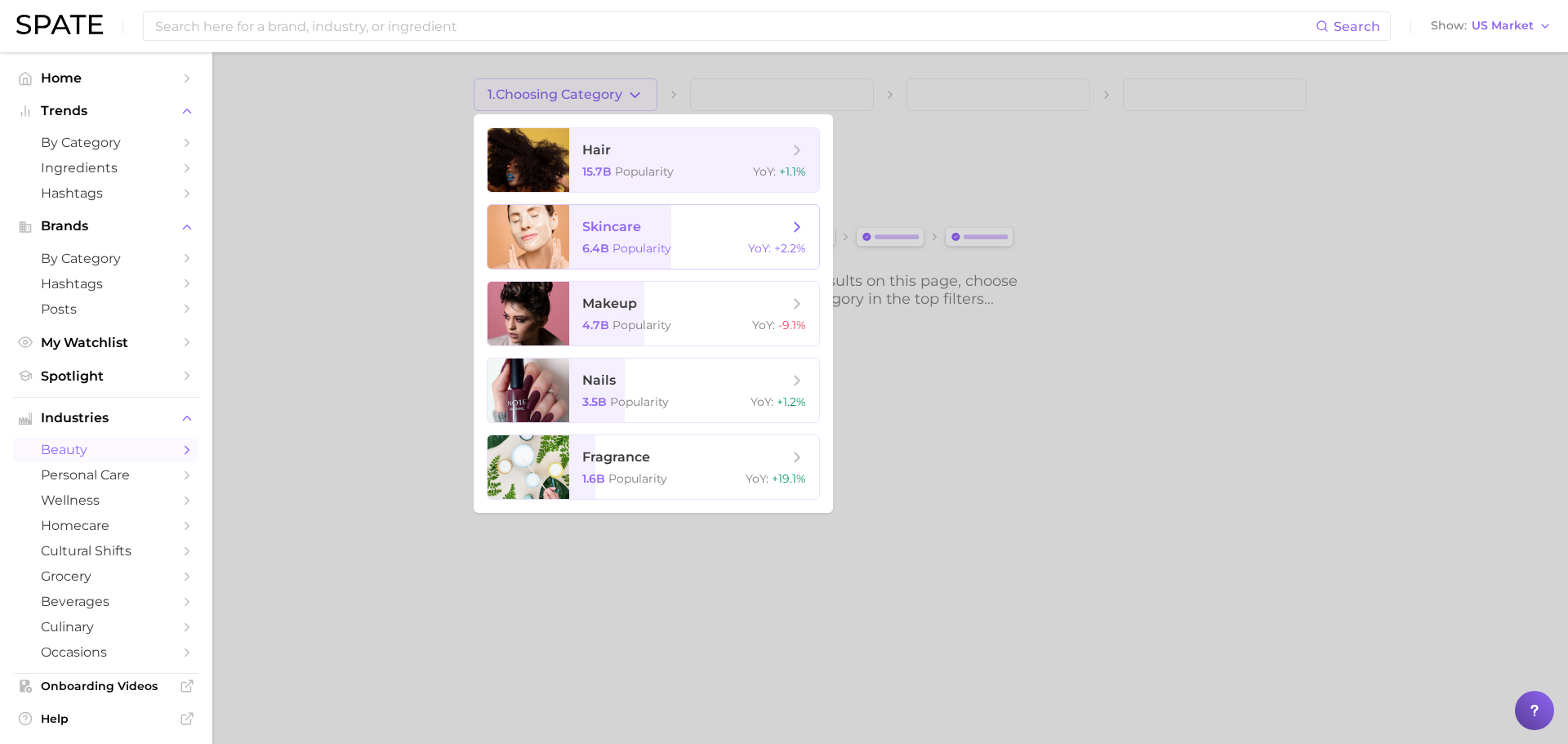
click at [704, 220] on span "skincare" at bounding box center [685, 226] width 206 height 18
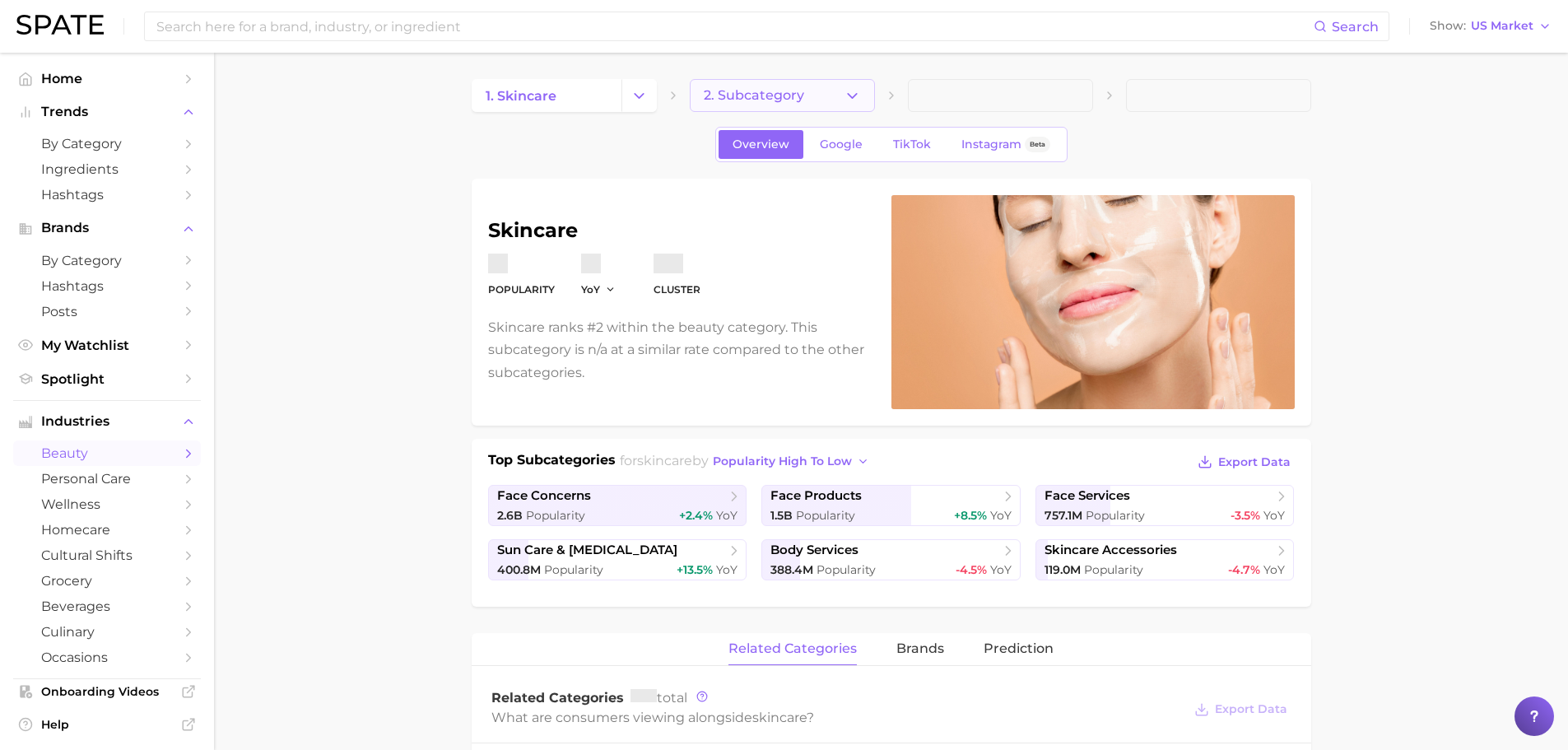
click at [835, 104] on button "2. Subcategory" at bounding box center [782, 95] width 185 height 33
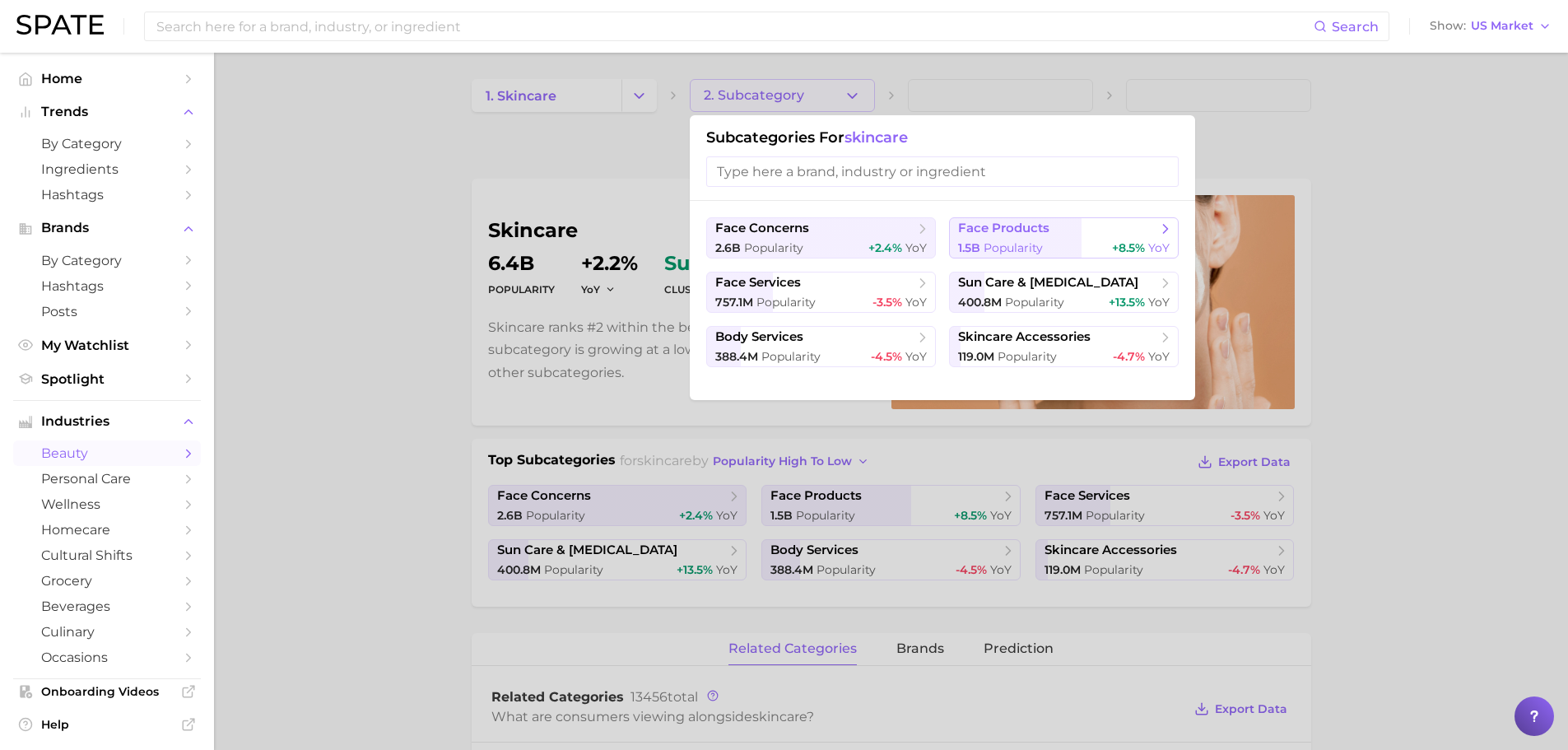
click at [1130, 243] on span "+8.5%" at bounding box center [1128, 248] width 33 height 15
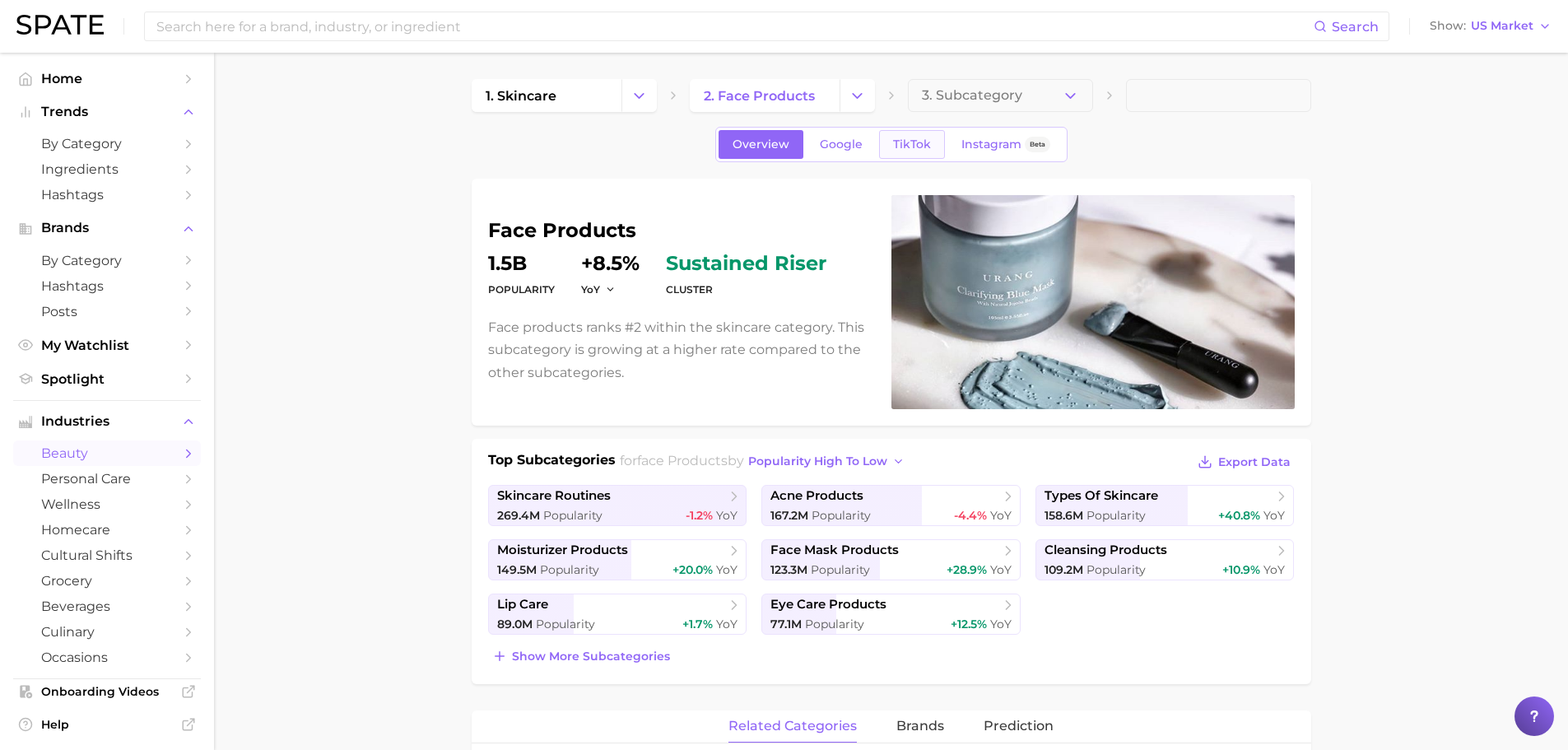
click at [904, 146] on span "TikTok" at bounding box center [912, 144] width 38 height 14
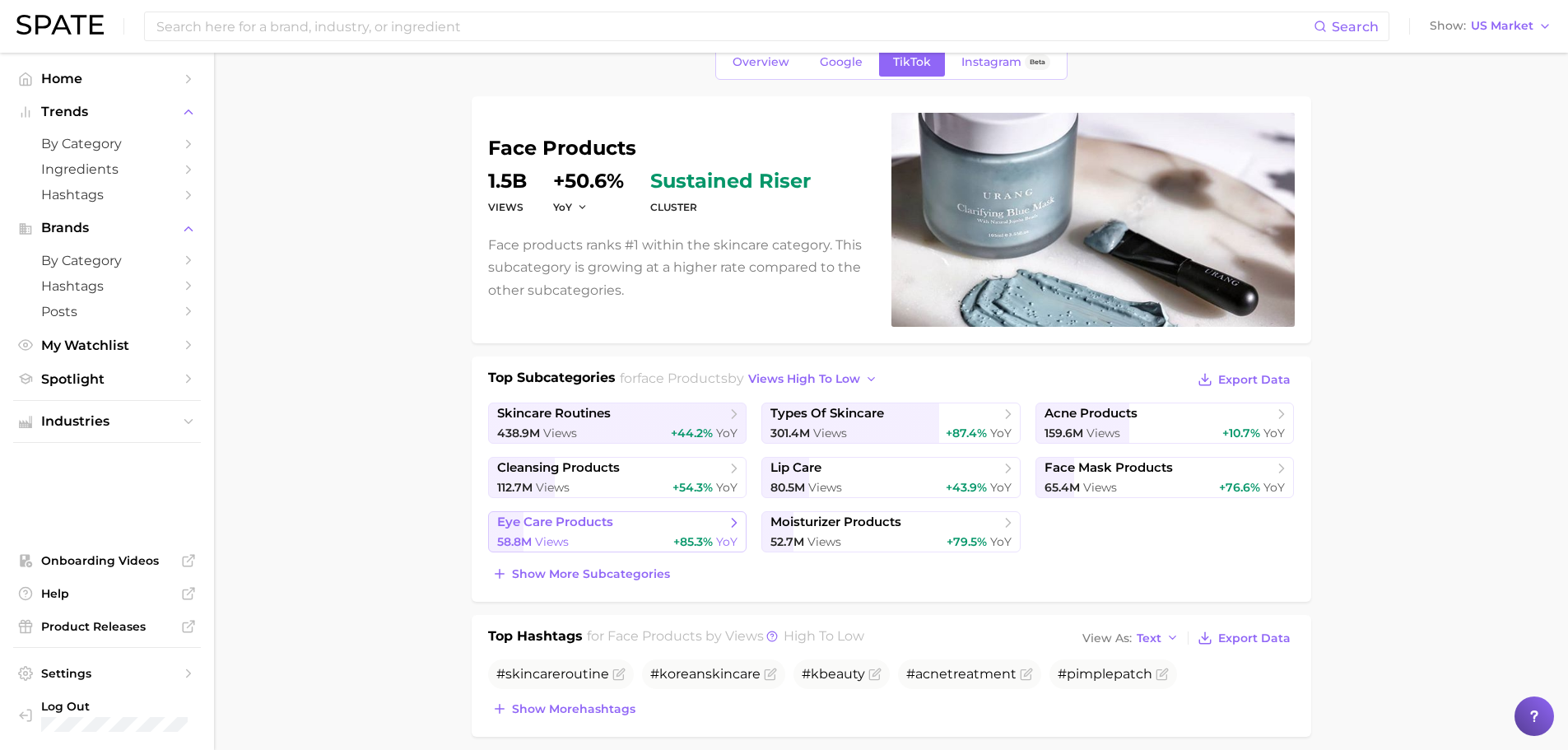
click at [616, 520] on span "eye care products" at bounding box center [612, 523] width 229 height 17
click at [993, 427] on span "YoY" at bounding box center [1001, 433] width 21 height 15
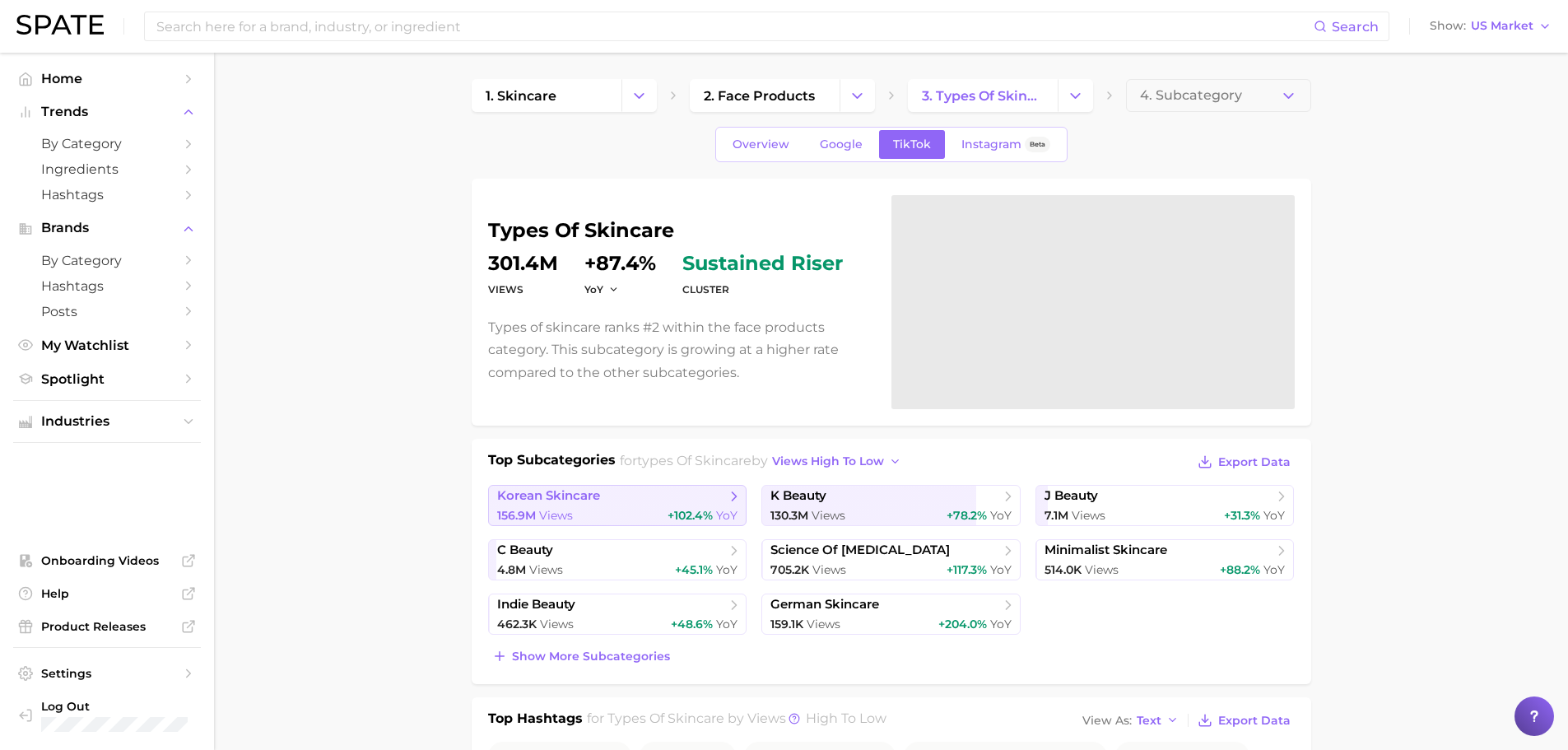
click at [582, 493] on span "korean skincare" at bounding box center [548, 495] width 103 height 16
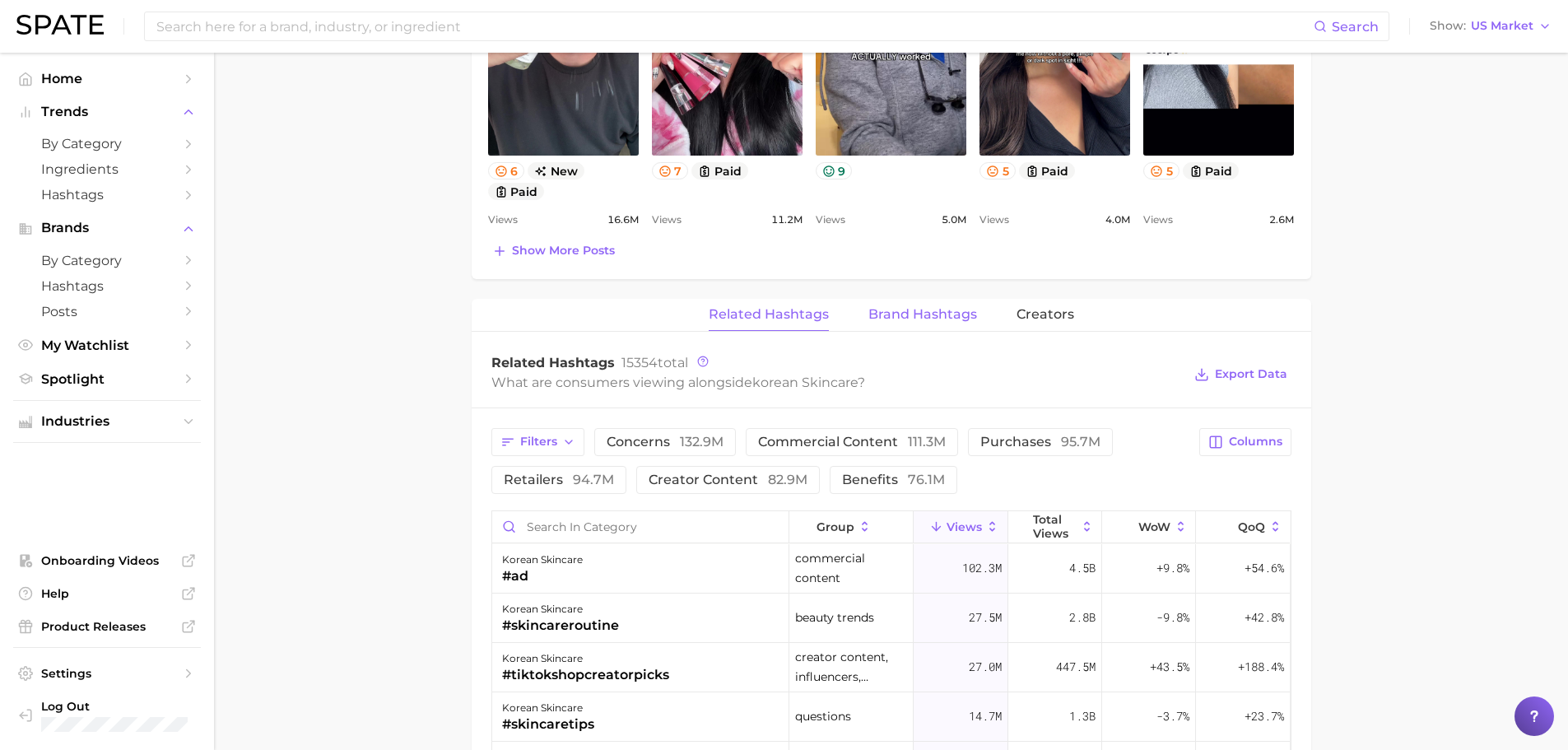
click at [910, 305] on button "Brand Hashtags" at bounding box center [922, 315] width 109 height 33
